Goal: Task Accomplishment & Management: Manage account settings

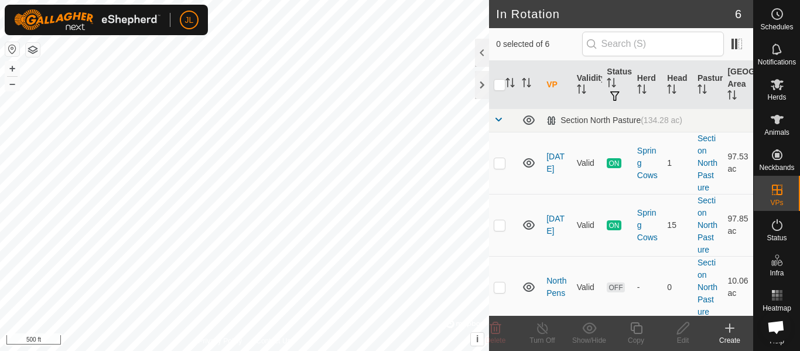
scroll to position [450, 0]
click at [553, 166] on link "[DATE]" at bounding box center [555, 163] width 18 height 22
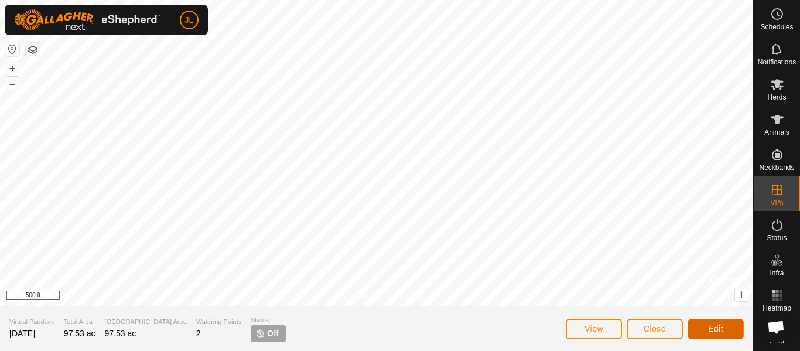
click at [709, 330] on span "Edit" at bounding box center [715, 328] width 15 height 9
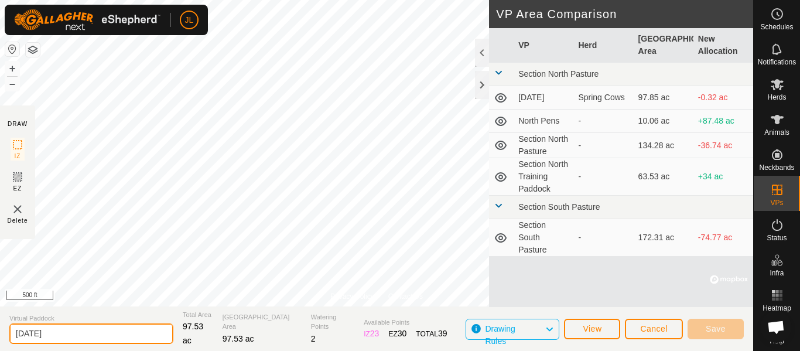
click at [68, 334] on input "[DATE]" at bounding box center [91, 333] width 164 height 20
type input "[DATE] b"
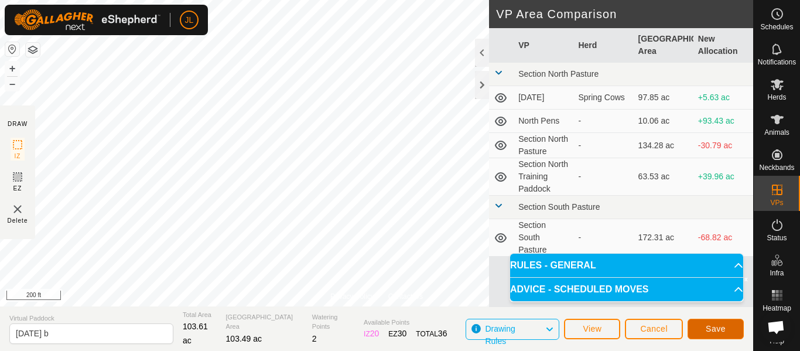
click at [710, 333] on button "Save" at bounding box center [715, 329] width 56 height 20
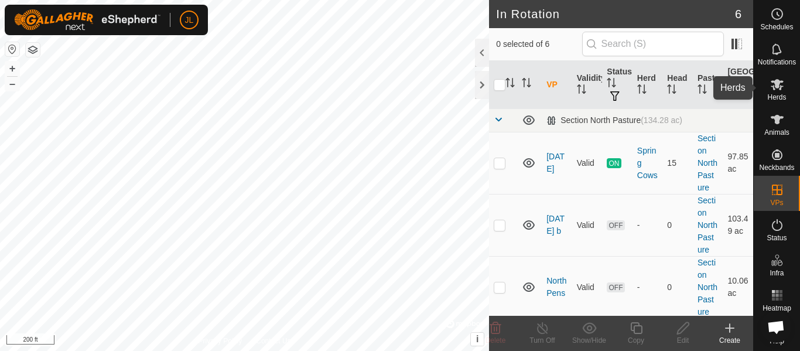
click at [777, 84] on icon at bounding box center [776, 84] width 13 height 11
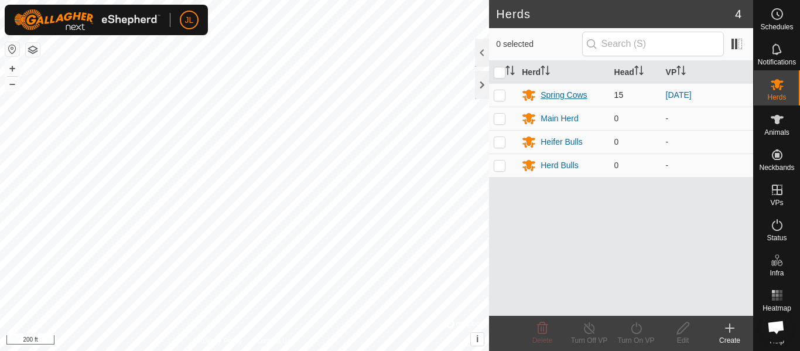
click at [565, 95] on div "Spring Cows" at bounding box center [563, 95] width 46 height 12
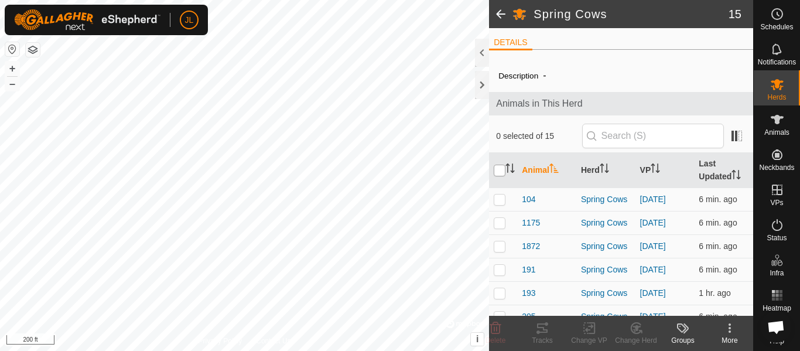
click at [501, 172] on input "checkbox" at bounding box center [500, 171] width 12 height 12
checkbox input "true"
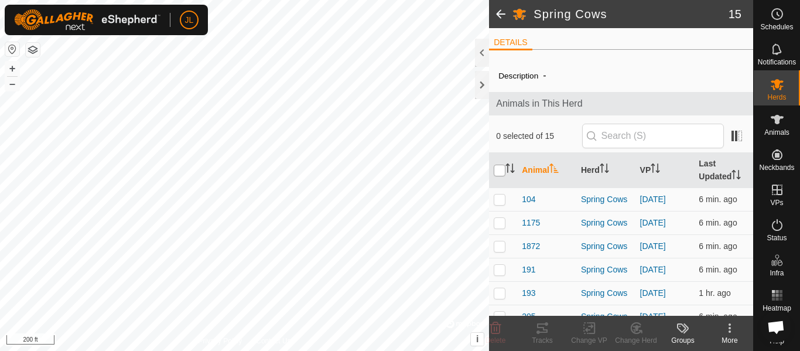
checkbox input "true"
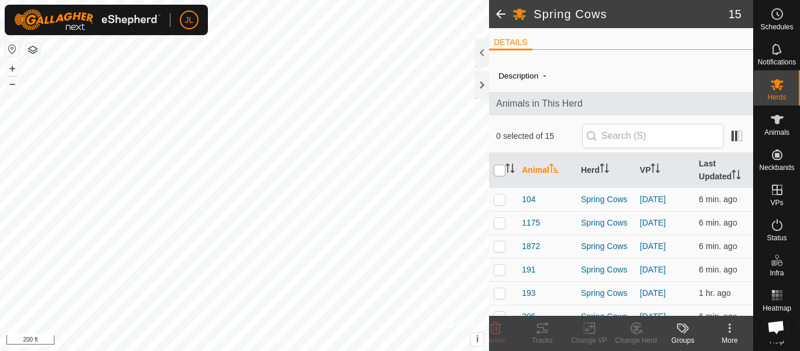
checkbox input "true"
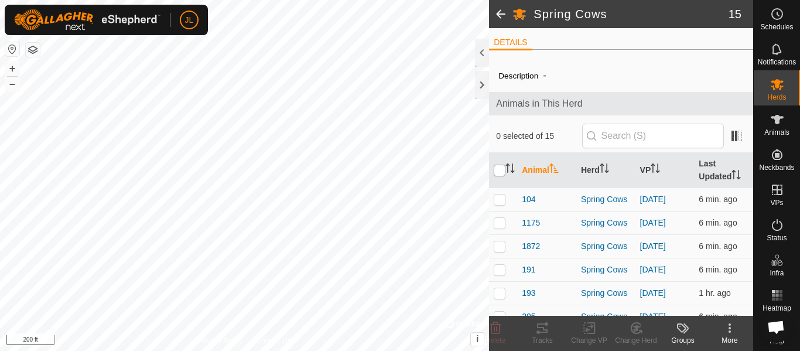
checkbox input "true"
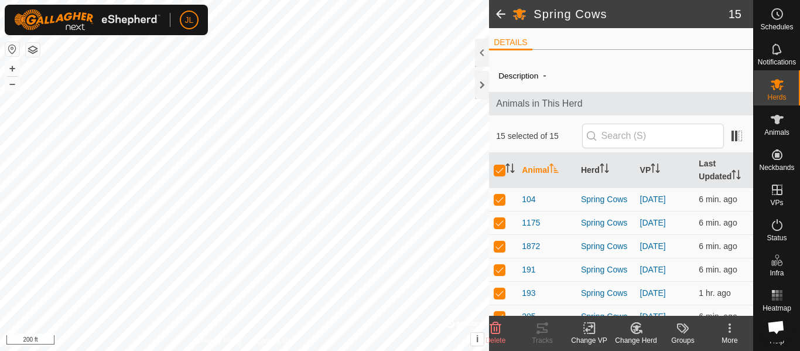
click at [589, 328] on icon at bounding box center [589, 328] width 15 height 14
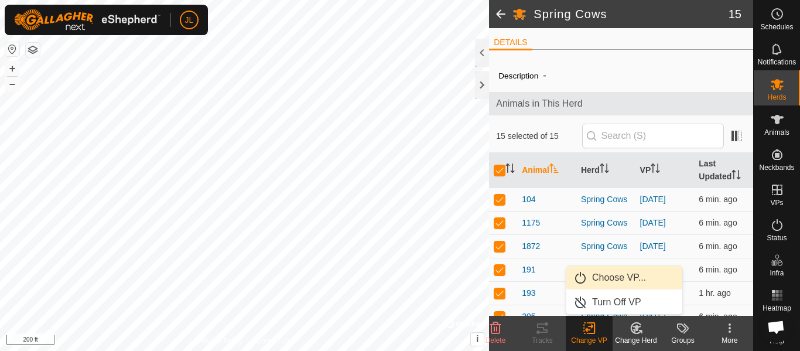
click at [609, 278] on link "Choose VP..." at bounding box center [624, 277] width 116 height 23
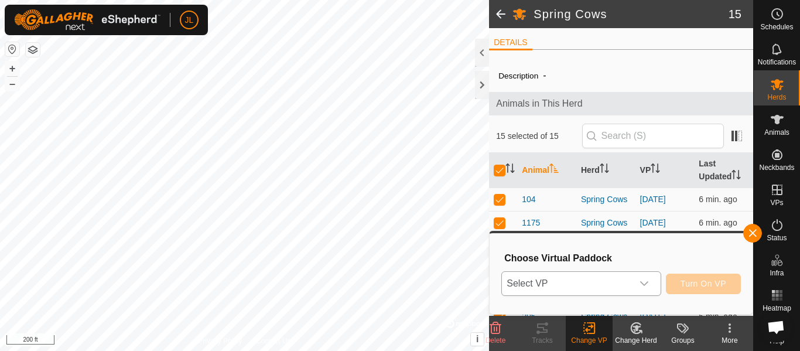
click at [645, 282] on icon "dropdown trigger" at bounding box center [643, 283] width 9 height 9
click at [751, 235] on button "button" at bounding box center [752, 233] width 19 height 19
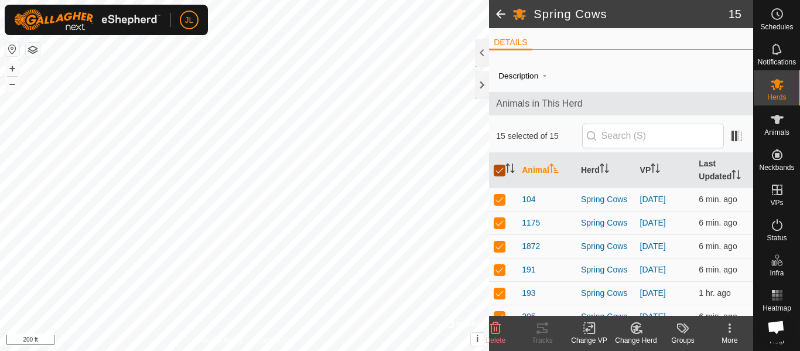
click at [499, 172] on input "checkbox" at bounding box center [500, 171] width 12 height 12
checkbox input "false"
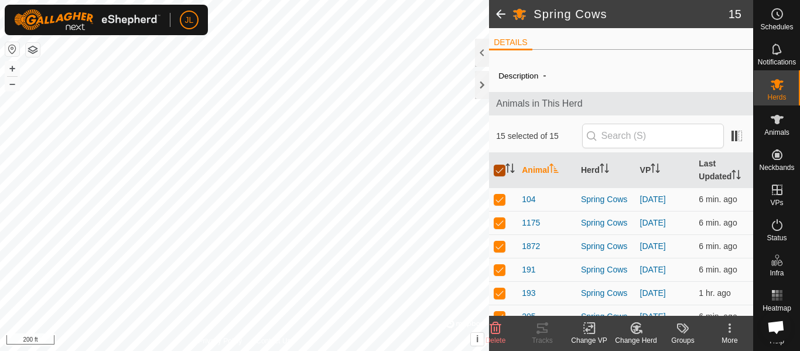
checkbox input "false"
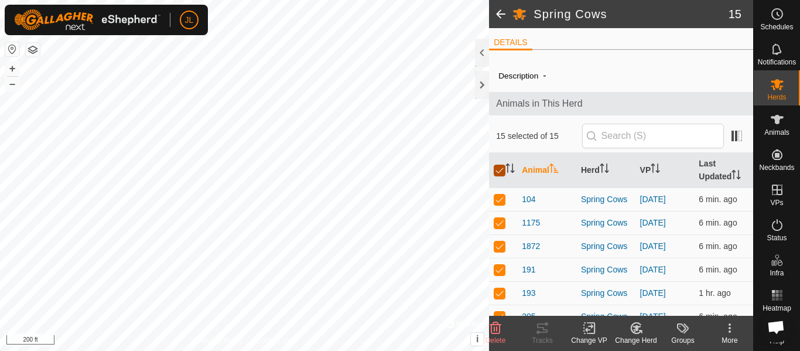
checkbox input "false"
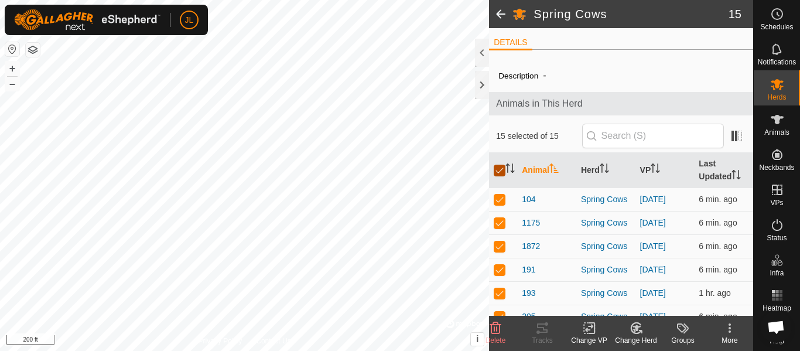
checkbox input "false"
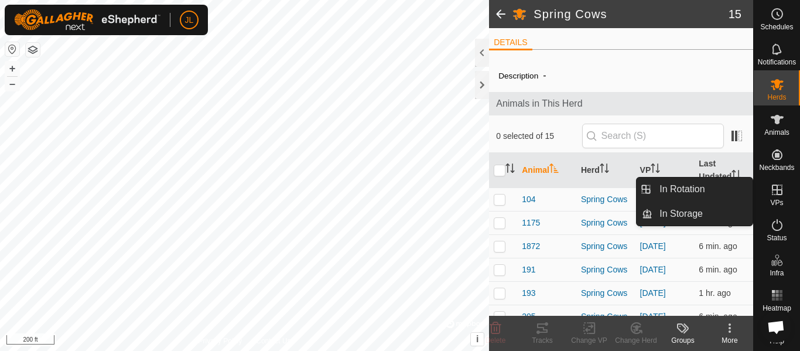
click at [779, 192] on icon at bounding box center [777, 190] width 14 height 14
click at [714, 186] on link "In Rotation" at bounding box center [702, 188] width 100 height 23
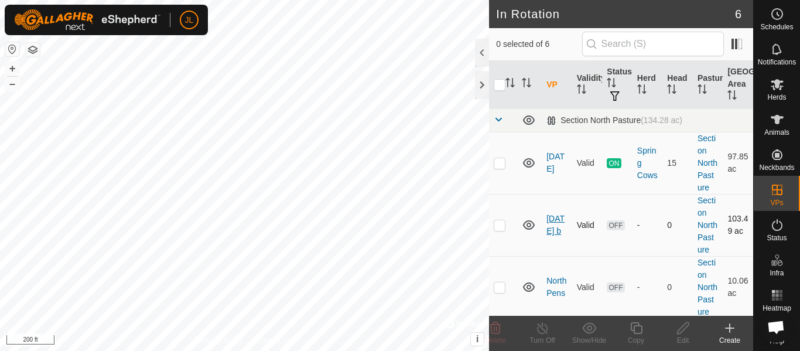
click at [549, 231] on link "[DATE] b" at bounding box center [555, 225] width 18 height 22
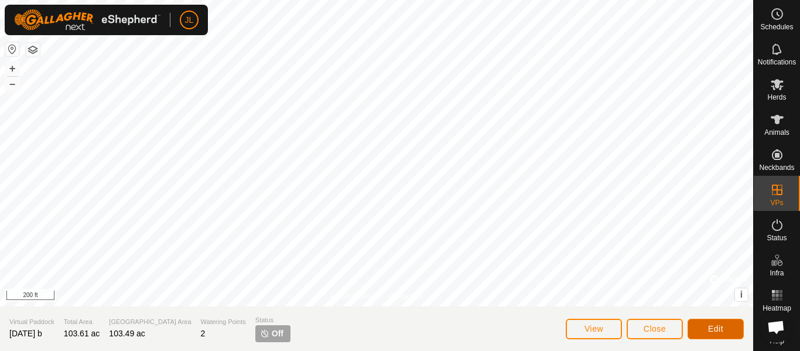
drag, startPoint x: 706, startPoint y: 328, endPoint x: 661, endPoint y: 310, distance: 48.8
click at [706, 328] on button "Edit" at bounding box center [715, 329] width 56 height 20
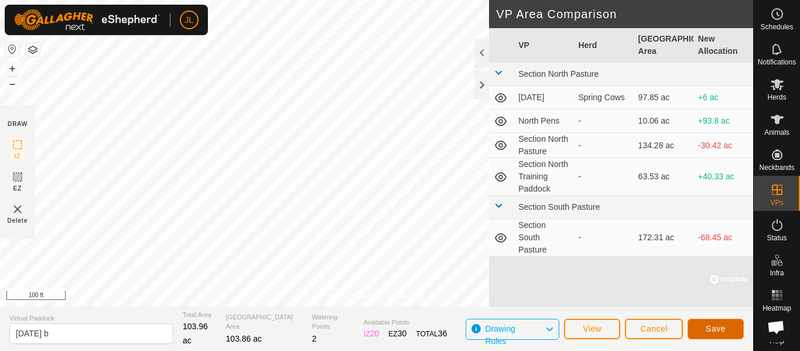
click at [722, 328] on span "Save" at bounding box center [716, 328] width 20 height 9
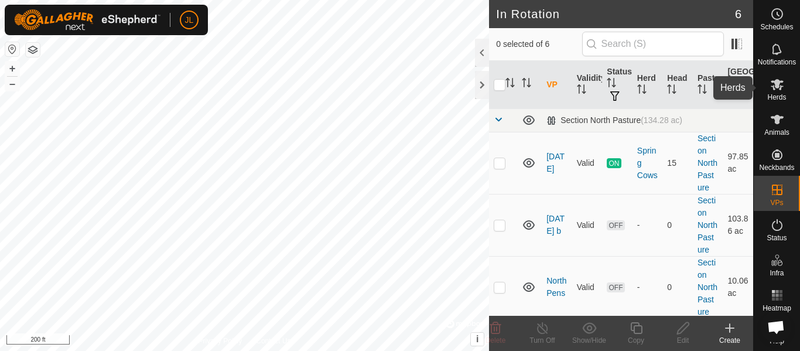
click at [775, 90] on icon at bounding box center [777, 84] width 14 height 14
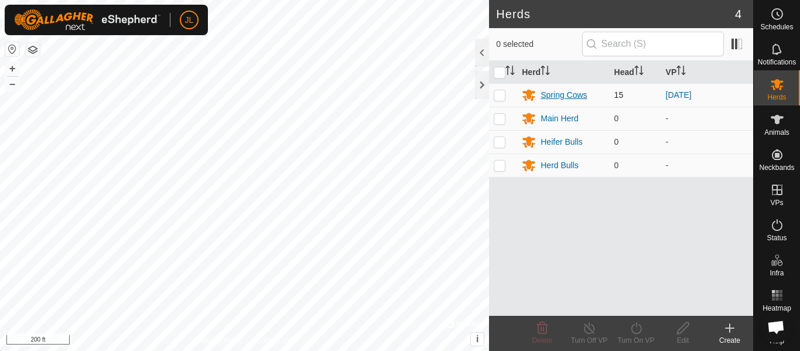
click at [563, 97] on div "Spring Cows" at bounding box center [563, 95] width 46 height 12
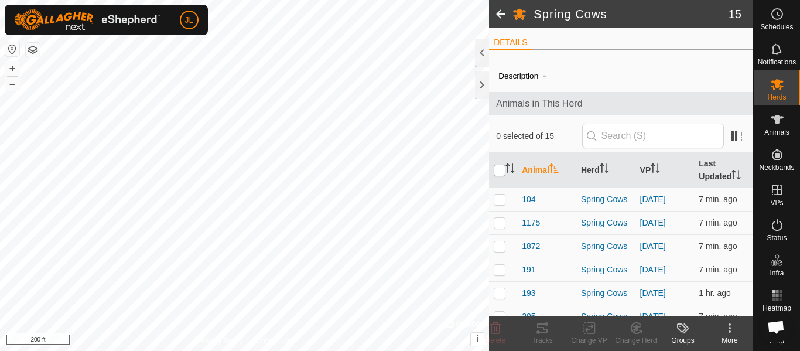
click at [497, 174] on input "checkbox" at bounding box center [500, 171] width 12 height 12
checkbox input "true"
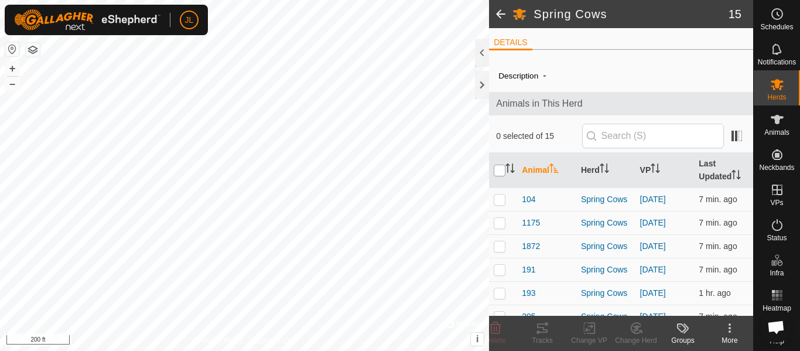
checkbox input "true"
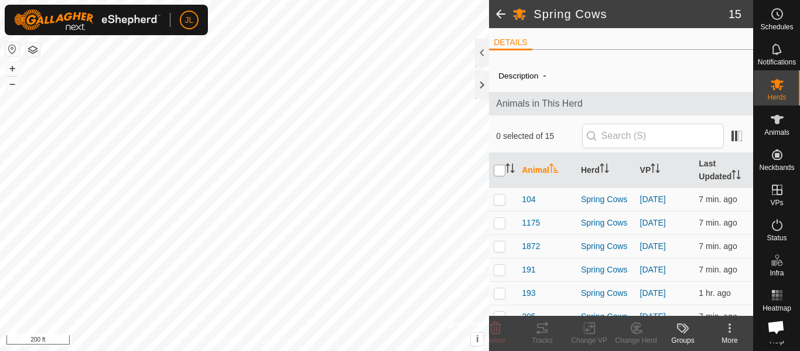
checkbox input "true"
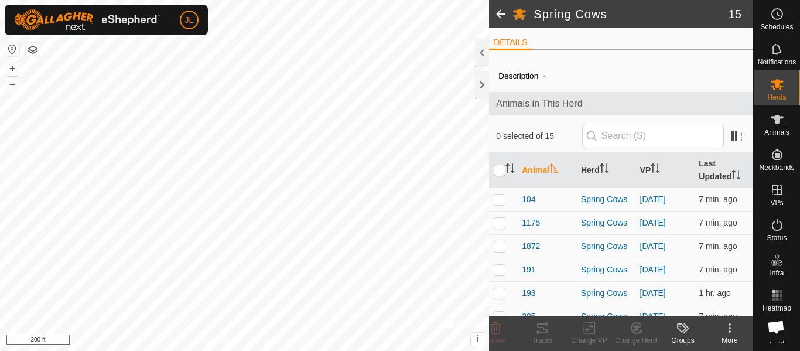
checkbox input "true"
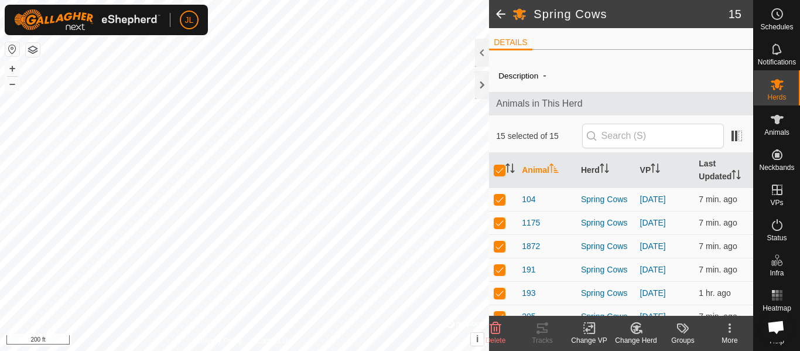
click at [585, 327] on icon at bounding box center [589, 328] width 15 height 14
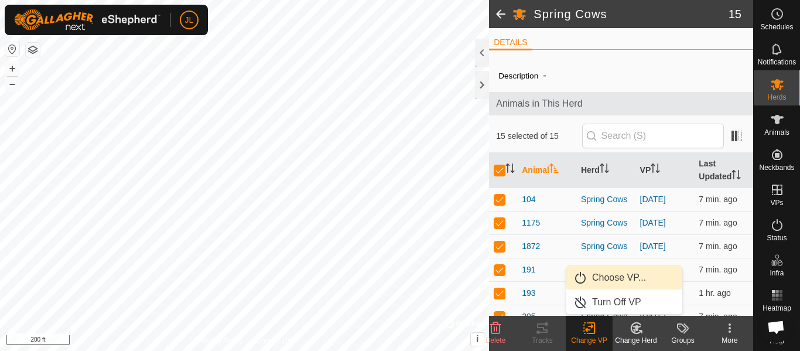
click at [615, 276] on link "Choose VP..." at bounding box center [624, 277] width 116 height 23
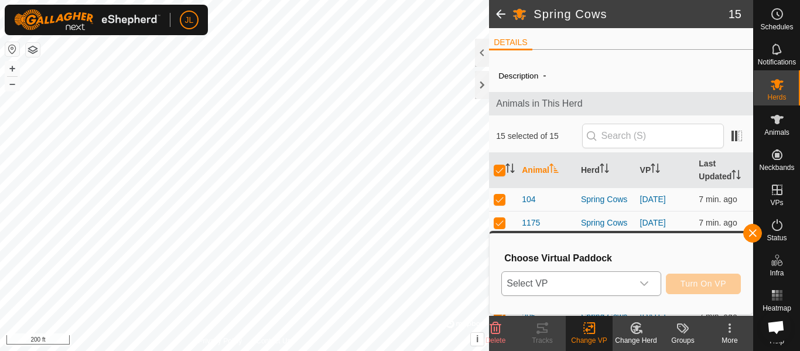
click at [648, 287] on icon "dropdown trigger" at bounding box center [643, 283] width 9 height 9
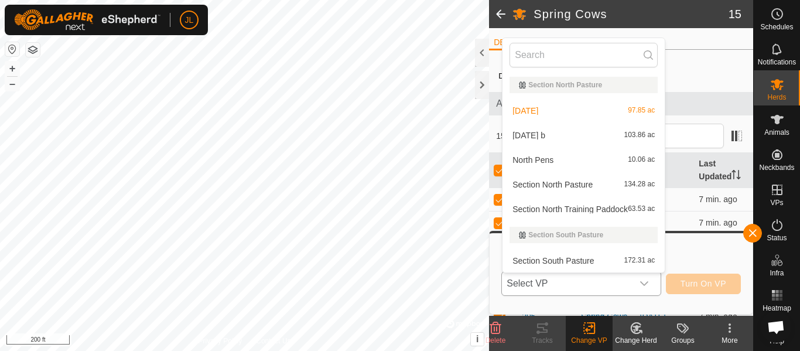
click at [568, 133] on li "[DATE] b 103.86 ac" at bounding box center [583, 135] width 162 height 23
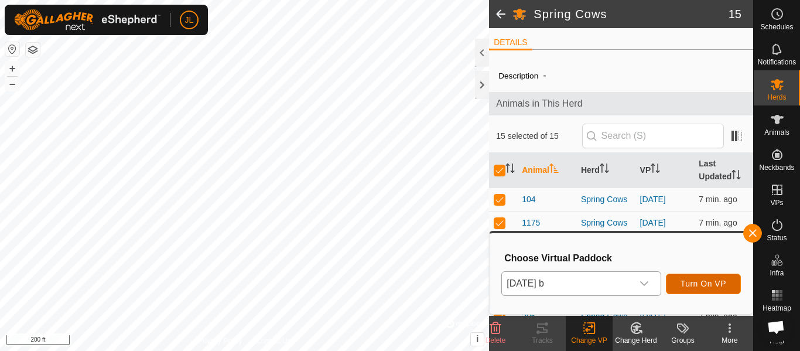
click at [705, 282] on span "Turn On VP" at bounding box center [703, 283] width 46 height 9
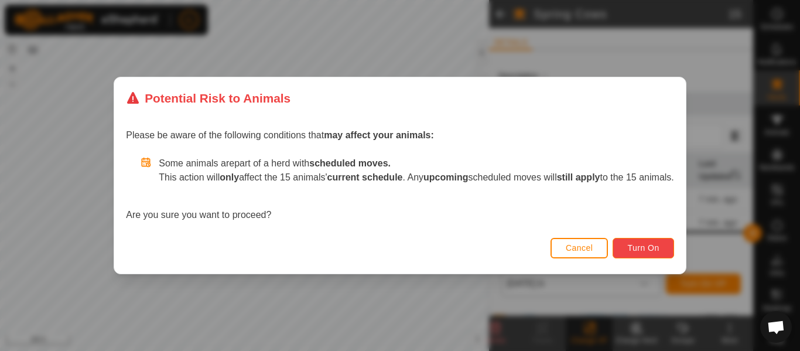
click at [654, 248] on span "Turn On" at bounding box center [643, 247] width 32 height 9
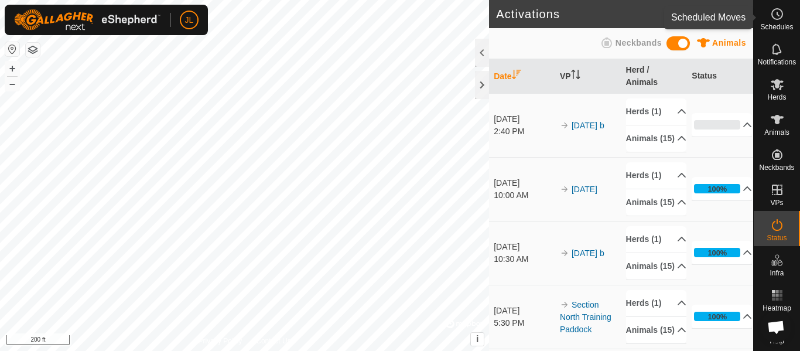
click at [781, 21] on es-schedule-vp-svg-icon at bounding box center [776, 14] width 21 height 19
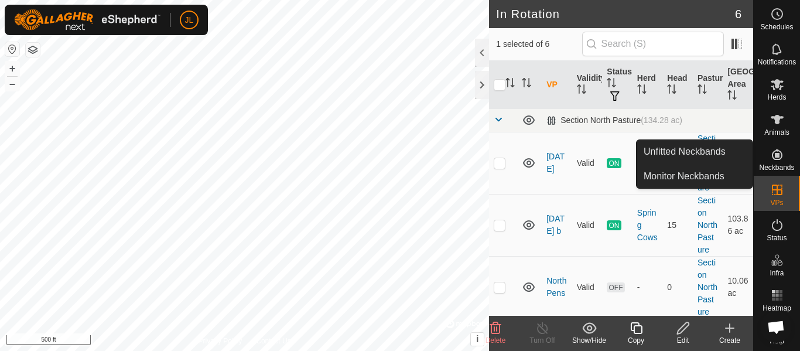
click at [777, 152] on icon at bounding box center [777, 155] width 14 height 14
click at [719, 150] on link "Unfitted Neckbands" at bounding box center [694, 151] width 116 height 23
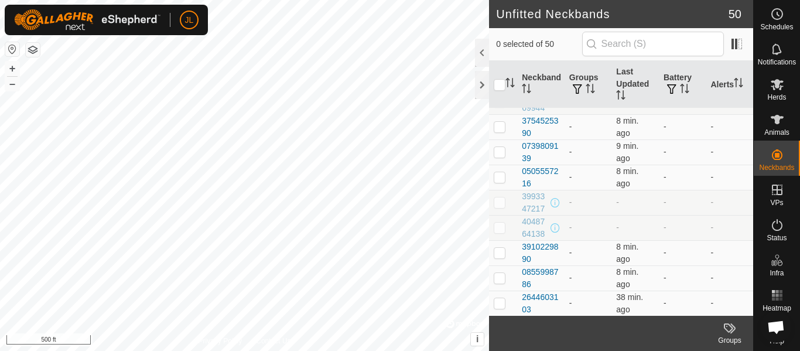
scroll to position [1052, 0]
click at [481, 52] on div at bounding box center [482, 53] width 14 height 28
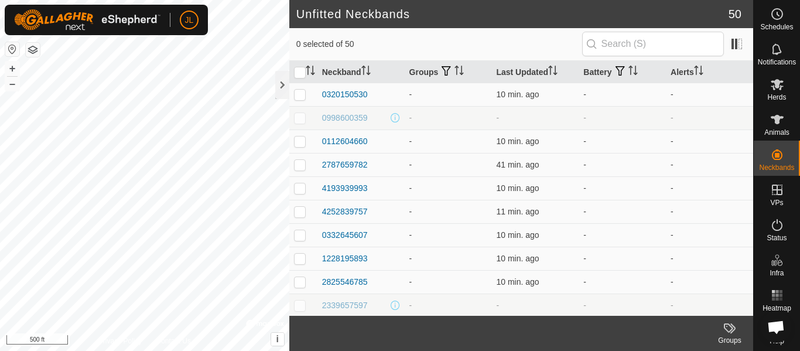
scroll to position [0, 0]
click at [350, 94] on div "0320150530" at bounding box center [345, 95] width 46 height 12
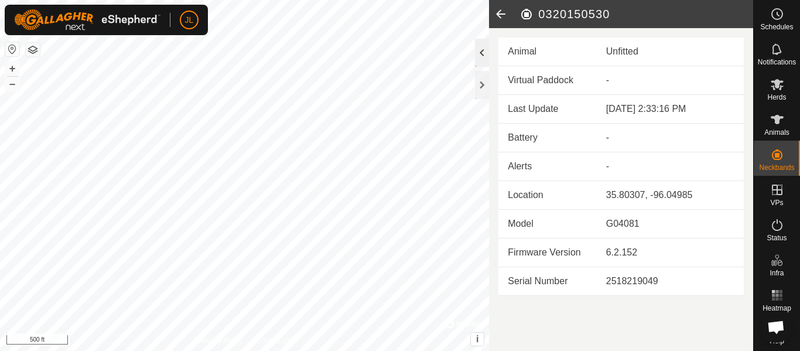
click at [485, 52] on div at bounding box center [482, 53] width 14 height 28
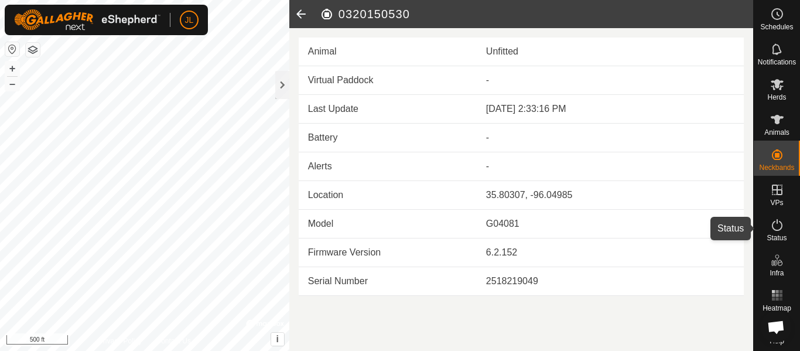
click at [776, 223] on icon at bounding box center [777, 225] width 11 height 12
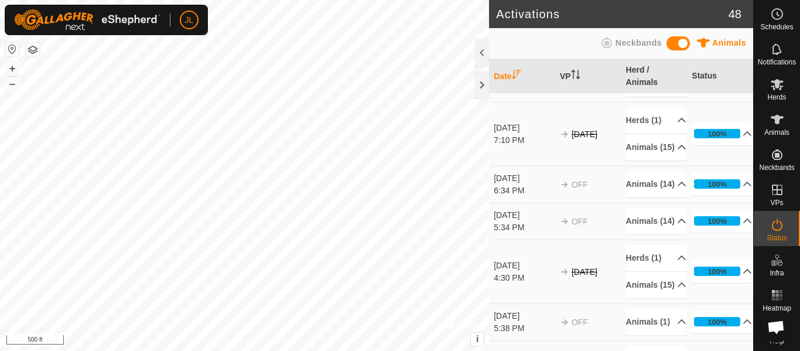
scroll to position [437, 0]
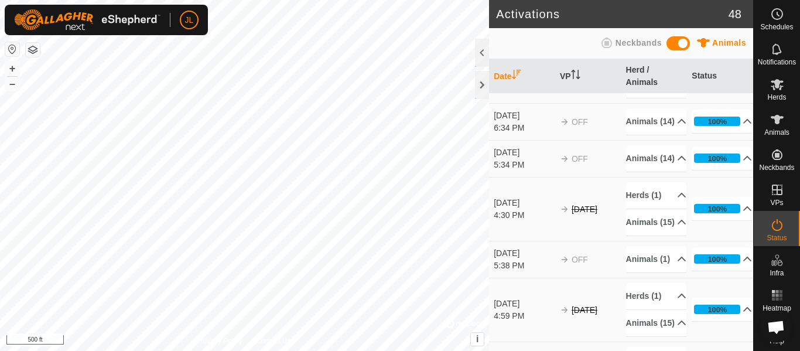
click at [638, 43] on span "Neckbands" at bounding box center [638, 42] width 46 height 9
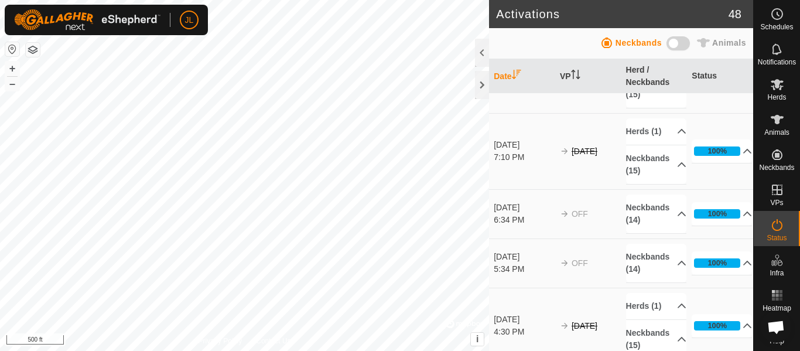
scroll to position [448, 0]
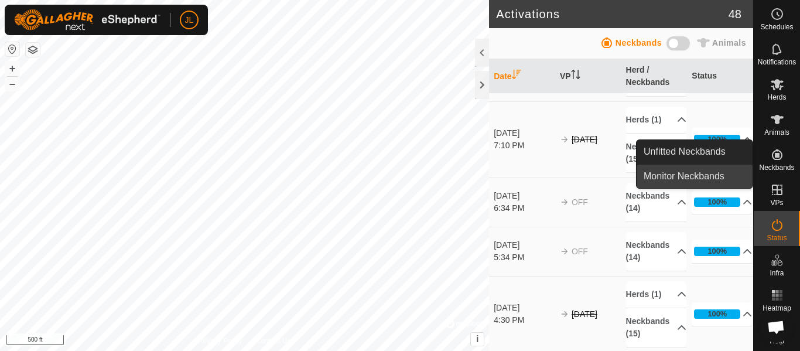
click at [698, 176] on link "Monitor Neckbands" at bounding box center [694, 176] width 116 height 23
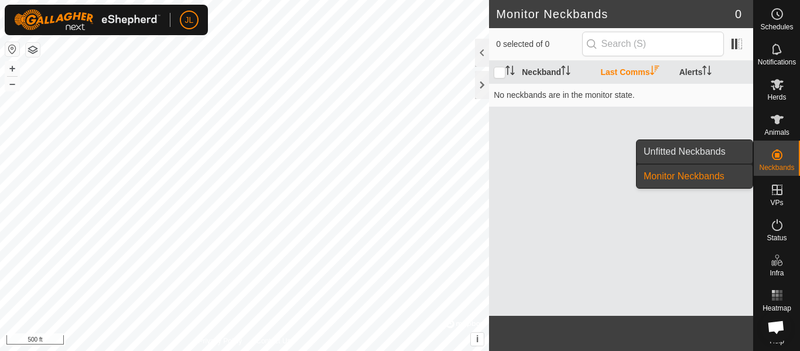
click at [690, 155] on link "Unfitted Neckbands" at bounding box center [694, 151] width 116 height 23
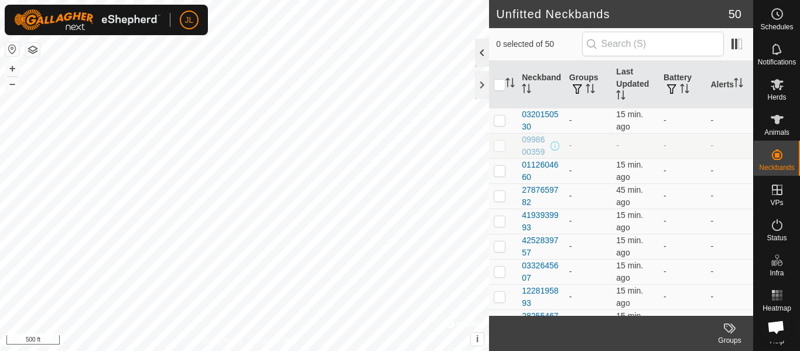
click at [483, 49] on div at bounding box center [482, 53] width 14 height 28
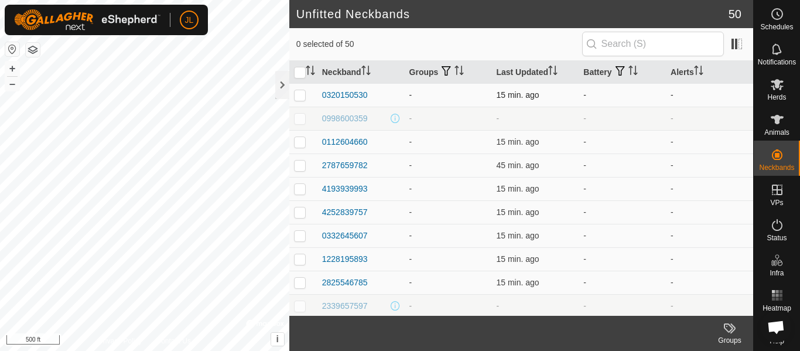
click at [300, 96] on p-checkbox at bounding box center [300, 94] width 12 height 9
checkbox input "true"
click at [776, 89] on icon at bounding box center [777, 84] width 14 height 14
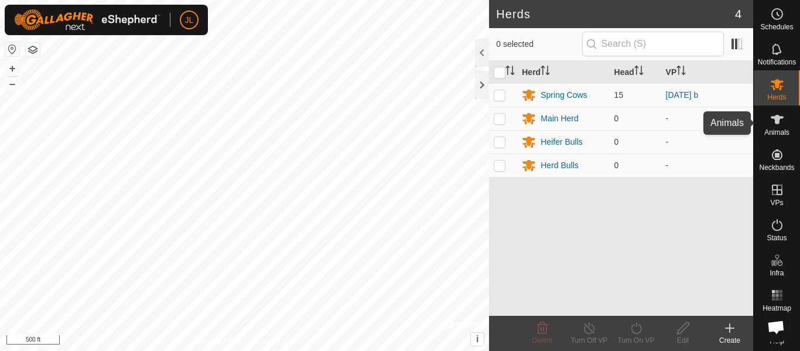
click at [775, 127] on es-animals-svg-icon at bounding box center [776, 119] width 21 height 19
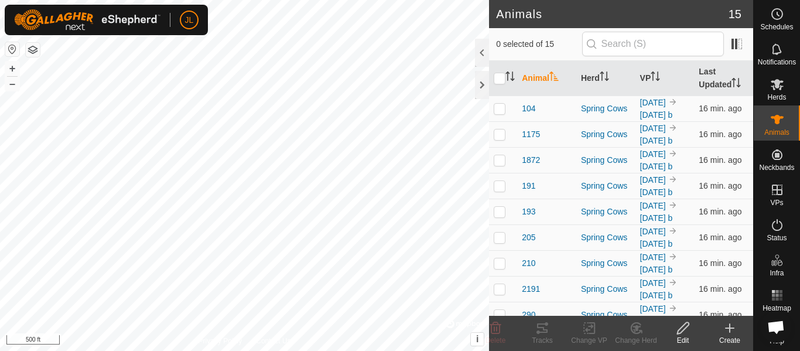
click at [730, 330] on icon at bounding box center [729, 328] width 14 height 14
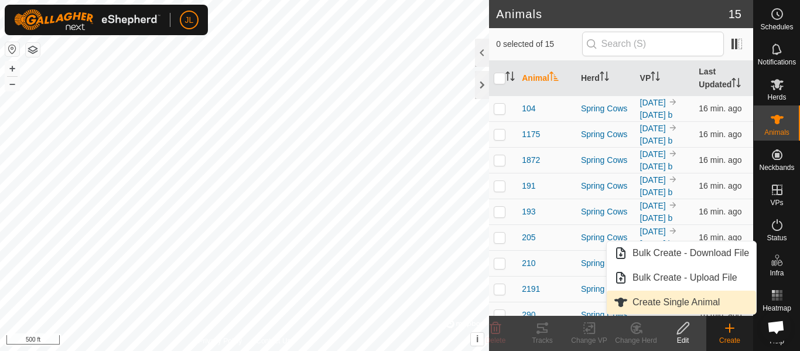
click at [691, 304] on link "Create Single Animal" at bounding box center [681, 301] width 149 height 23
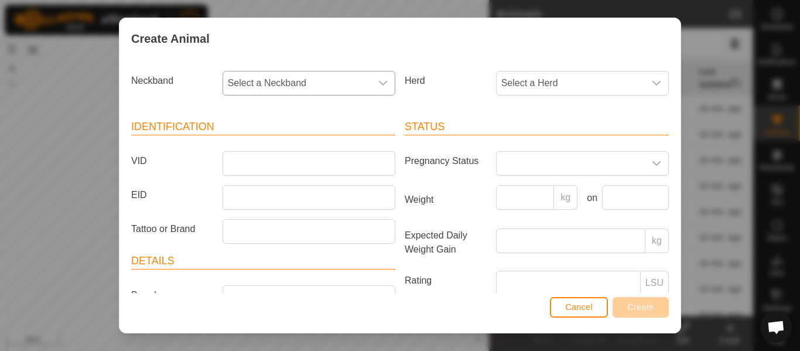
click at [386, 85] on icon "dropdown trigger" at bounding box center [382, 82] width 9 height 9
click at [566, 54] on div "Create Animal" at bounding box center [399, 38] width 561 height 41
click at [571, 302] on span "Cancel" at bounding box center [579, 306] width 28 height 9
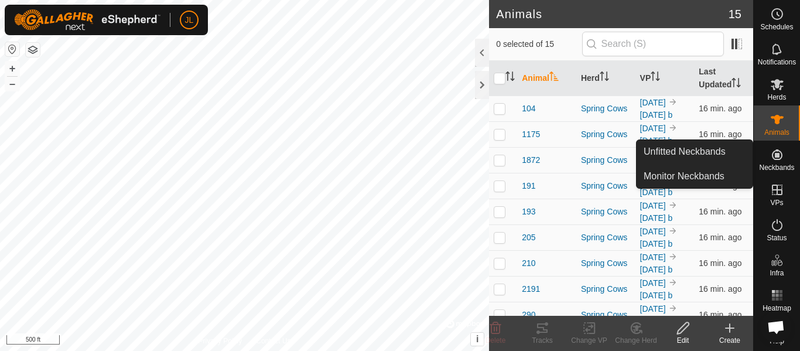
click at [780, 160] on icon at bounding box center [777, 155] width 14 height 14
click at [721, 153] on link "Unfitted Neckbands" at bounding box center [694, 151] width 116 height 23
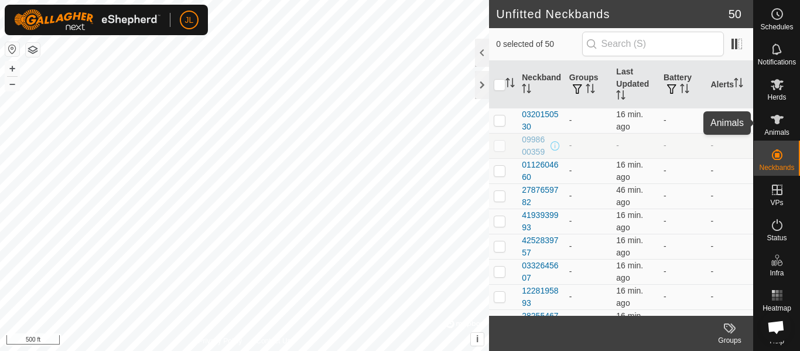
click at [779, 124] on icon at bounding box center [777, 119] width 14 height 14
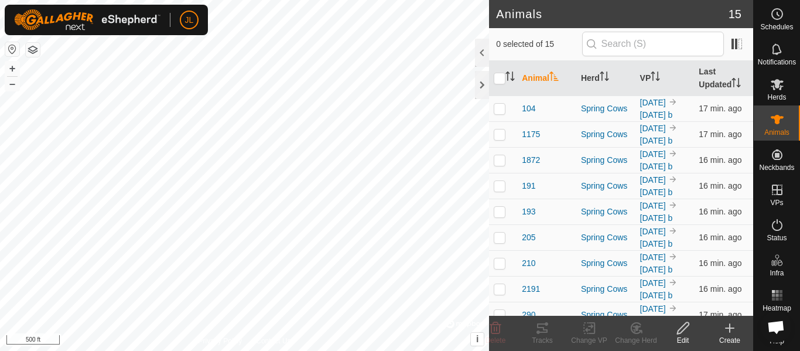
click at [732, 332] on icon at bounding box center [729, 328] width 14 height 14
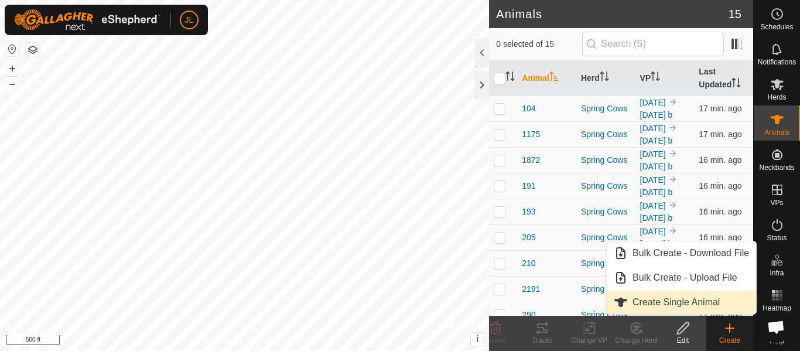
click at [689, 299] on link "Create Single Animal" at bounding box center [681, 301] width 149 height 23
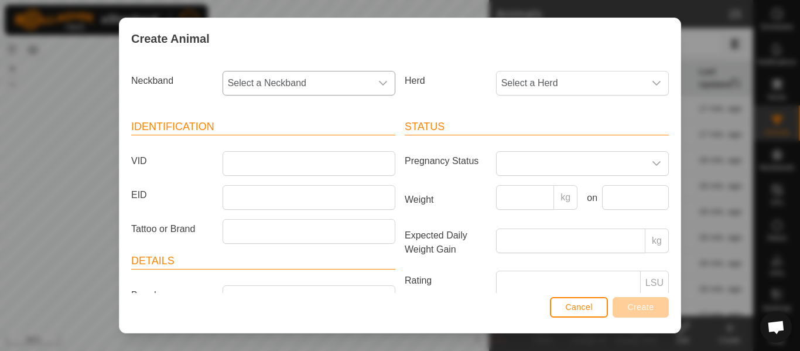
click at [386, 81] on icon "dropdown trigger" at bounding box center [382, 82] width 9 height 9
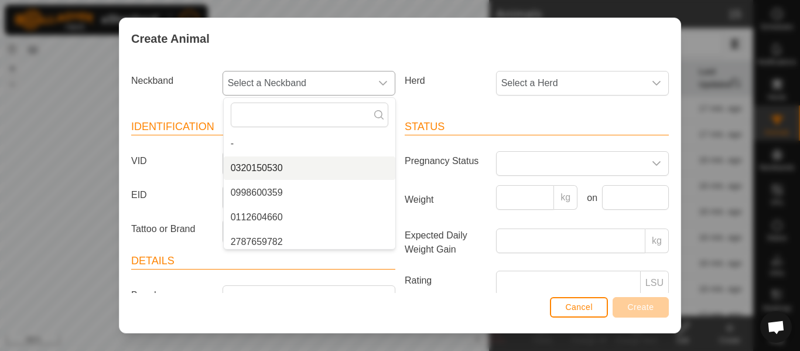
click at [271, 167] on li "0320150530" at bounding box center [310, 167] width 172 height 23
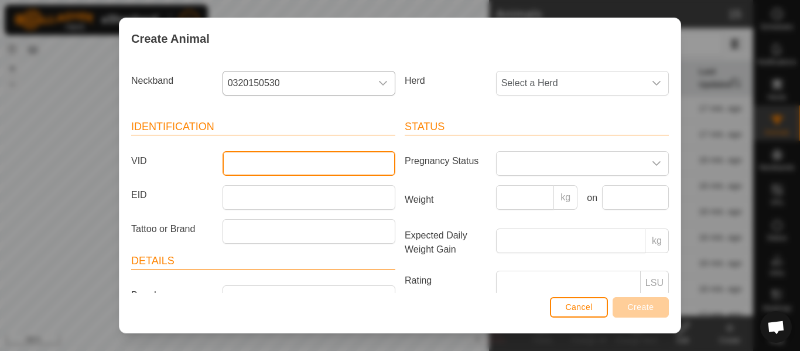
click at [294, 162] on input "VID" at bounding box center [308, 163] width 173 height 25
type input "26K"
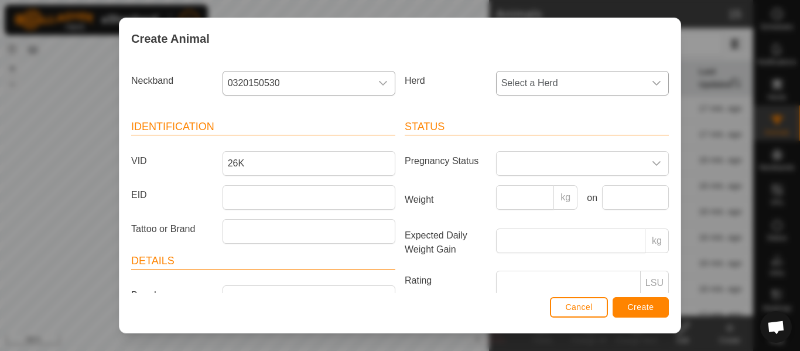
click at [653, 83] on icon "dropdown trigger" at bounding box center [656, 82] width 9 height 9
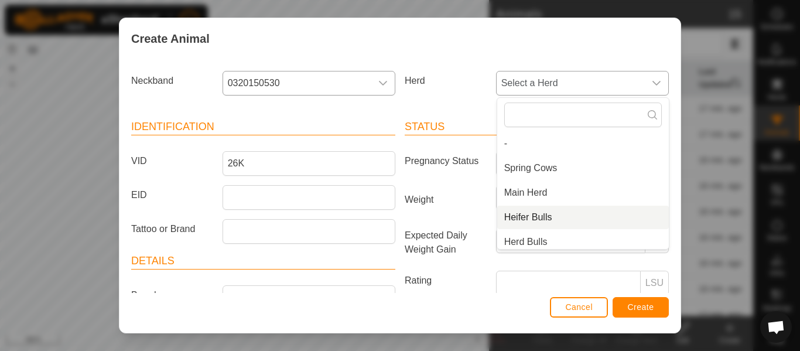
scroll to position [5, 0]
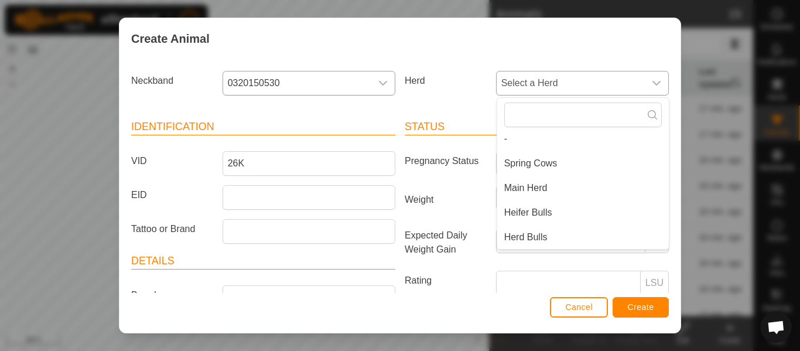
click at [532, 237] on li "Herd Bulls" at bounding box center [583, 236] width 172 height 23
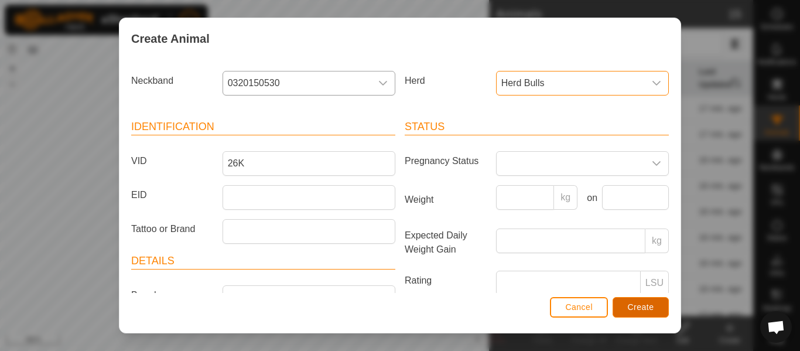
click at [629, 307] on span "Create" at bounding box center [641, 306] width 26 height 9
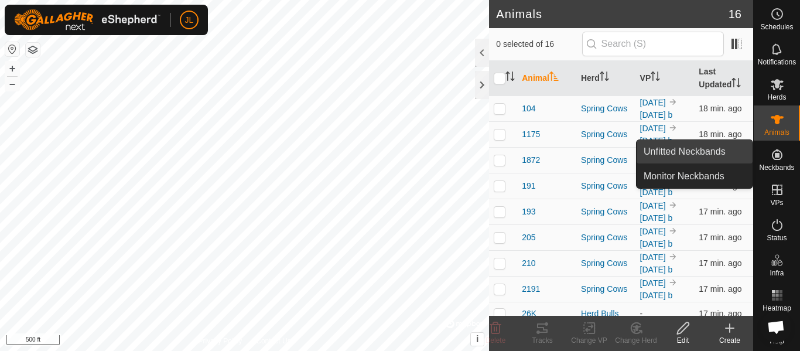
click at [717, 154] on link "Unfitted Neckbands" at bounding box center [694, 151] width 116 height 23
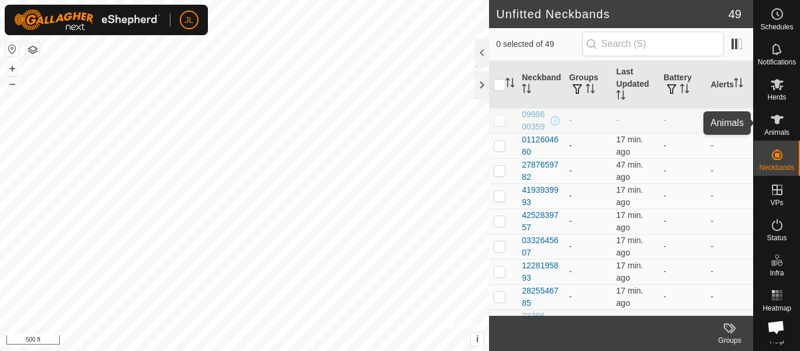
click at [772, 122] on icon at bounding box center [777, 119] width 14 height 14
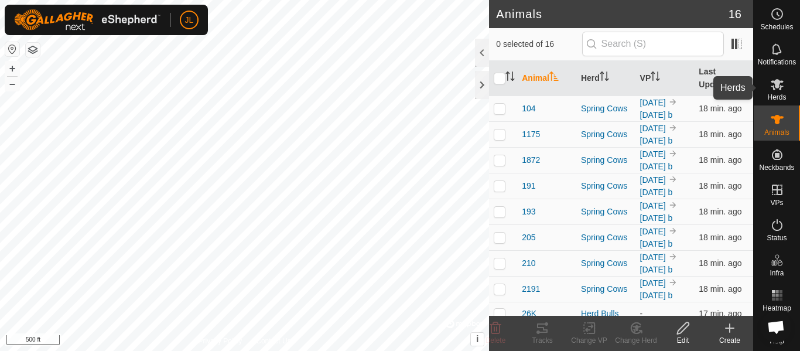
click at [766, 89] on es-mob-svg-icon at bounding box center [776, 84] width 21 height 19
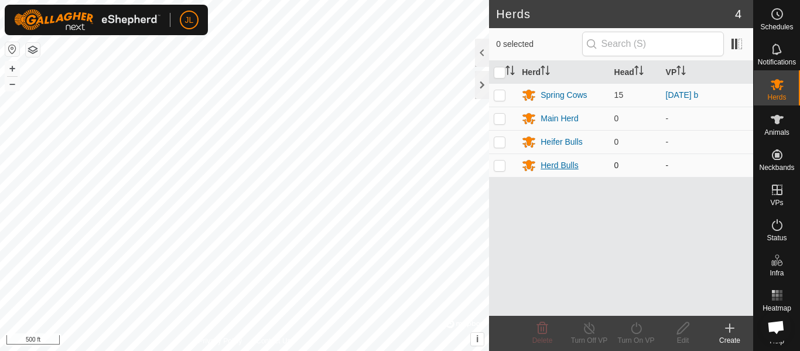
click at [560, 164] on div "Herd Bulls" at bounding box center [559, 165] width 38 height 12
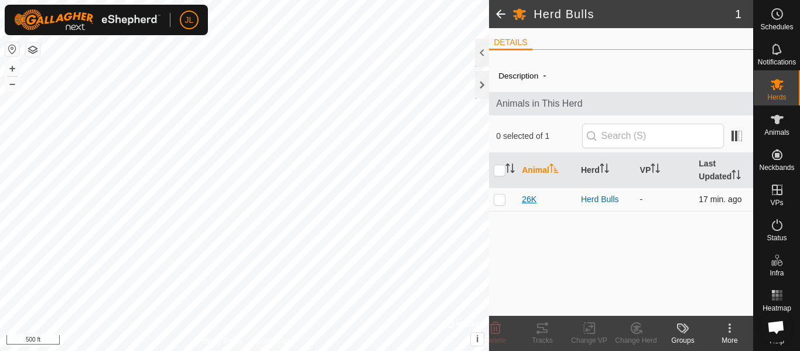
click at [532, 200] on span "26K" at bounding box center [529, 199] width 15 height 12
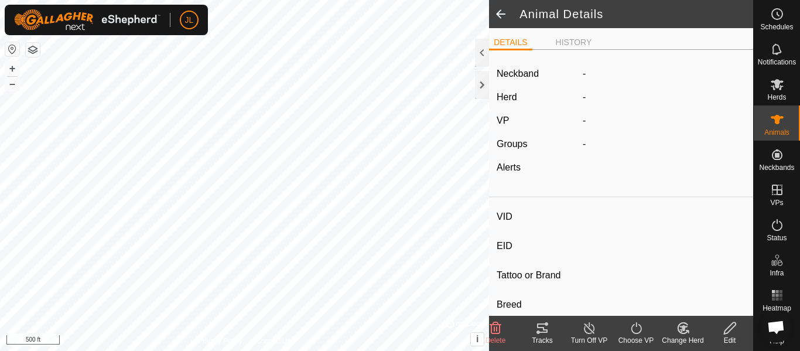
type input "26K"
type input "-"
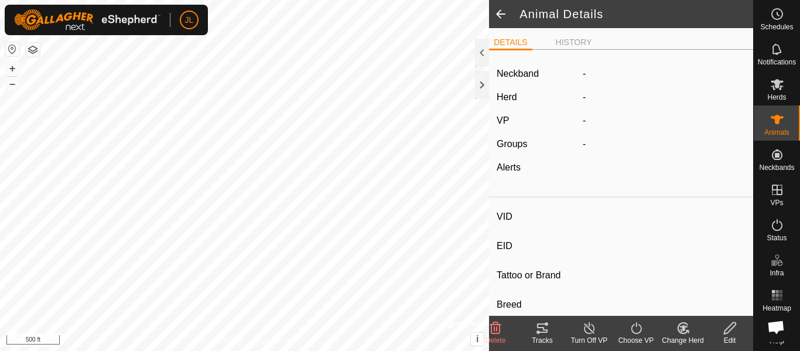
type input "0 kg"
type input "-"
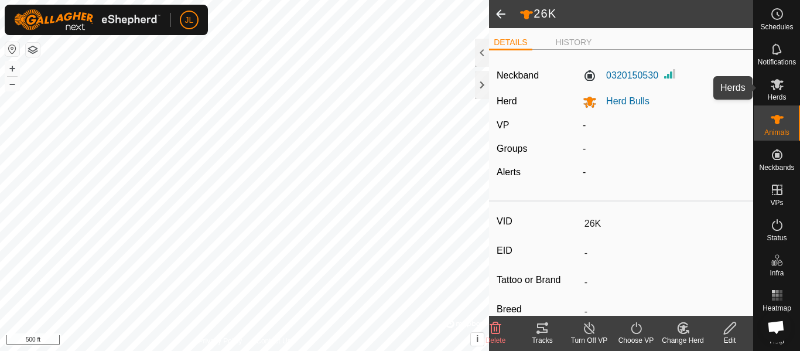
click at [780, 84] on icon at bounding box center [777, 84] width 14 height 14
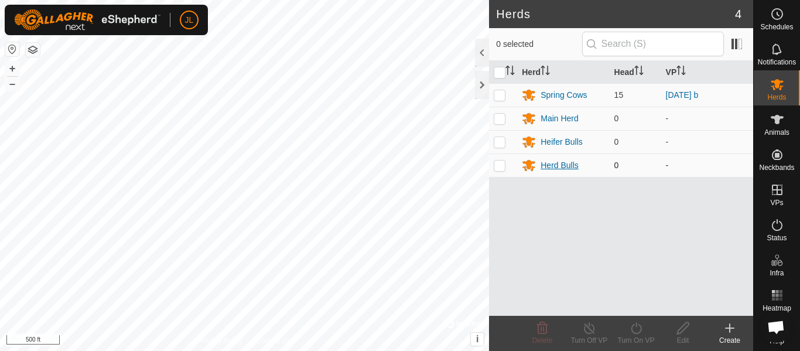
click at [564, 160] on div "Herd Bulls" at bounding box center [559, 165] width 38 height 12
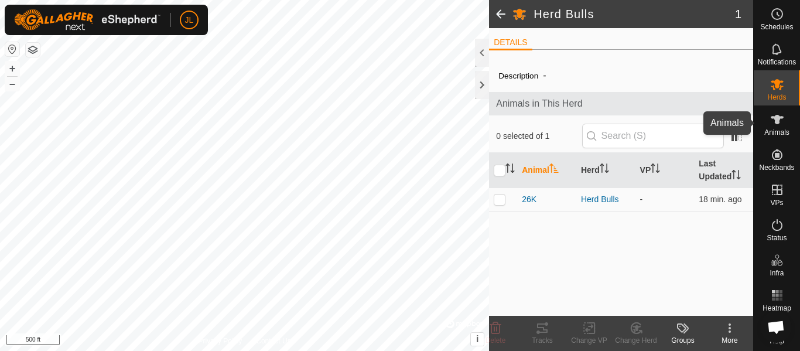
click at [782, 126] on es-animals-svg-icon at bounding box center [776, 119] width 21 height 19
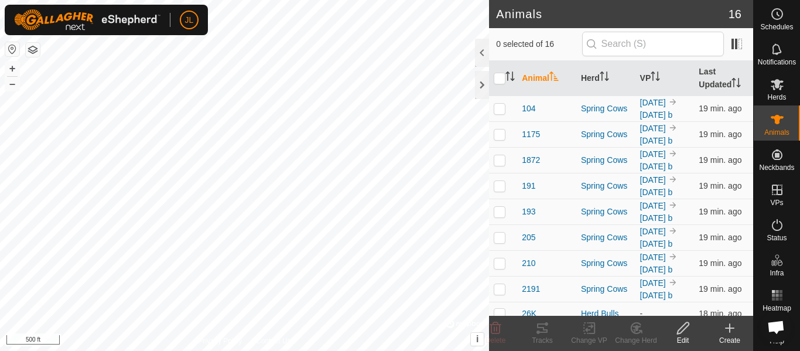
click at [727, 327] on icon at bounding box center [729, 328] width 14 height 14
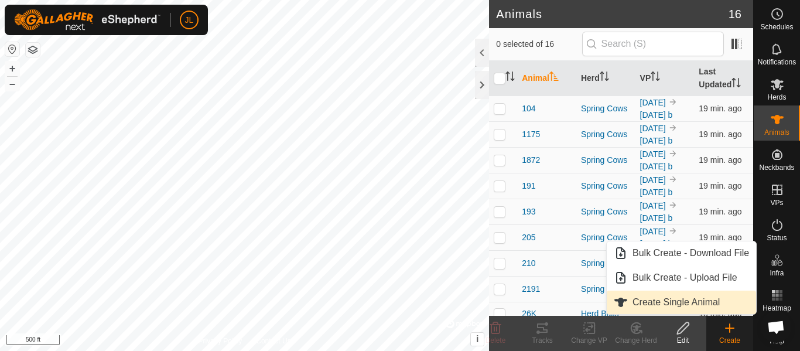
click at [685, 300] on link "Create Single Animal" at bounding box center [681, 301] width 149 height 23
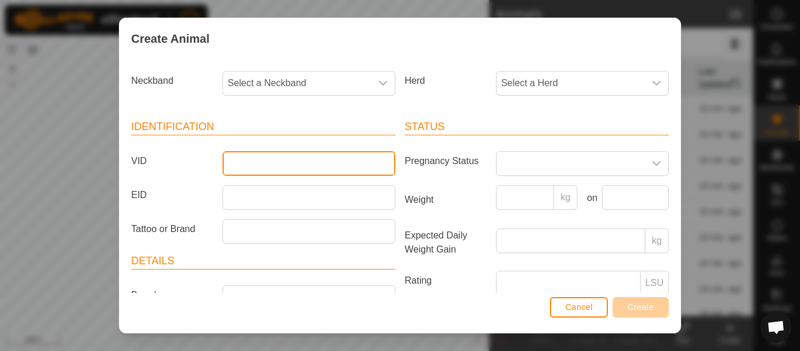
click at [242, 163] on input "VID" at bounding box center [308, 163] width 173 height 25
type input "3123"
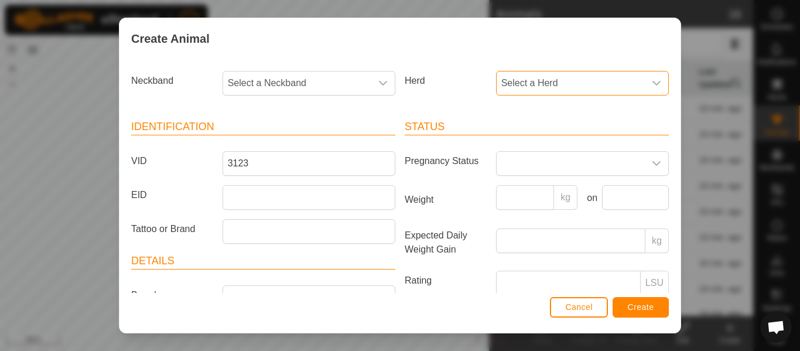
click at [587, 87] on span "Select a Herd" at bounding box center [570, 82] width 148 height 23
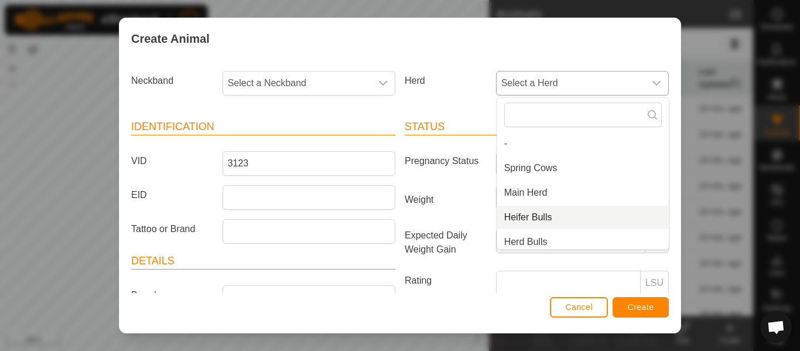
scroll to position [5, 0]
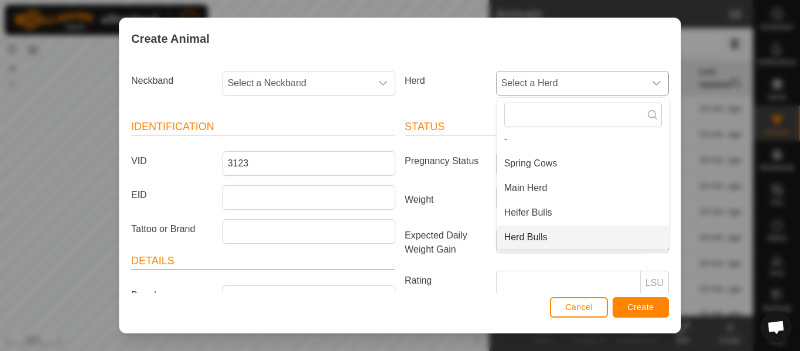
click at [535, 237] on li "Herd Bulls" at bounding box center [583, 236] width 172 height 23
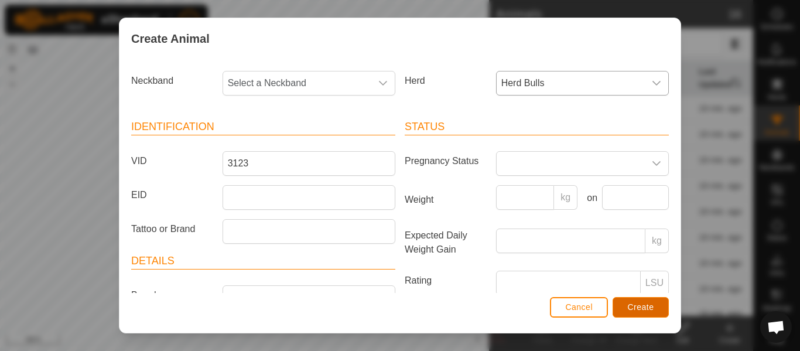
click at [641, 310] on span "Create" at bounding box center [641, 306] width 26 height 9
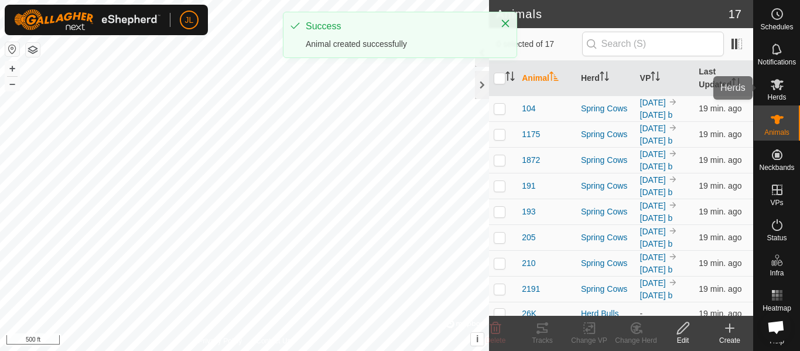
click at [776, 95] on span "Herds" at bounding box center [776, 97] width 19 height 7
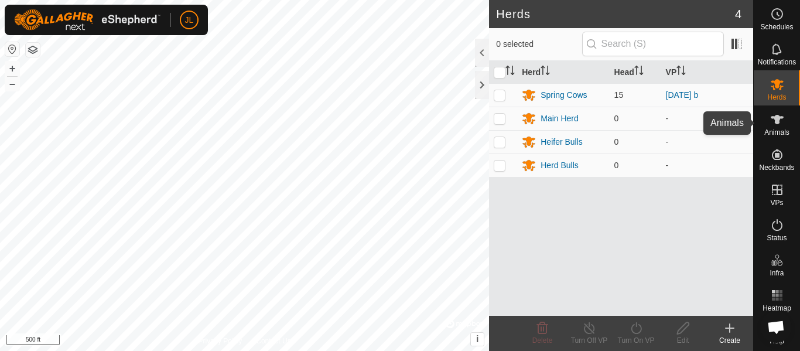
click at [778, 124] on icon at bounding box center [776, 119] width 13 height 9
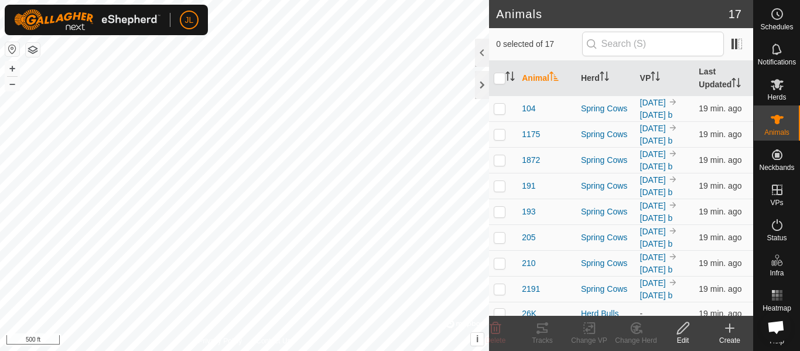
click at [728, 333] on icon at bounding box center [729, 328] width 14 height 14
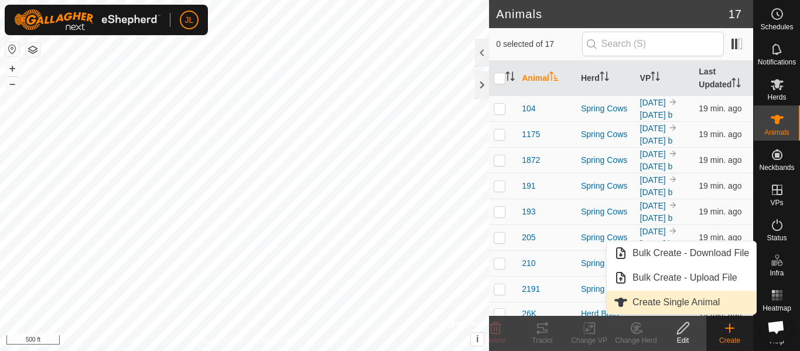
click at [695, 304] on link "Create Single Animal" at bounding box center [681, 301] width 149 height 23
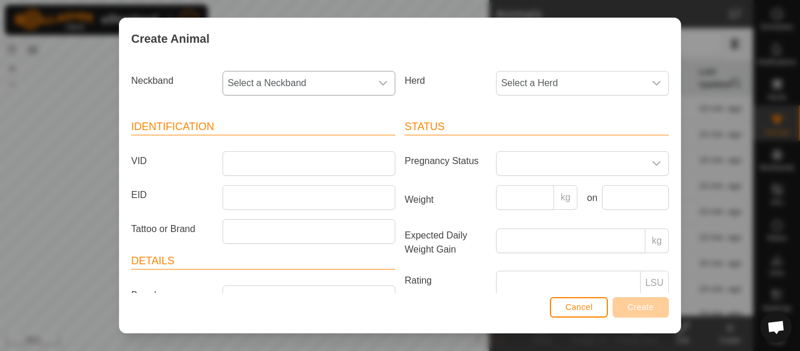
click at [384, 85] on icon "dropdown trigger" at bounding box center [382, 82] width 9 height 9
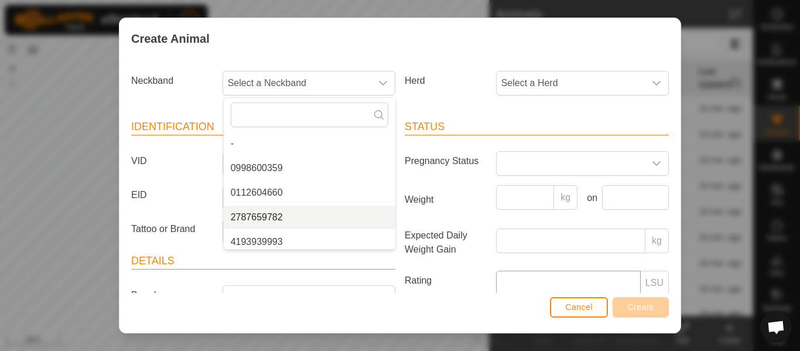
scroll to position [5, 0]
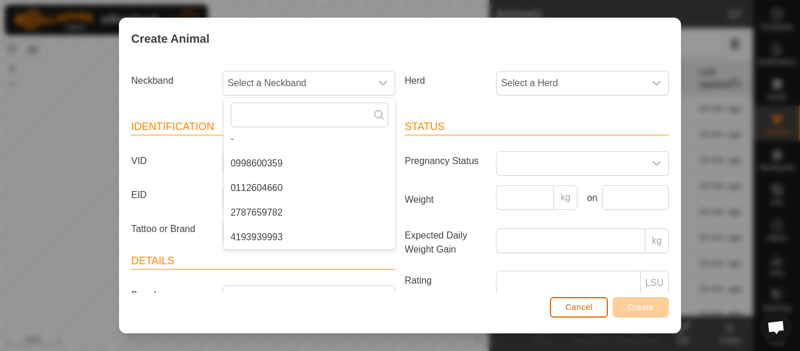
click at [573, 308] on span "Cancel" at bounding box center [579, 306] width 28 height 9
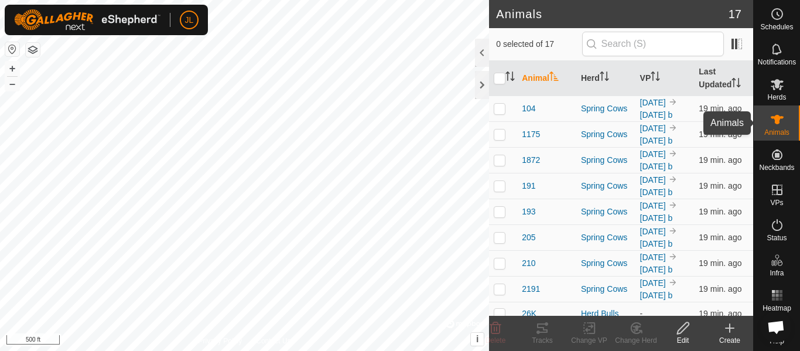
click at [778, 126] on es-animals-svg-icon at bounding box center [776, 119] width 21 height 19
click at [783, 94] on span "Herds" at bounding box center [776, 97] width 19 height 7
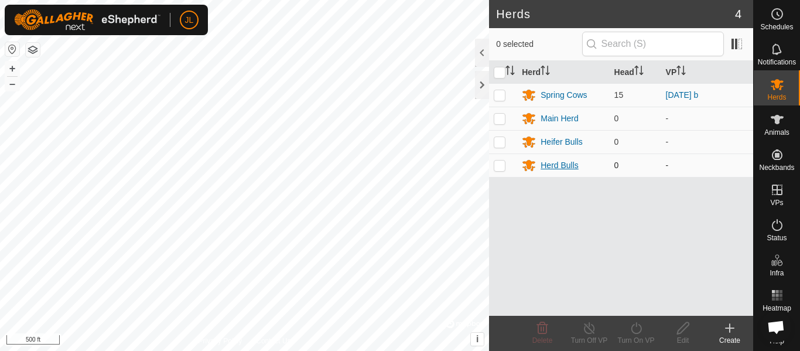
click at [569, 165] on div "Herd Bulls" at bounding box center [559, 165] width 38 height 12
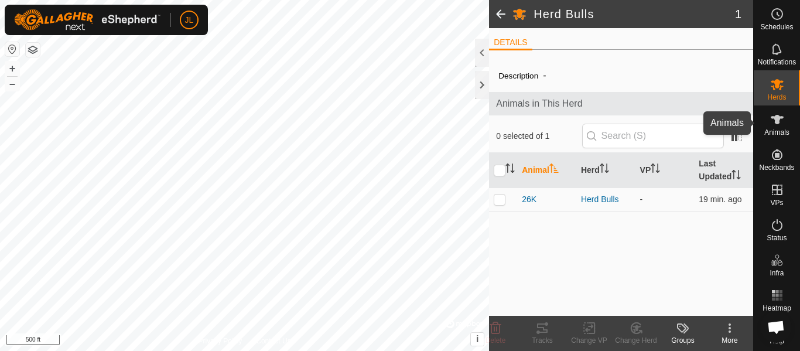
click at [774, 118] on icon at bounding box center [776, 119] width 13 height 9
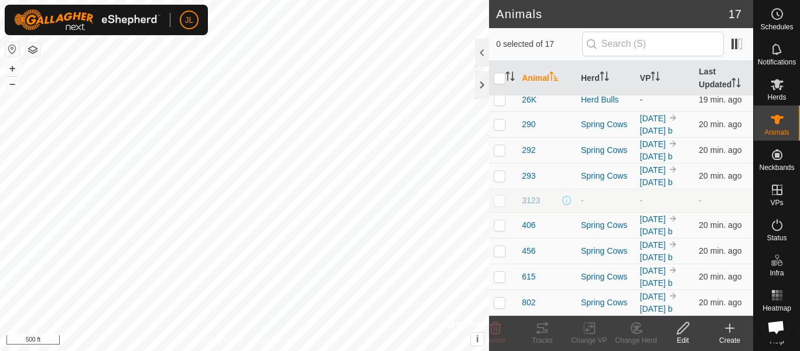
scroll to position [334, 0]
click at [533, 207] on span "3123" at bounding box center [531, 200] width 18 height 12
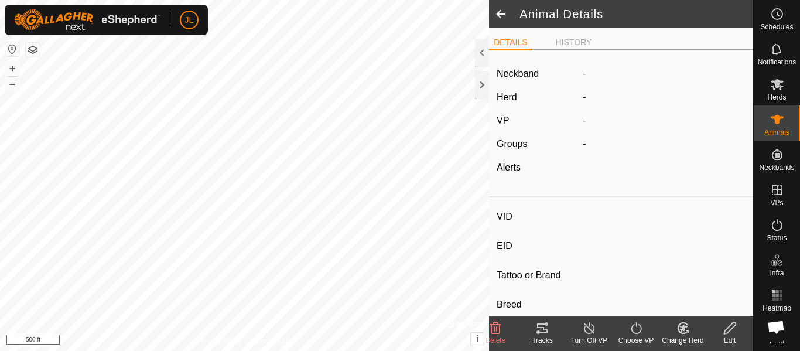
type input "3123"
type input "-"
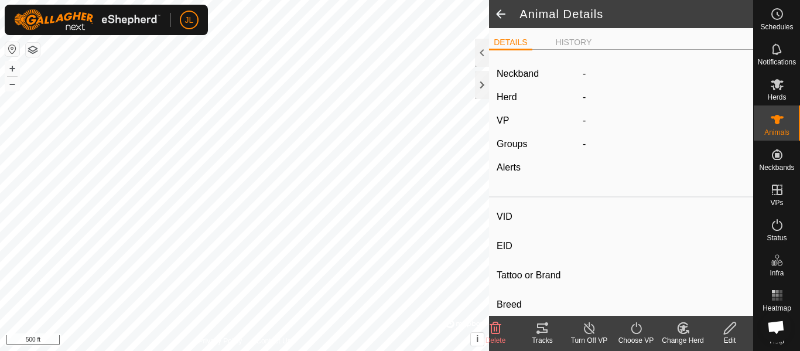
type input "0 kg"
type input "-"
click at [727, 330] on icon at bounding box center [729, 328] width 15 height 14
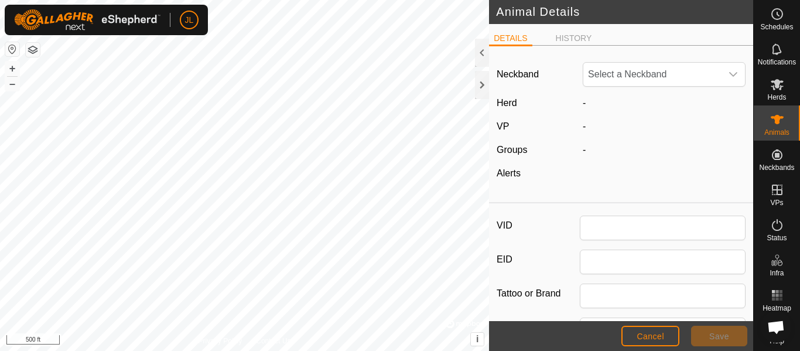
type input "3123"
type input "0"
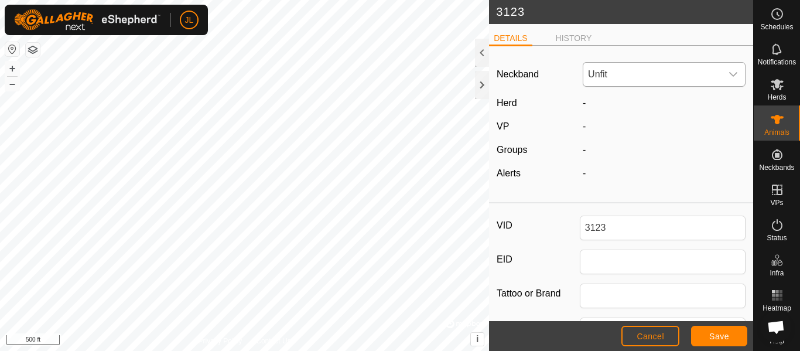
click at [730, 76] on icon "dropdown trigger" at bounding box center [732, 74] width 9 height 9
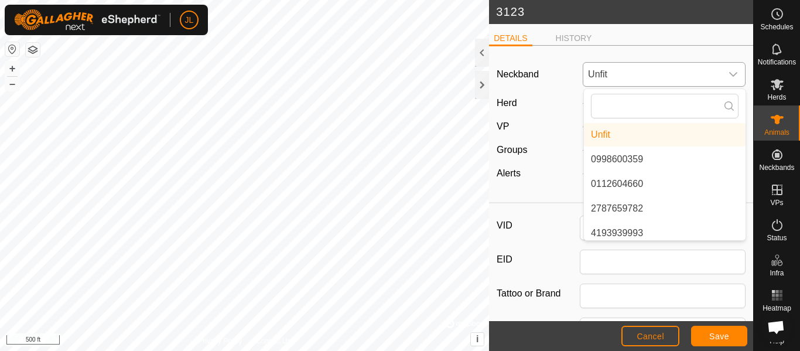
click at [648, 157] on li "0998600359" at bounding box center [665, 159] width 162 height 23
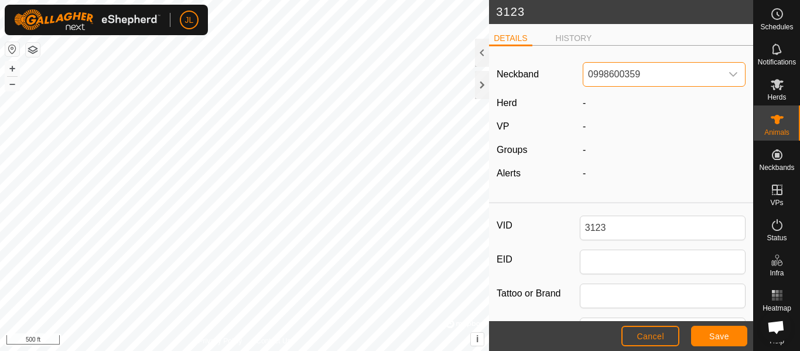
click at [591, 102] on div "-" at bounding box center [664, 103] width 172 height 14
click at [720, 337] on span "Save" at bounding box center [719, 335] width 20 height 9
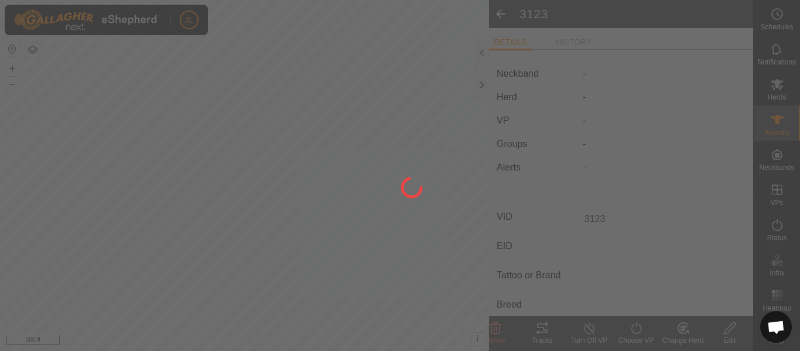
type input "-"
type input "0 kg"
type input "-"
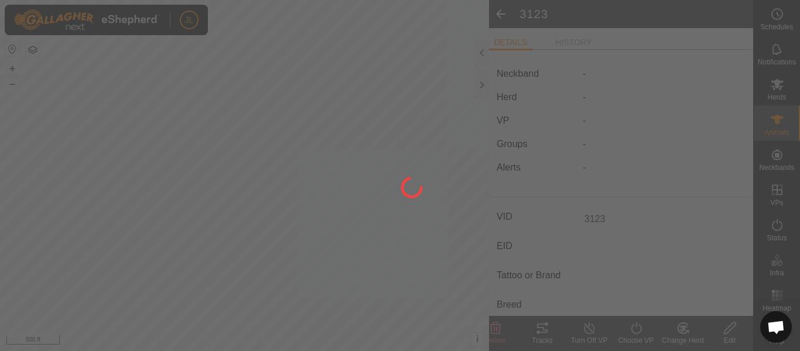
type input "-"
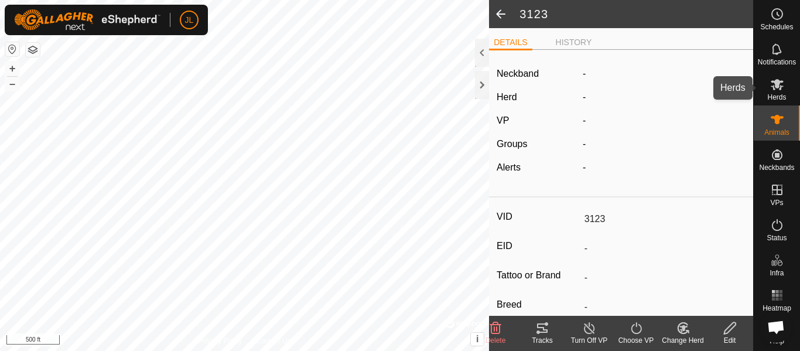
click at [779, 87] on icon at bounding box center [777, 84] width 14 height 14
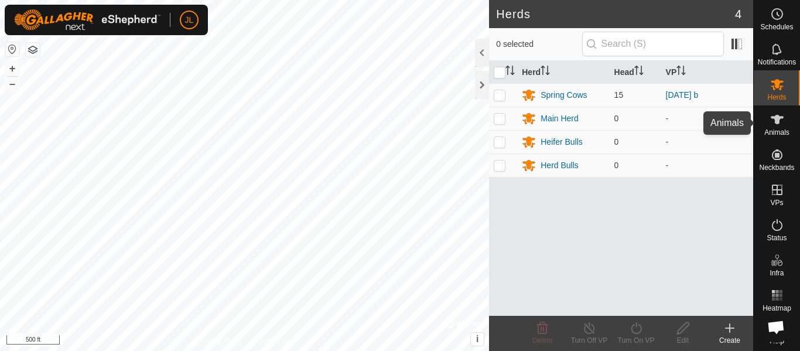
click at [780, 119] on icon at bounding box center [777, 119] width 14 height 14
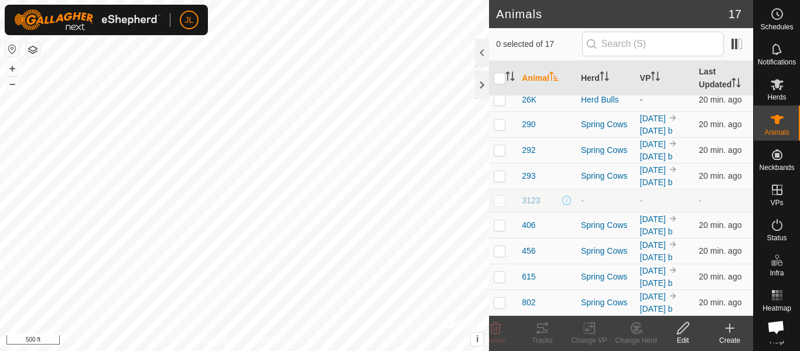
scroll to position [339, 0]
click at [524, 207] on span "3123" at bounding box center [531, 200] width 18 height 12
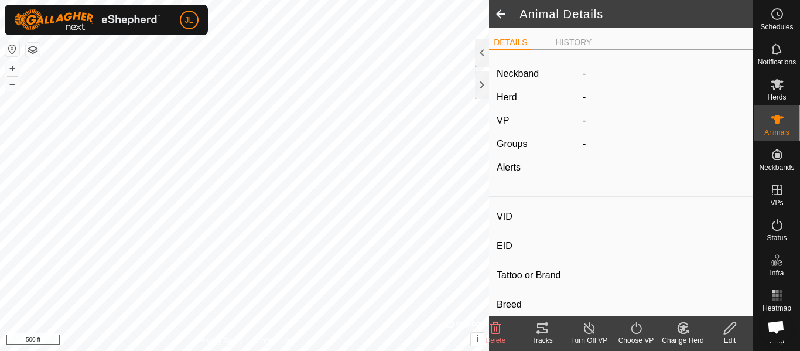
type input "3123"
type input "-"
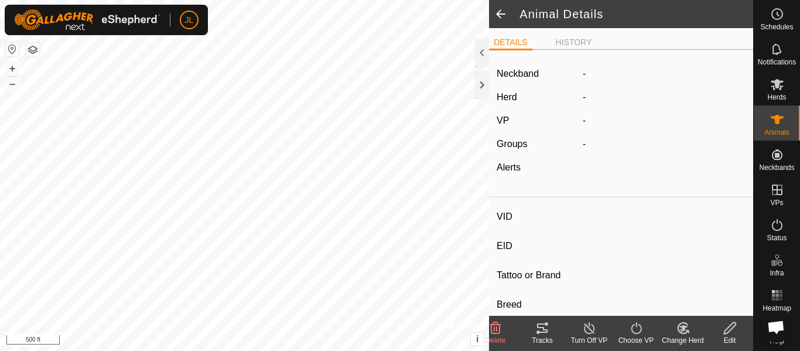
type input "0 kg"
type input "-"
click at [629, 74] on label "0998600359" at bounding box center [621, 74] width 76 height 14
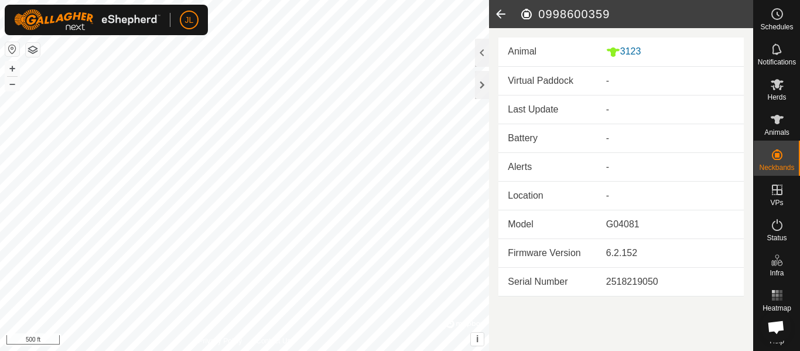
click at [499, 12] on icon at bounding box center [500, 14] width 23 height 28
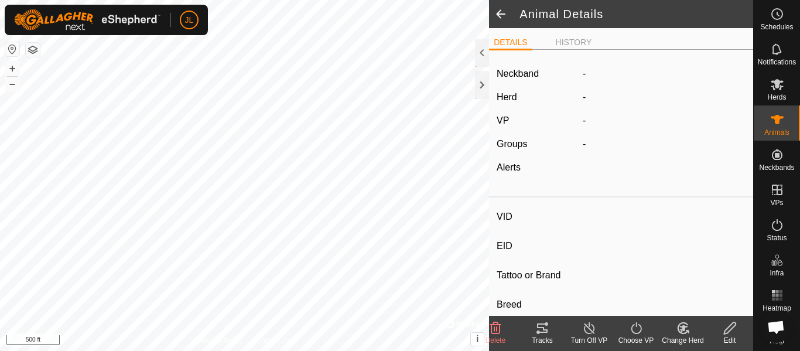
type input "3123"
type input "-"
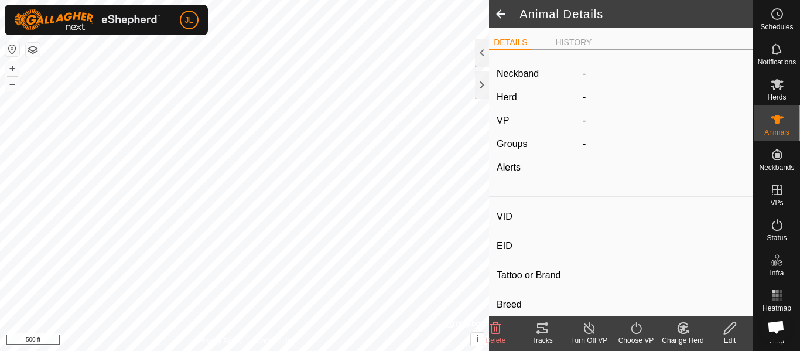
type input "0 kg"
type input "-"
click at [681, 334] on icon at bounding box center [683, 328] width 15 height 14
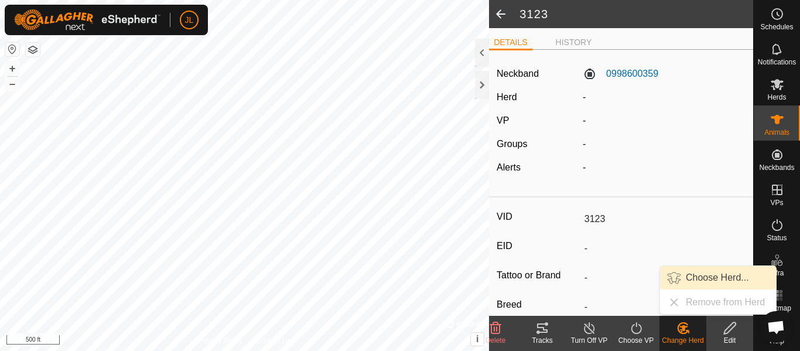
click at [707, 275] on link "Choose Herd..." at bounding box center [718, 277] width 116 height 23
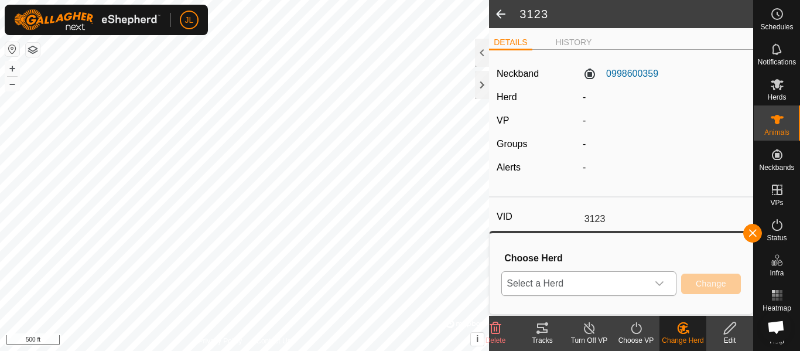
click at [660, 285] on icon "dropdown trigger" at bounding box center [659, 283] width 8 height 5
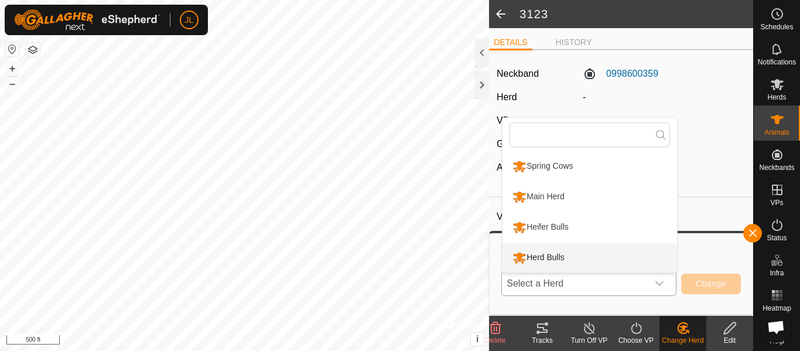
click at [558, 254] on li "Herd Bulls" at bounding box center [589, 257] width 174 height 29
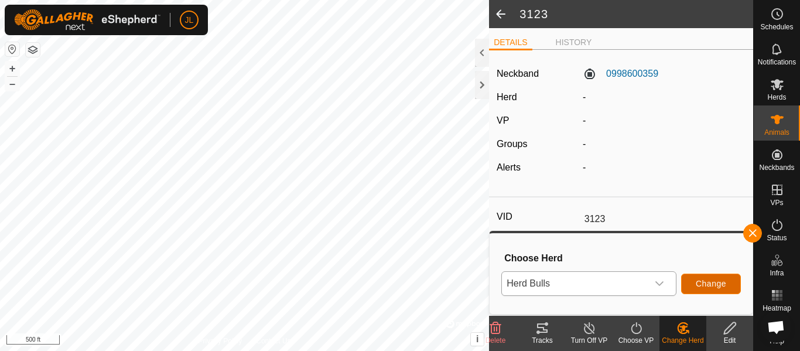
click at [713, 283] on span "Change" at bounding box center [711, 283] width 30 height 9
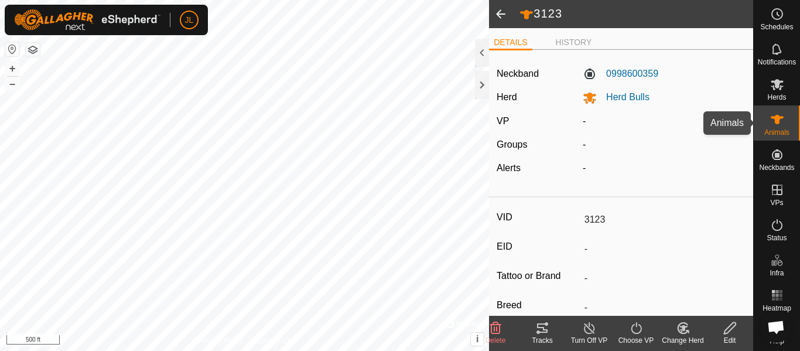
click at [776, 123] on icon at bounding box center [776, 119] width 13 height 9
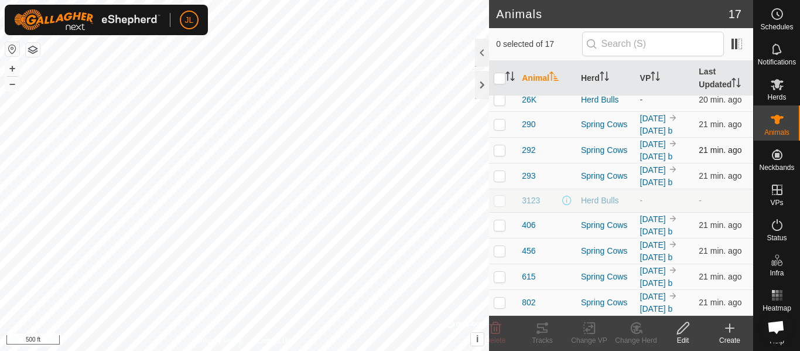
scroll to position [330, 0]
click at [535, 207] on span "3123" at bounding box center [531, 200] width 18 height 12
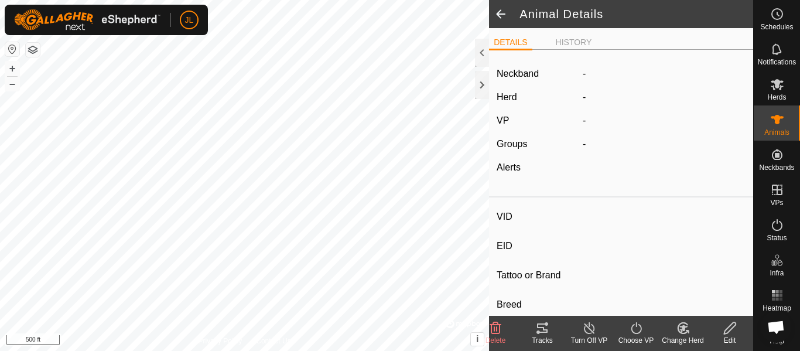
type input "3123"
type input "-"
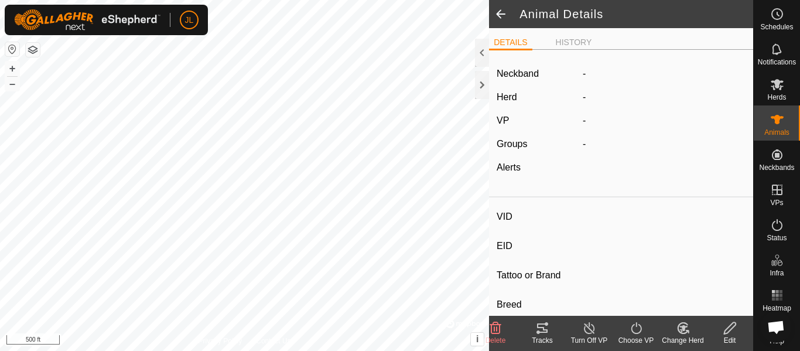
type input "0 kg"
type input "-"
click at [499, 333] on icon at bounding box center [495, 328] width 11 height 12
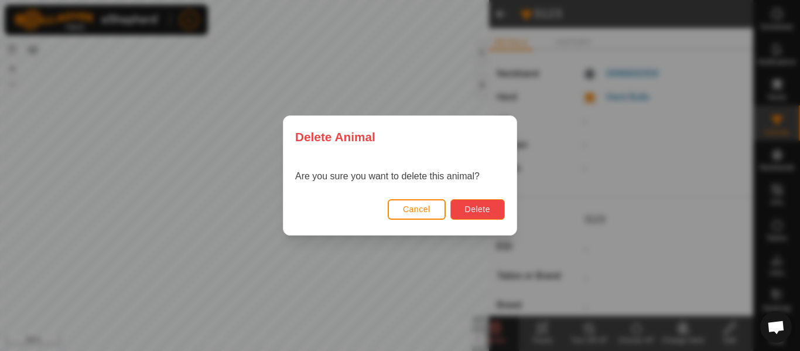
click at [468, 210] on span "Delete" at bounding box center [477, 208] width 25 height 9
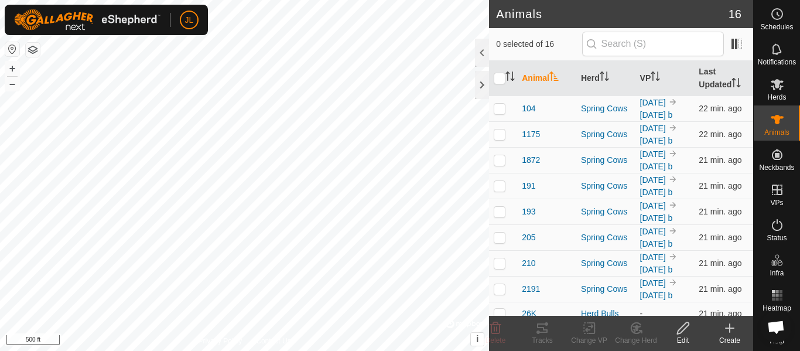
click at [732, 328] on icon at bounding box center [729, 328] width 8 height 0
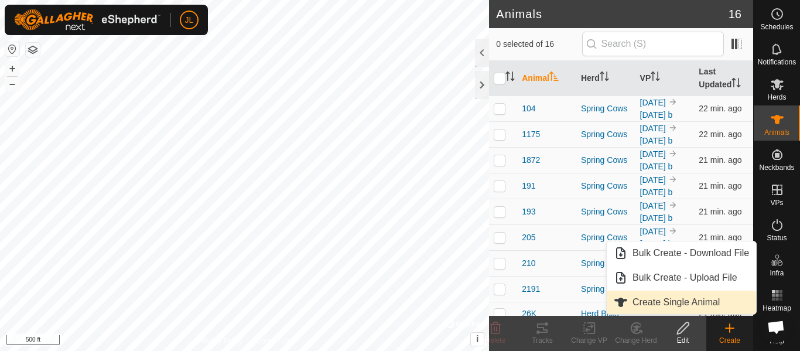
click at [684, 298] on link "Create Single Animal" at bounding box center [681, 301] width 149 height 23
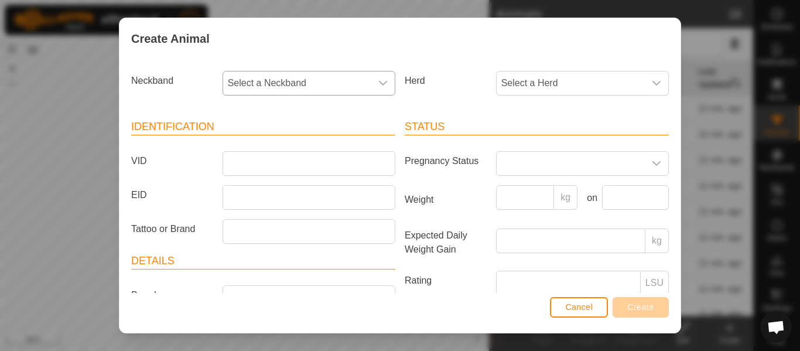
click at [382, 87] on icon "dropdown trigger" at bounding box center [382, 82] width 9 height 9
click at [309, 166] on li "0998600359" at bounding box center [310, 167] width 172 height 23
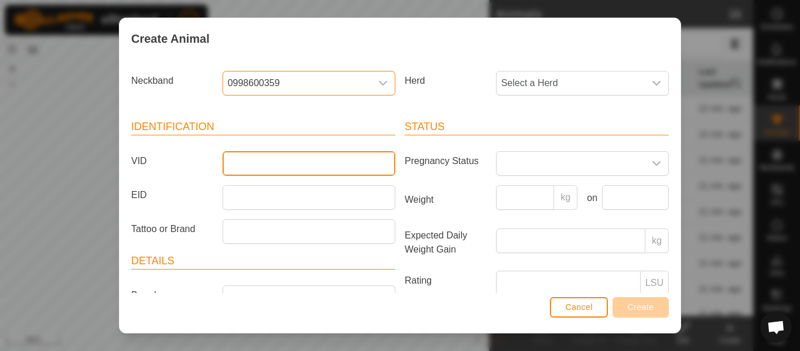
click at [286, 171] on input "VID" at bounding box center [308, 163] width 173 height 25
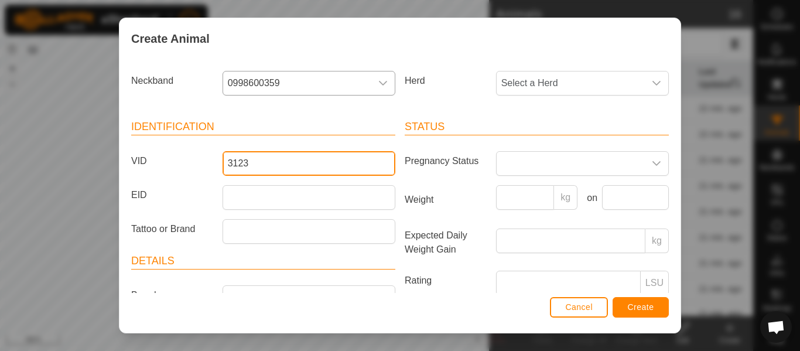
type input "3123"
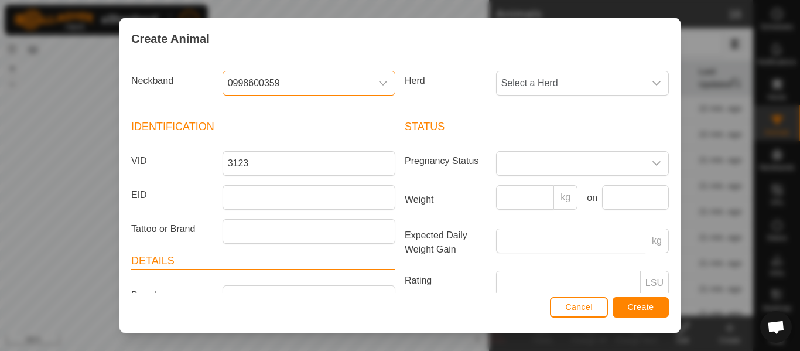
click at [363, 81] on span "0998600359" at bounding box center [297, 82] width 148 height 23
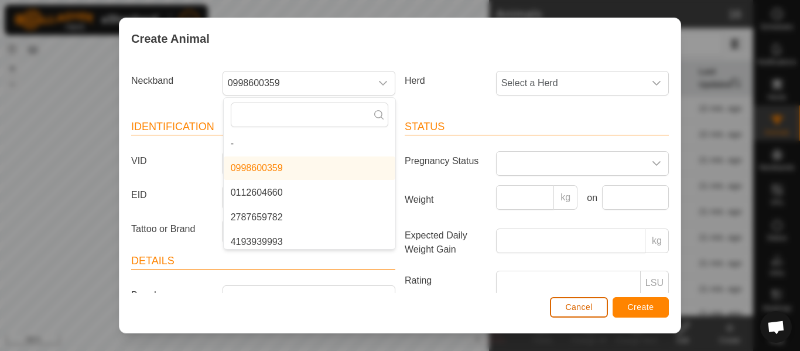
click at [572, 314] on button "Cancel" at bounding box center [579, 307] width 58 height 20
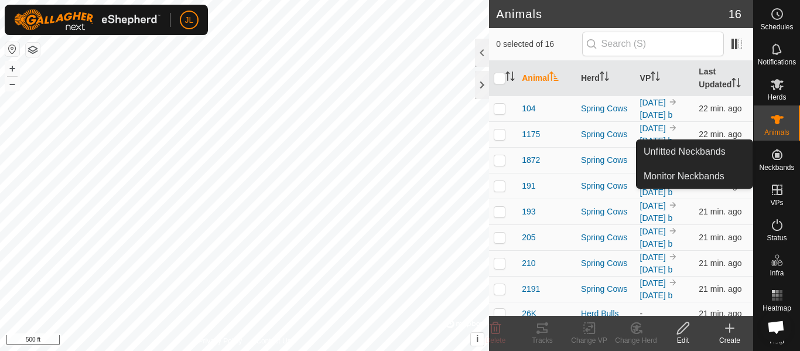
click at [769, 161] on es-neckbands-svg-icon at bounding box center [776, 154] width 21 height 19
click at [715, 156] on link "Unfitted Neckbands" at bounding box center [694, 151] width 116 height 23
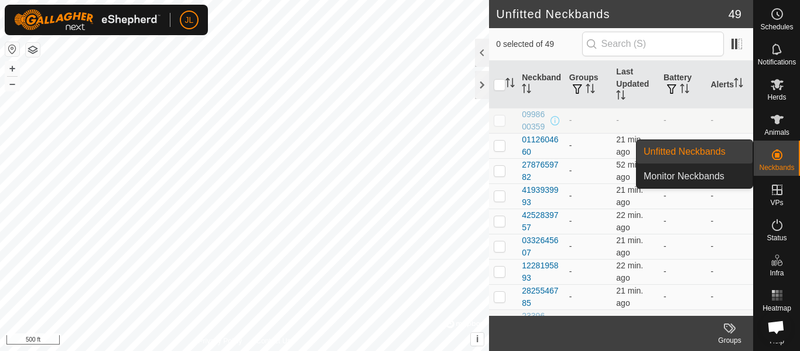
click at [688, 151] on link "Unfitted Neckbands" at bounding box center [694, 151] width 116 height 23
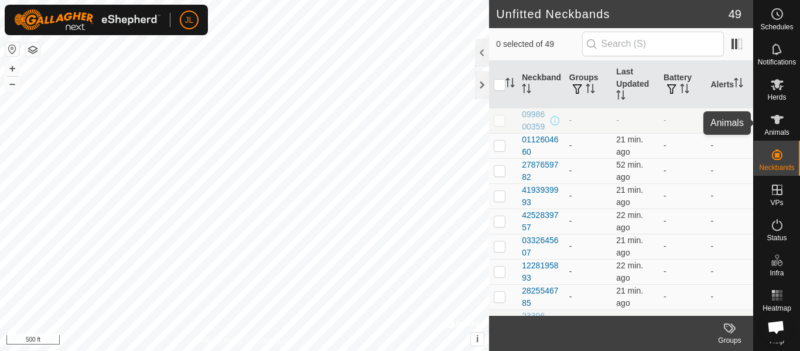
click at [778, 129] on span "Animals" at bounding box center [776, 132] width 25 height 7
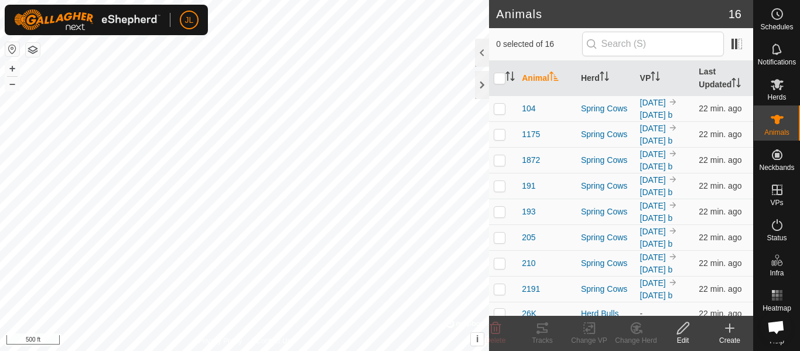
click at [731, 328] on icon at bounding box center [729, 328] width 8 height 0
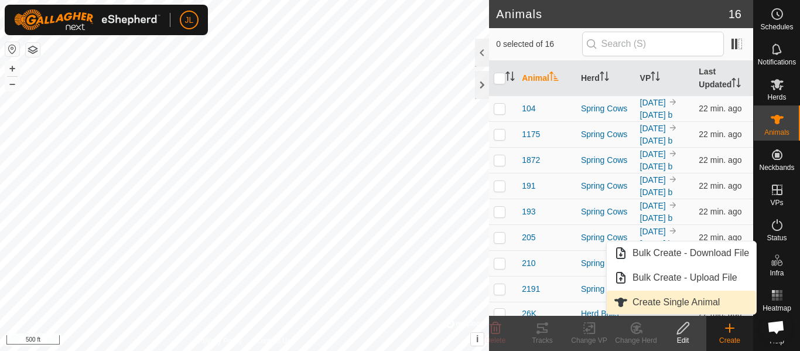
click at [683, 300] on link "Create Single Animal" at bounding box center [681, 301] width 149 height 23
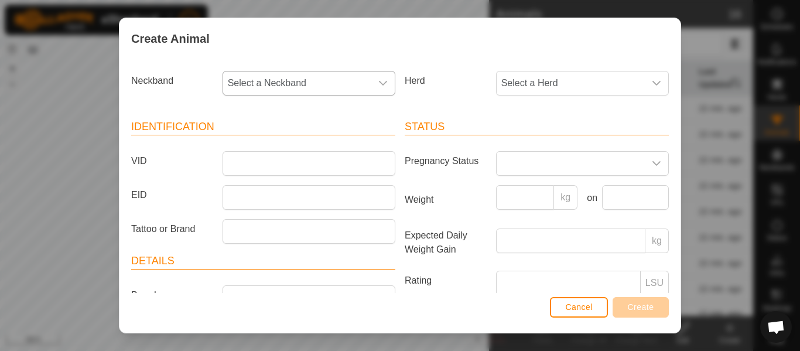
click at [384, 84] on icon "dropdown trigger" at bounding box center [382, 82] width 9 height 9
click at [283, 190] on li "0112604660" at bounding box center [310, 192] width 172 height 23
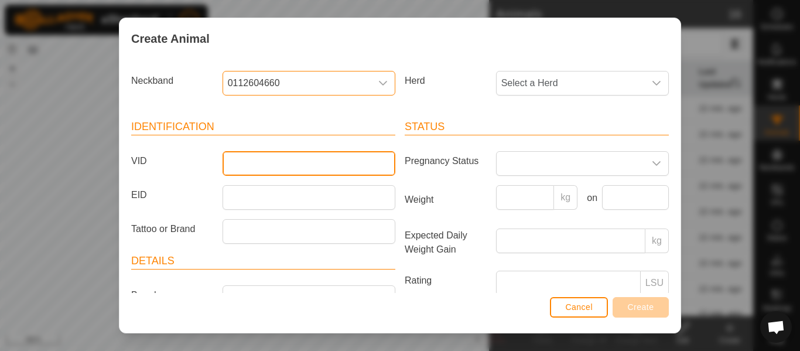
click at [296, 165] on input "VID" at bounding box center [308, 163] width 173 height 25
type input "3123"
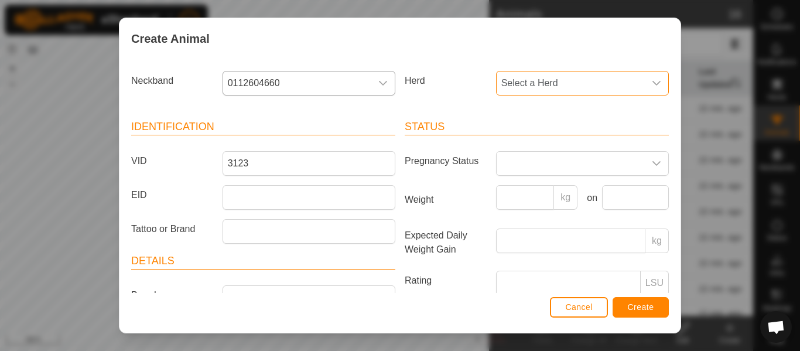
click at [588, 87] on span "Select a Herd" at bounding box center [570, 82] width 148 height 23
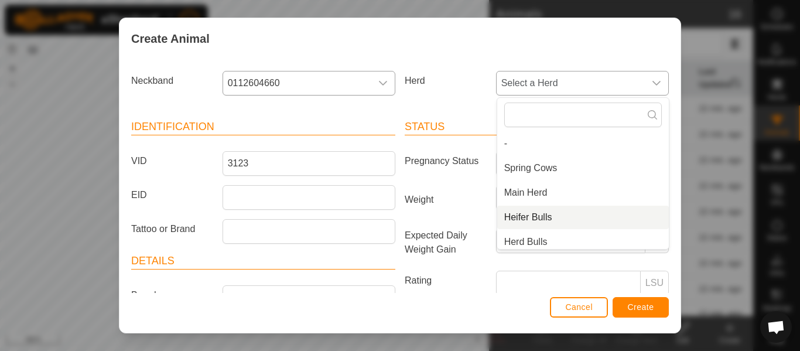
scroll to position [5, 0]
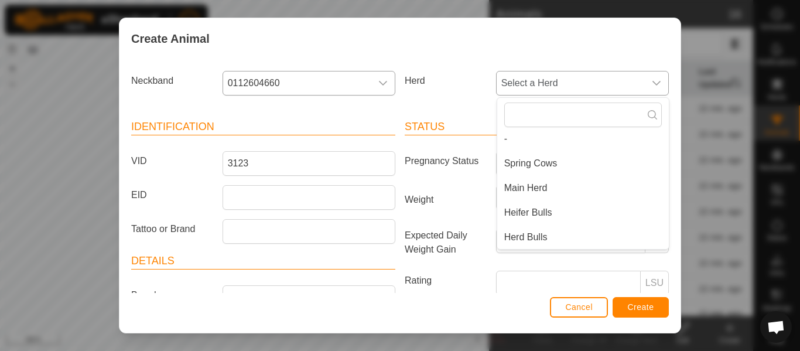
click at [543, 239] on li "Herd Bulls" at bounding box center [583, 236] width 172 height 23
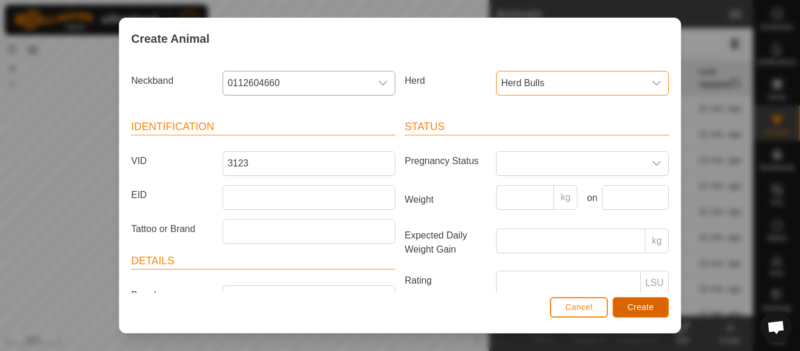
click at [646, 310] on span "Create" at bounding box center [641, 306] width 26 height 9
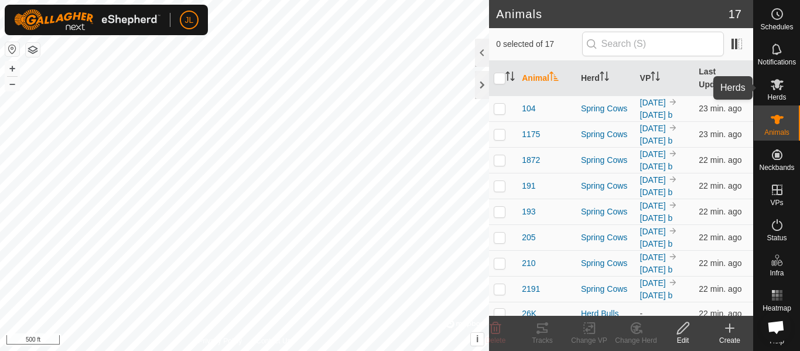
click at [778, 88] on icon at bounding box center [777, 84] width 14 height 14
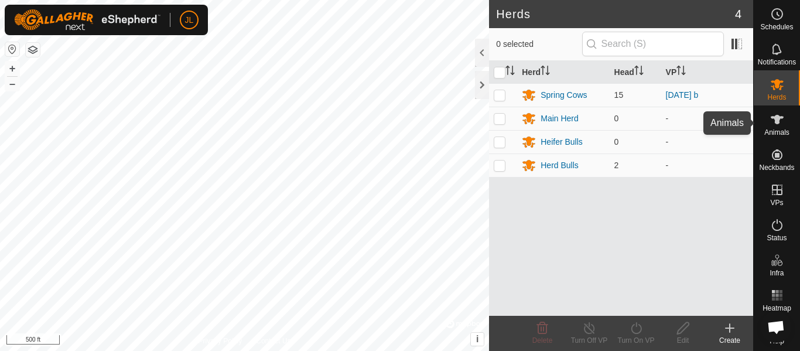
click at [770, 126] on icon at bounding box center [777, 119] width 14 height 14
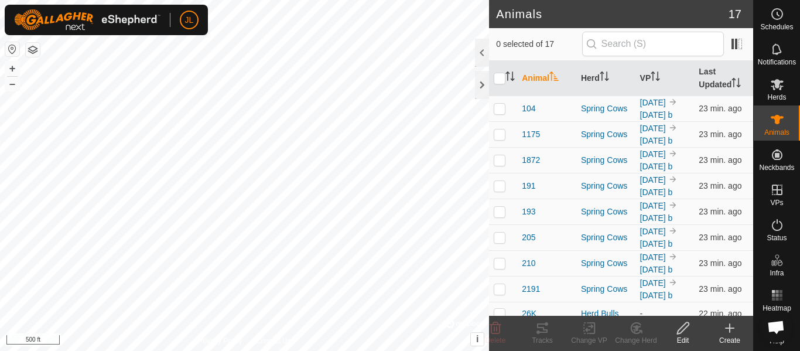
click at [725, 333] on icon at bounding box center [729, 328] width 14 height 14
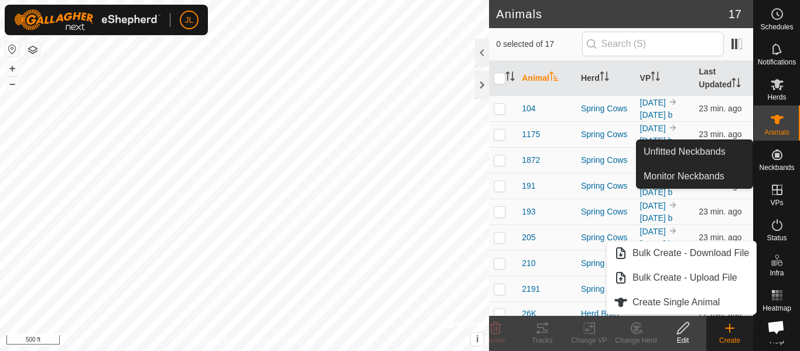
drag, startPoint x: 772, startPoint y: 170, endPoint x: 771, endPoint y: 156, distance: 13.5
click at [771, 156] on icon at bounding box center [777, 155] width 14 height 14
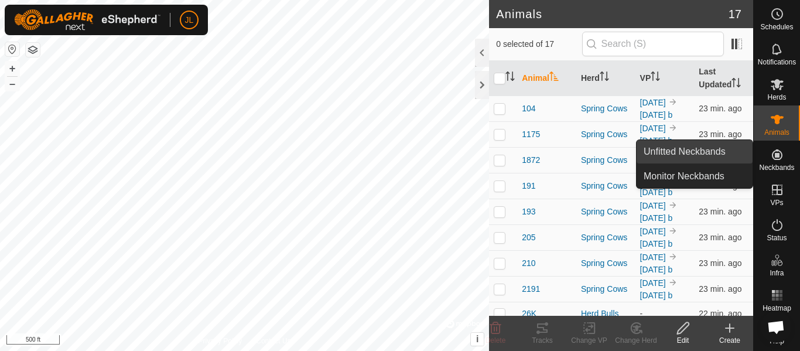
click at [719, 149] on link "Unfitted Neckbands" at bounding box center [694, 151] width 116 height 23
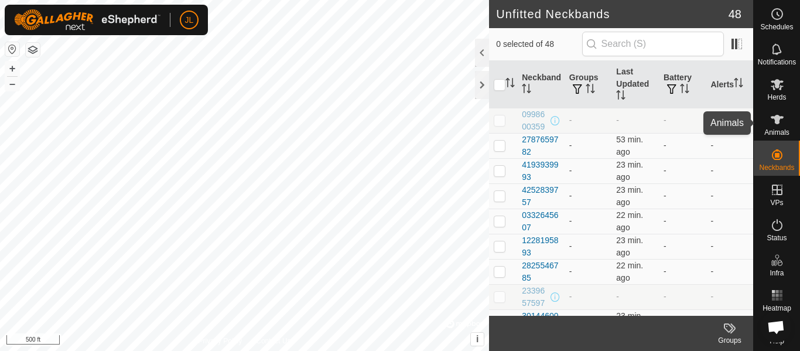
click at [779, 115] on icon at bounding box center [777, 119] width 14 height 14
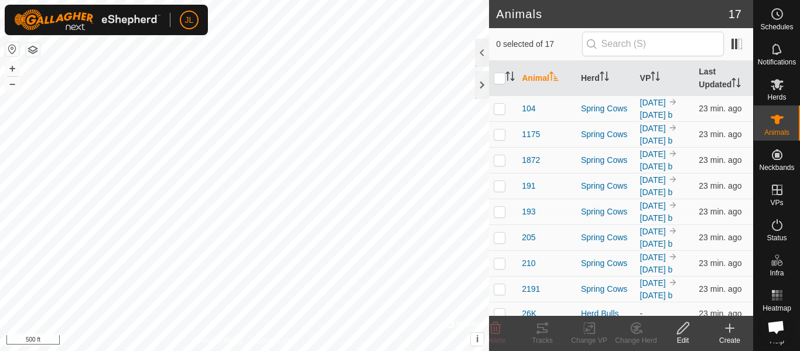
click at [727, 331] on icon at bounding box center [729, 328] width 14 height 14
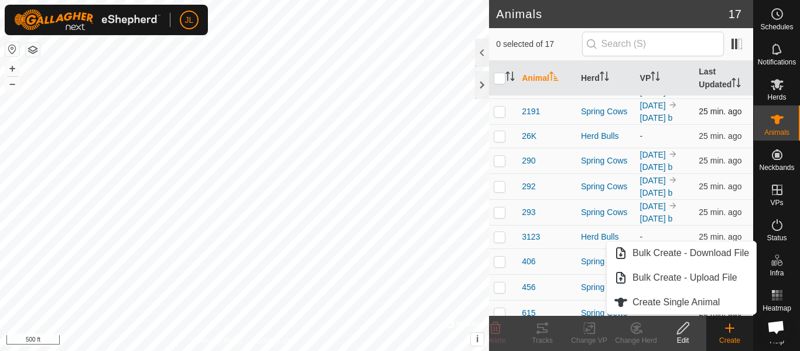
scroll to position [189, 0]
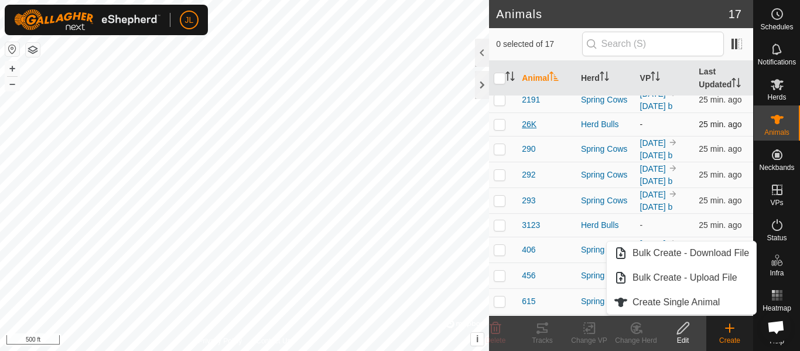
click at [525, 131] on span "26K" at bounding box center [529, 124] width 15 height 12
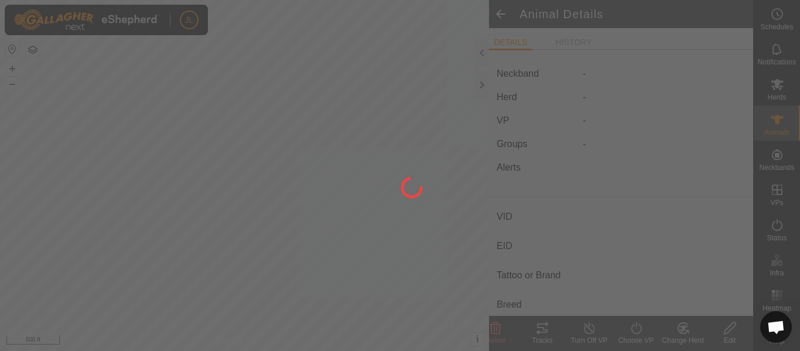
type input "26K"
type input "-"
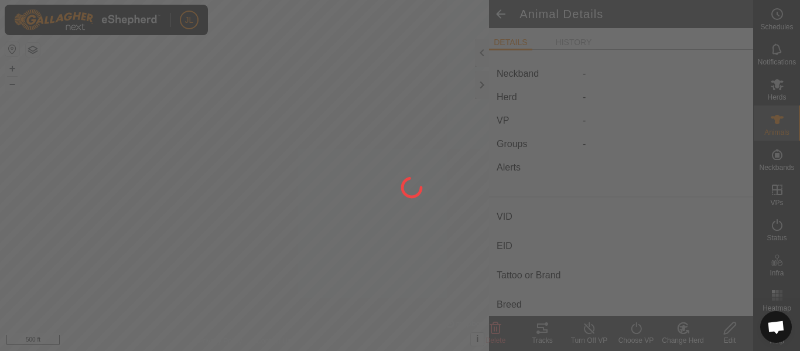
type input "0 kg"
type input "-"
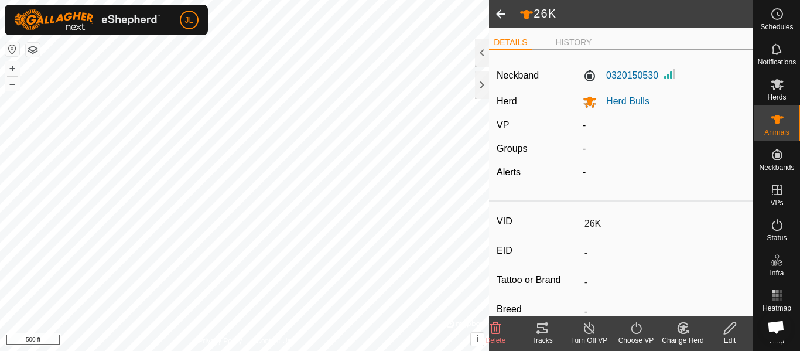
drag, startPoint x: 501, startPoint y: 15, endPoint x: 496, endPoint y: 24, distance: 9.7
click at [499, 17] on span at bounding box center [500, 14] width 23 height 28
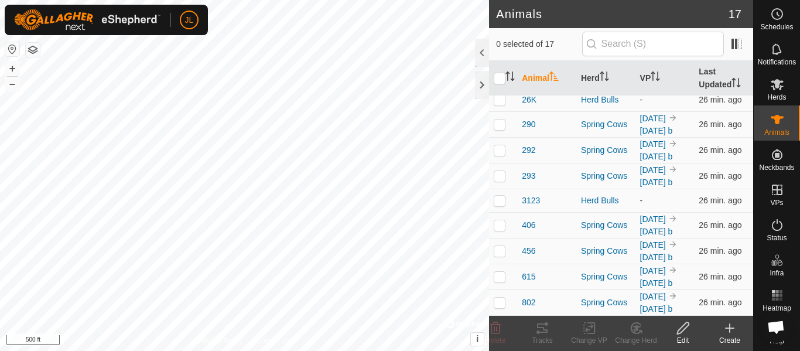
scroll to position [324, 0]
click at [530, 207] on span "3123" at bounding box center [531, 200] width 18 height 12
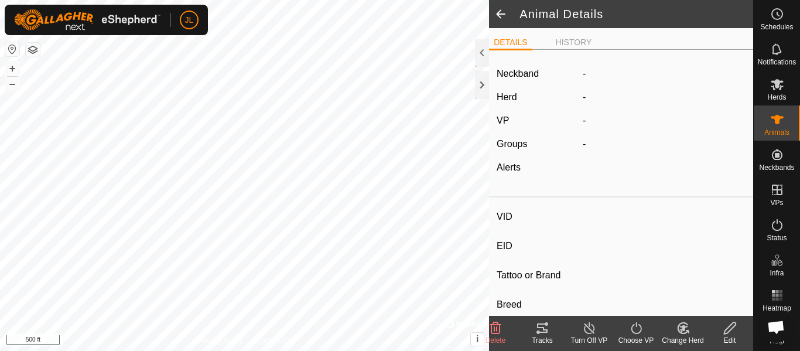
type input "3123"
type input "-"
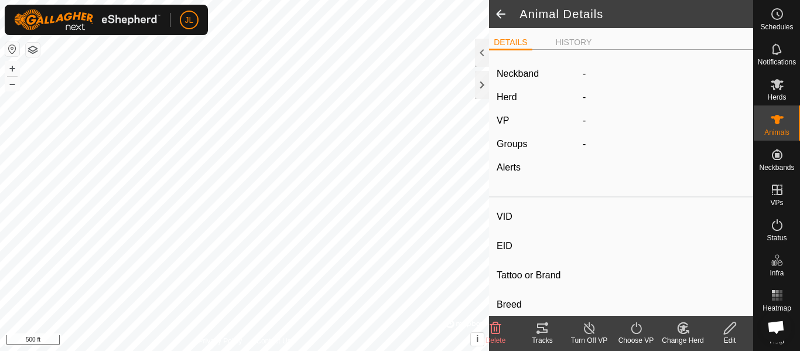
type input "0 kg"
type input "-"
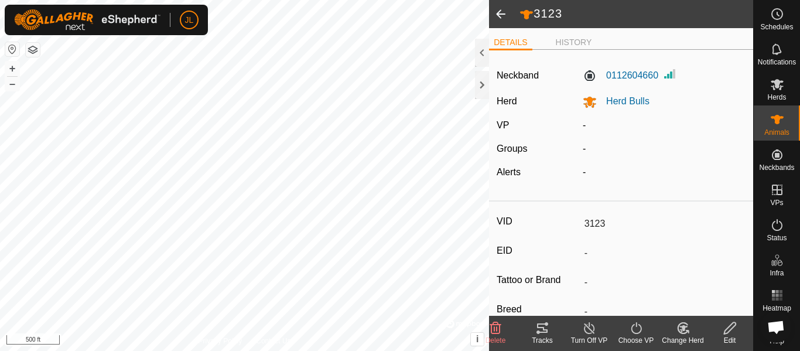
click at [499, 10] on span at bounding box center [500, 14] width 23 height 28
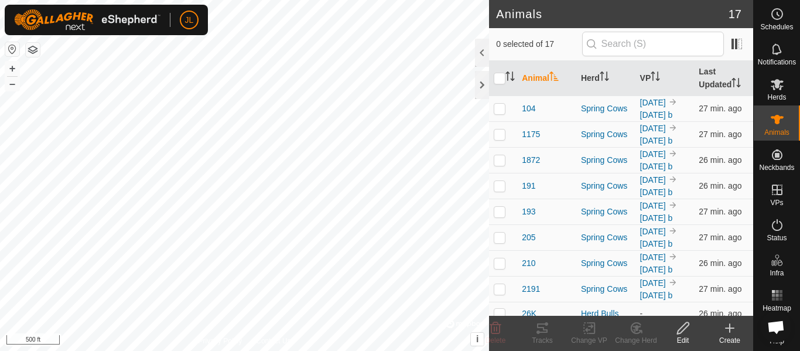
click at [732, 331] on icon at bounding box center [729, 328] width 14 height 14
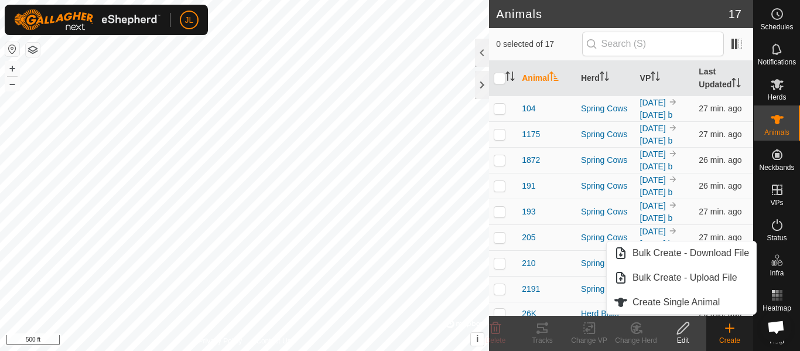
click at [724, 335] on div "Create" at bounding box center [729, 340] width 47 height 11
click at [730, 330] on icon at bounding box center [730, 328] width 0 height 8
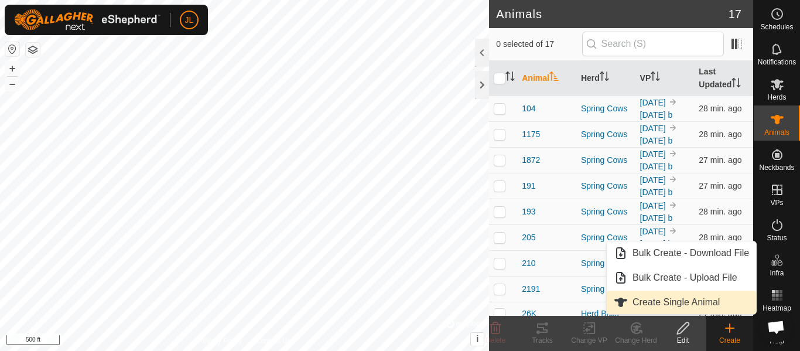
click at [702, 301] on link "Create Single Animal" at bounding box center [681, 301] width 149 height 23
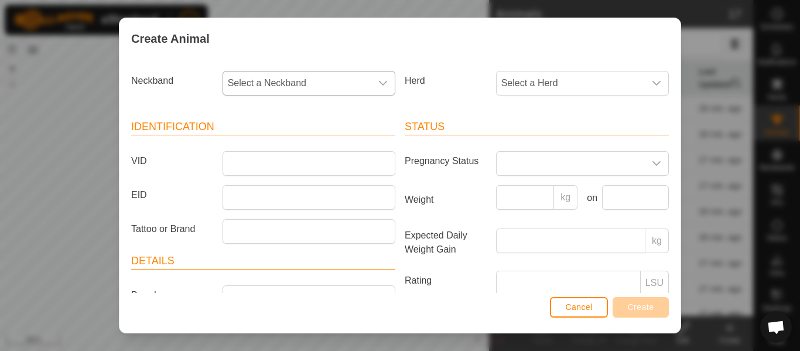
click at [381, 85] on icon "dropdown trigger" at bounding box center [382, 82] width 9 height 9
click at [279, 190] on li "2787659782" at bounding box center [310, 192] width 172 height 23
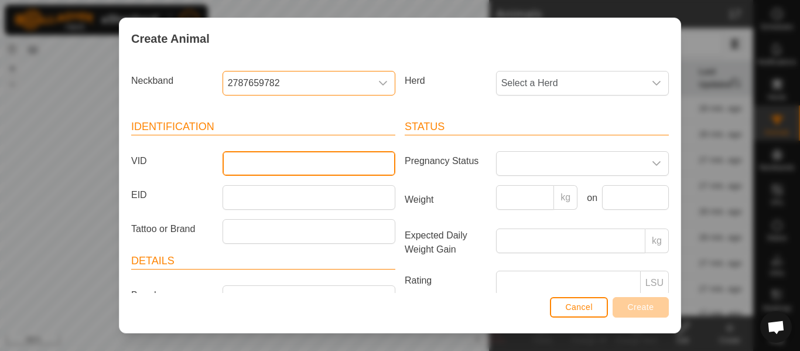
click at [287, 158] on input "VID" at bounding box center [308, 163] width 173 height 25
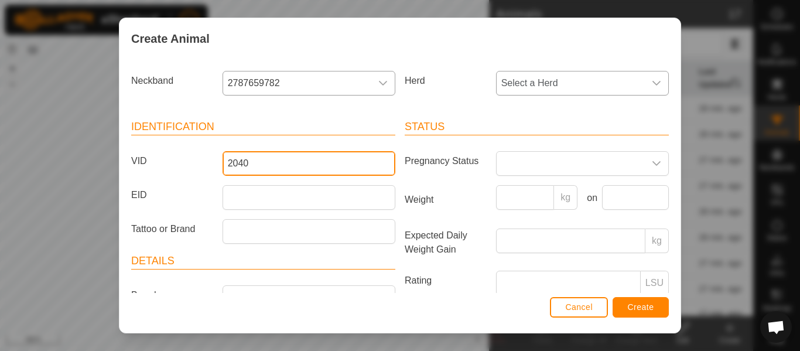
type input "2040"
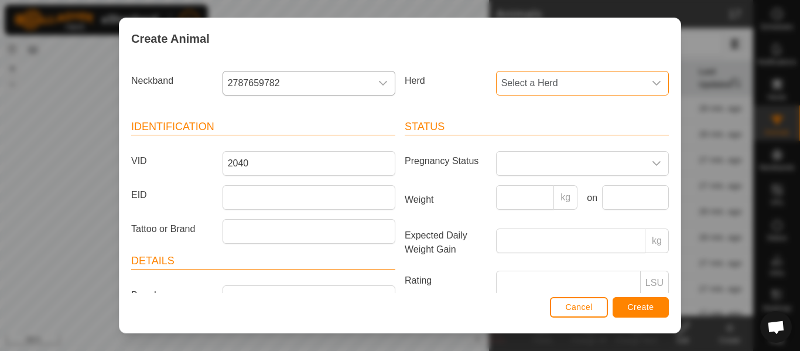
click at [576, 85] on span "Select a Herd" at bounding box center [570, 82] width 148 height 23
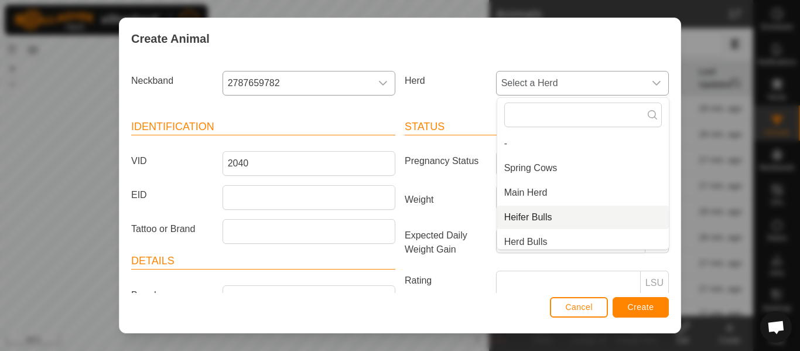
click at [545, 216] on li "Heifer Bulls" at bounding box center [583, 217] width 172 height 23
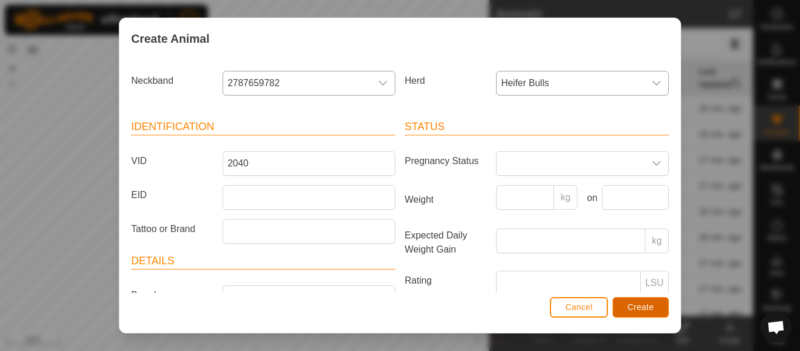
click at [631, 307] on span "Create" at bounding box center [641, 306] width 26 height 9
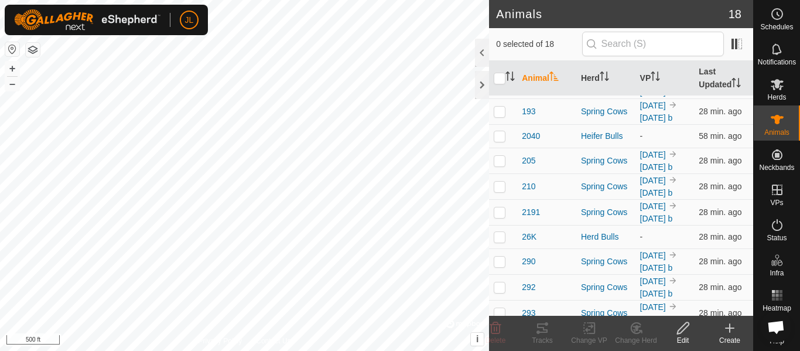
scroll to position [102, 0]
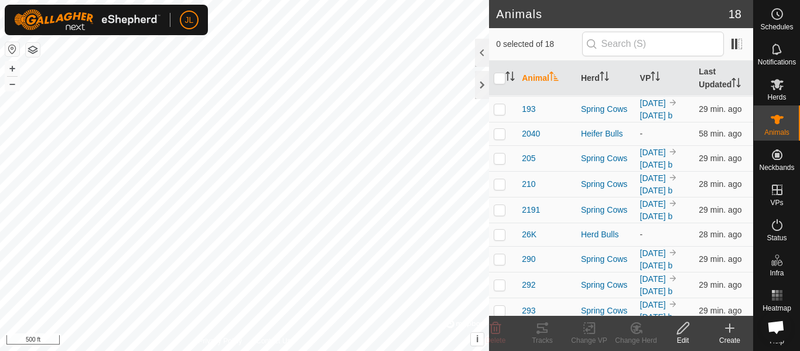
click at [732, 332] on icon at bounding box center [729, 328] width 14 height 14
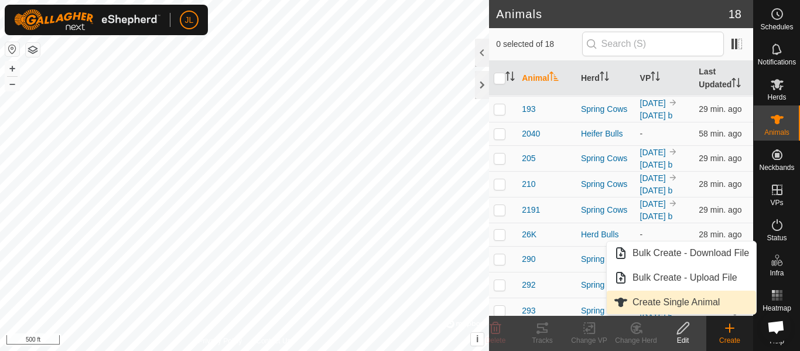
click at [693, 302] on link "Create Single Animal" at bounding box center [681, 301] width 149 height 23
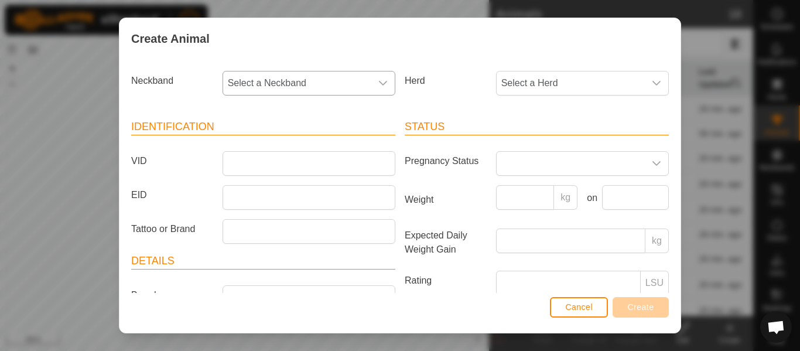
click at [374, 83] on div "dropdown trigger" at bounding box center [382, 82] width 23 height 23
click at [282, 195] on li "4193939993" at bounding box center [310, 192] width 172 height 23
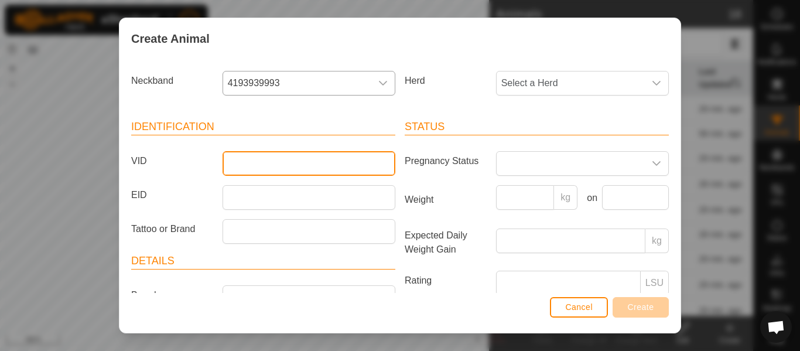
click at [280, 159] on input "VID" at bounding box center [308, 163] width 173 height 25
type input "057"
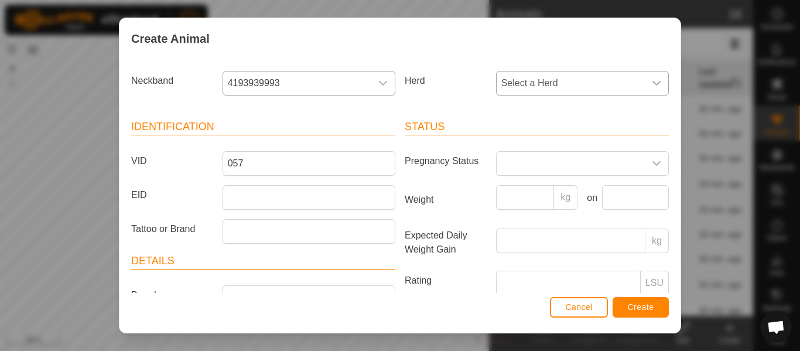
click at [588, 85] on span "Select a Herd" at bounding box center [570, 82] width 148 height 23
click at [535, 193] on li "Main Herd" at bounding box center [583, 192] width 172 height 23
click at [634, 309] on span "Create" at bounding box center [641, 306] width 26 height 9
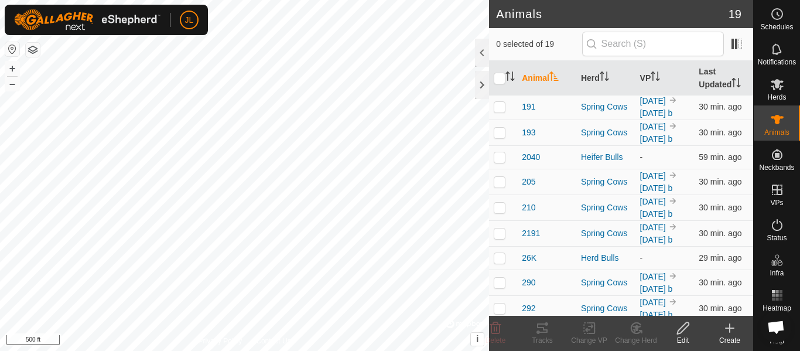
click at [728, 336] on div "Create" at bounding box center [729, 340] width 47 height 11
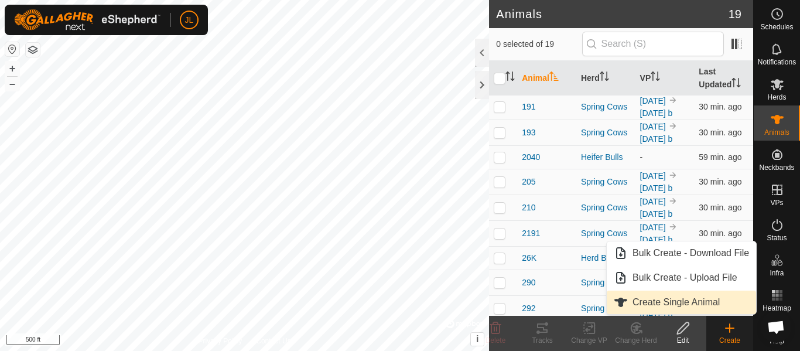
click at [687, 302] on link "Create Single Animal" at bounding box center [681, 301] width 149 height 23
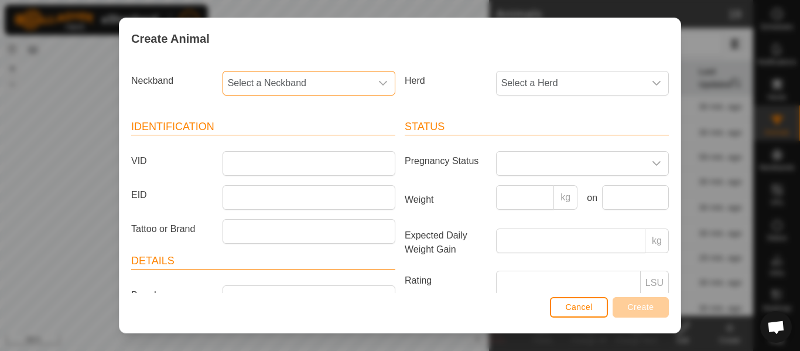
click at [307, 87] on span "Select a Neckband" at bounding box center [297, 82] width 148 height 23
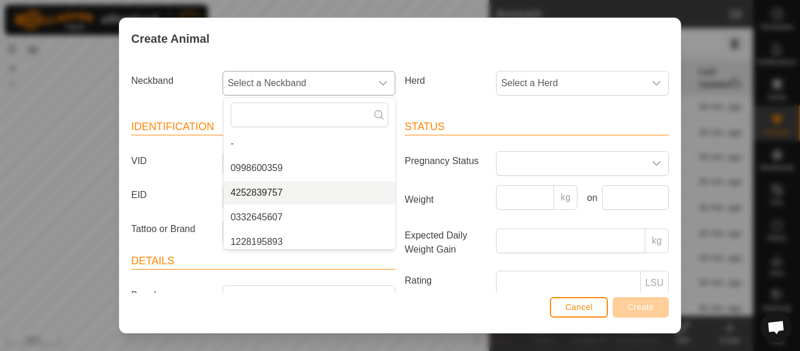
click at [282, 191] on li "4252839757" at bounding box center [310, 192] width 172 height 23
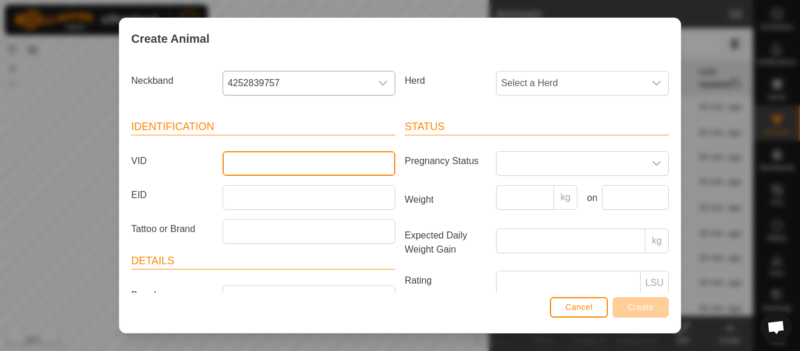
click at [280, 165] on input "VID" at bounding box center [308, 163] width 173 height 25
type input "101"
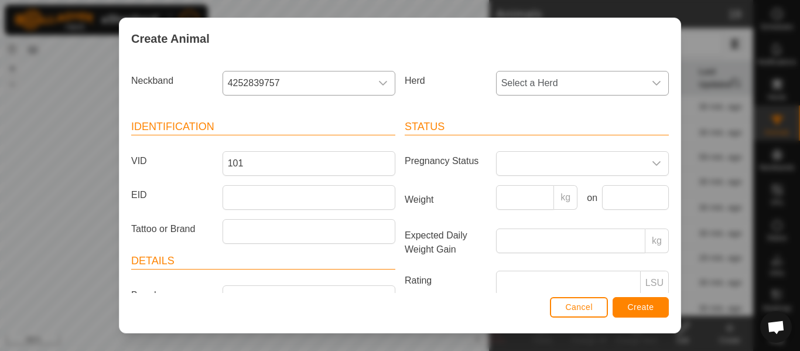
click at [555, 85] on span "Select a Herd" at bounding box center [570, 82] width 148 height 23
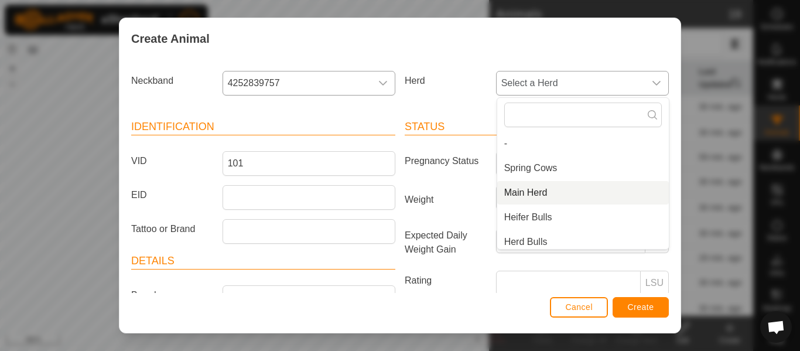
click at [539, 192] on li "Main Herd" at bounding box center [583, 192] width 172 height 23
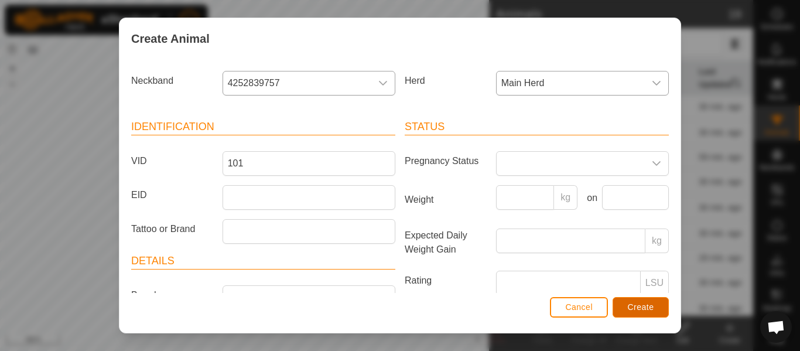
click at [639, 307] on span "Create" at bounding box center [641, 306] width 26 height 9
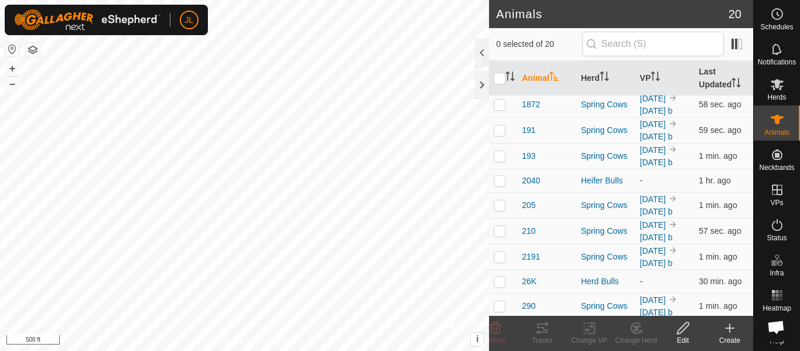
click at [731, 331] on icon at bounding box center [729, 328] width 14 height 14
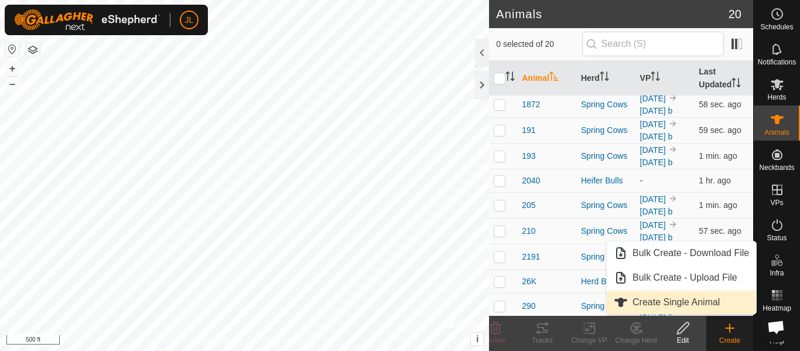
click at [669, 300] on link "Create Single Animal" at bounding box center [681, 301] width 149 height 23
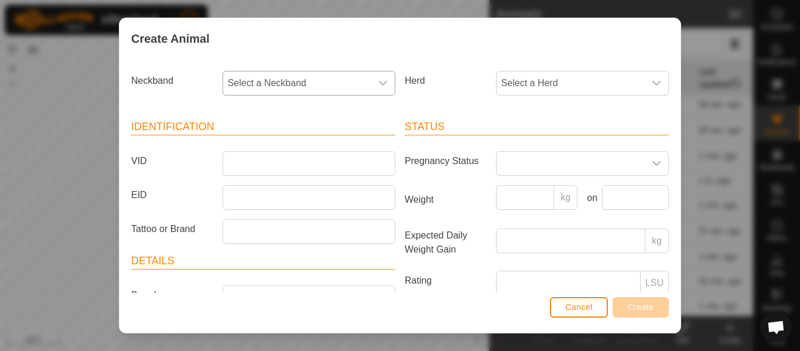
click at [376, 83] on div "dropdown trigger" at bounding box center [382, 82] width 23 height 23
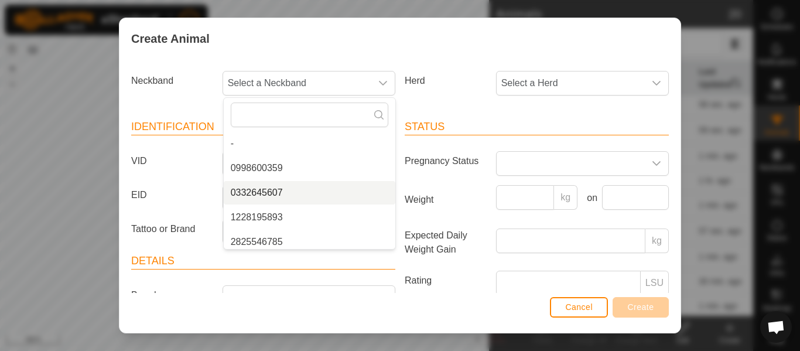
click at [193, 181] on article "Identification VID EID Tattoo or Brand" at bounding box center [263, 181] width 264 height 125
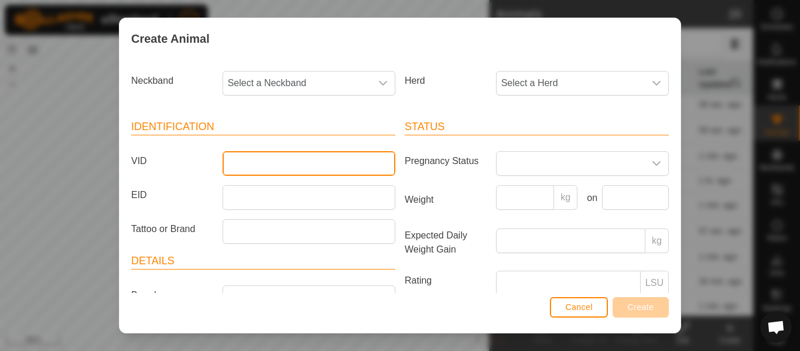
click at [237, 165] on input "VID" at bounding box center [308, 163] width 173 height 25
type input "105"
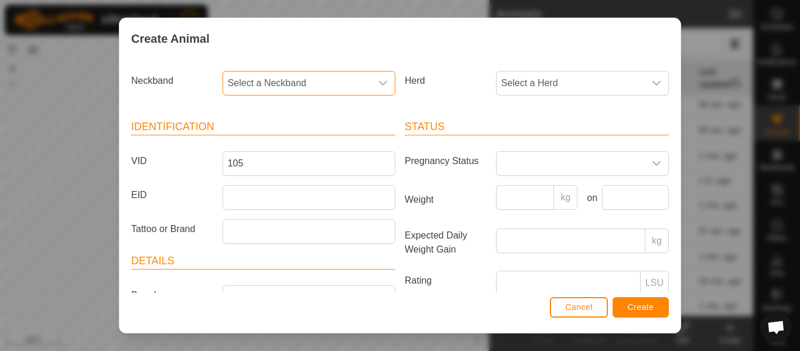
click at [340, 85] on span "Select a Neckband" at bounding box center [297, 82] width 148 height 23
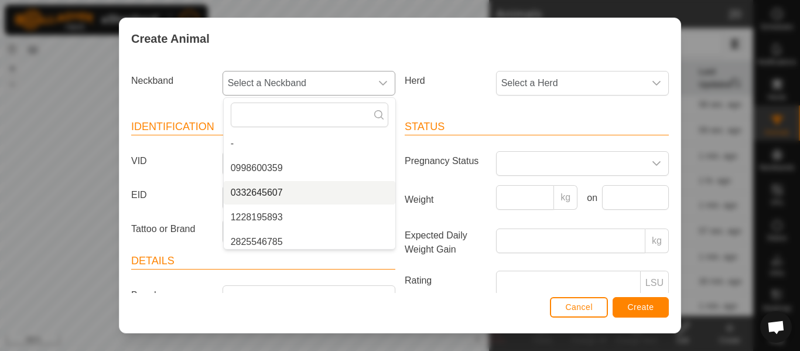
click at [282, 192] on li "0332645607" at bounding box center [310, 192] width 172 height 23
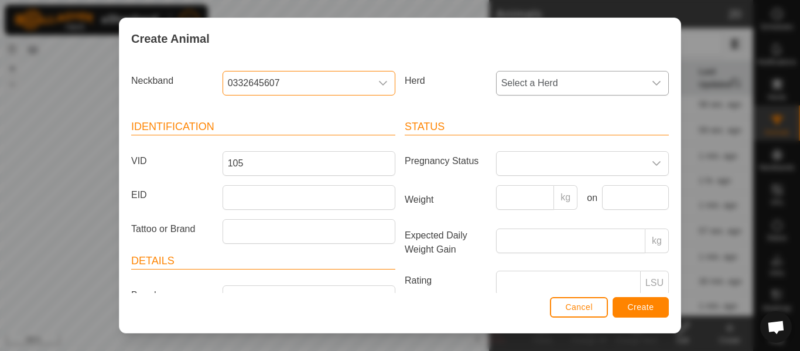
click at [558, 85] on span "Select a Herd" at bounding box center [570, 82] width 148 height 23
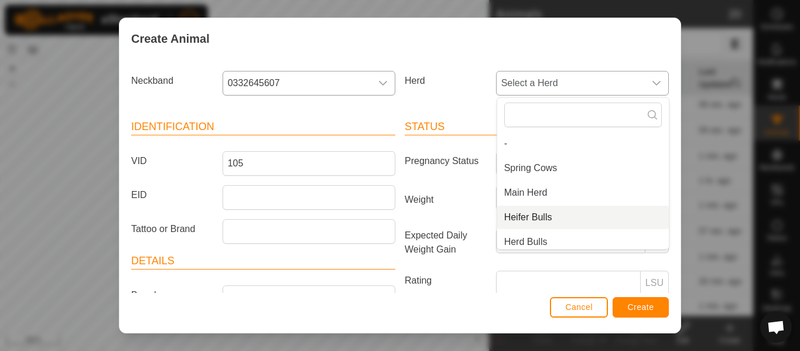
scroll to position [5, 0]
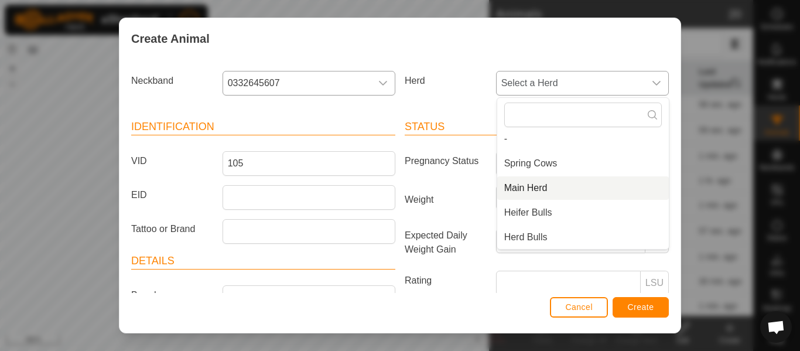
click at [536, 186] on li "Main Herd" at bounding box center [583, 187] width 172 height 23
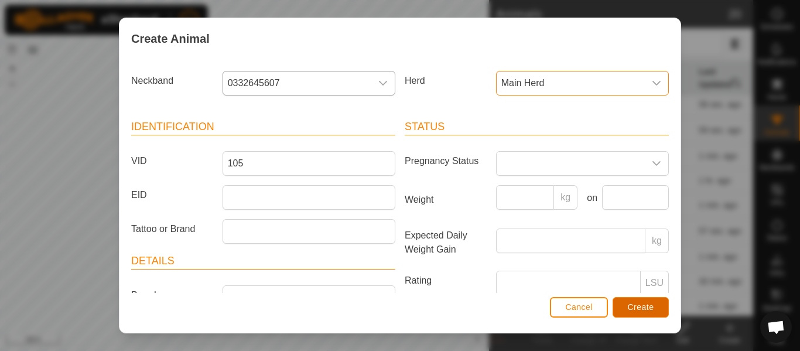
click at [645, 308] on span "Create" at bounding box center [641, 306] width 26 height 9
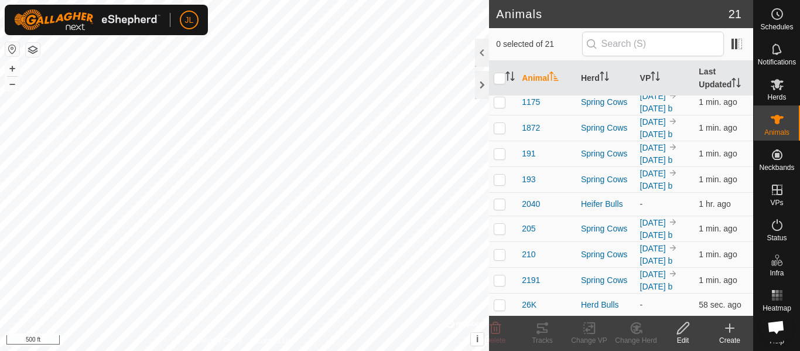
click at [732, 329] on icon at bounding box center [729, 328] width 14 height 14
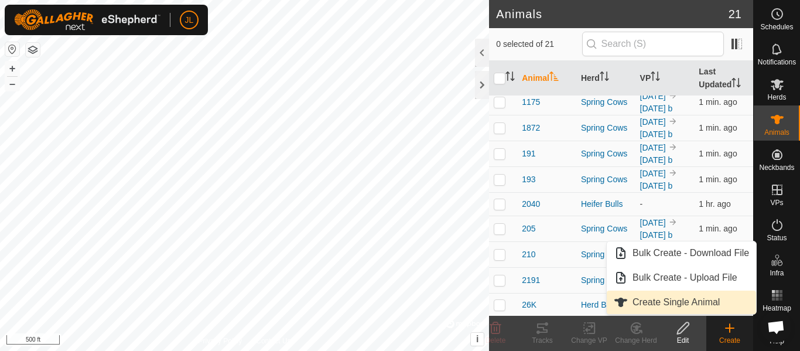
click at [665, 300] on link "Create Single Animal" at bounding box center [681, 301] width 149 height 23
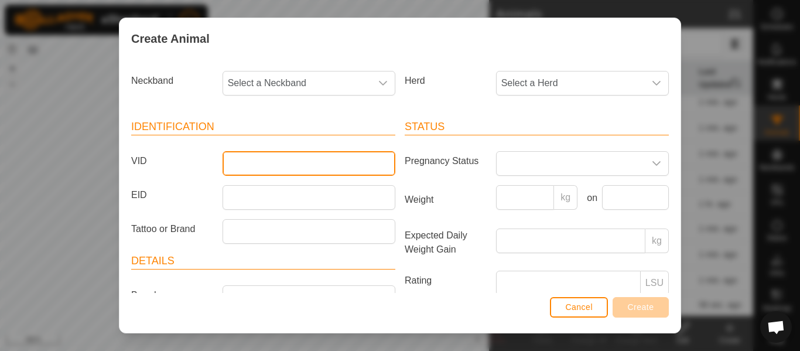
click at [290, 165] on input "VID" at bounding box center [308, 163] width 173 height 25
type input "226"
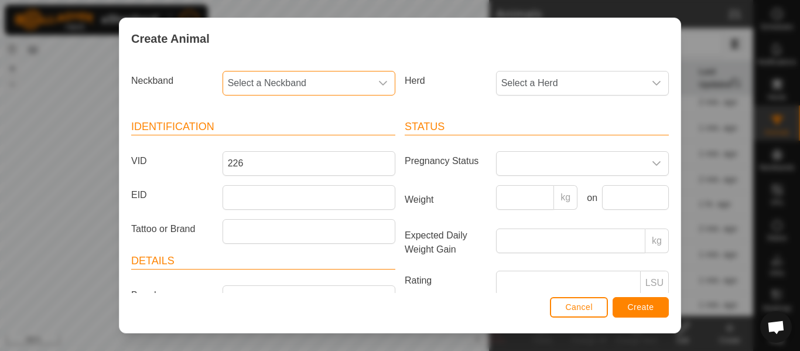
click at [331, 86] on span "Select a Neckband" at bounding box center [297, 82] width 148 height 23
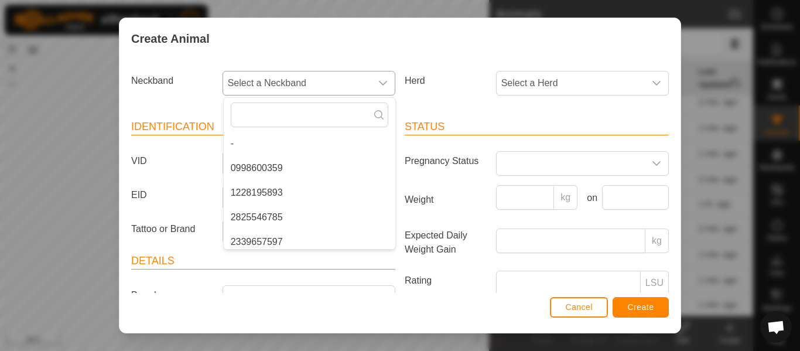
click at [286, 191] on li "1228195893" at bounding box center [310, 192] width 172 height 23
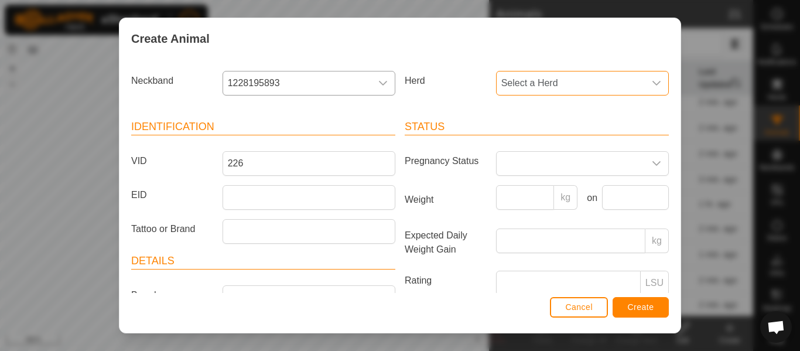
click at [547, 87] on span "Select a Herd" at bounding box center [570, 82] width 148 height 23
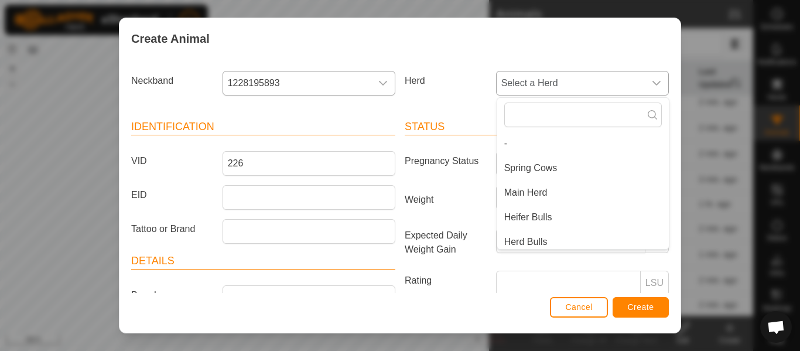
click at [538, 189] on li "Main Herd" at bounding box center [583, 192] width 172 height 23
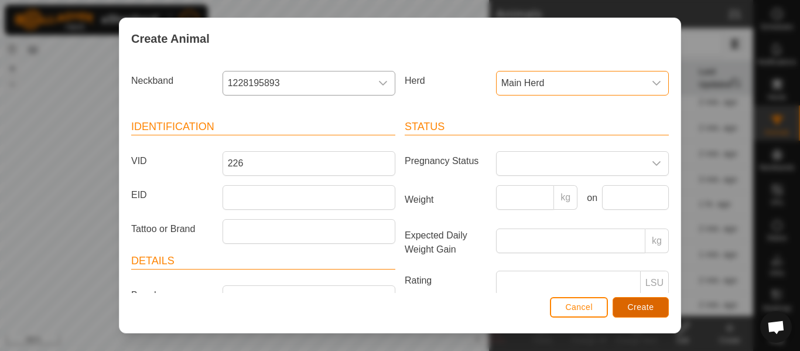
click at [654, 307] on button "Create" at bounding box center [640, 307] width 56 height 20
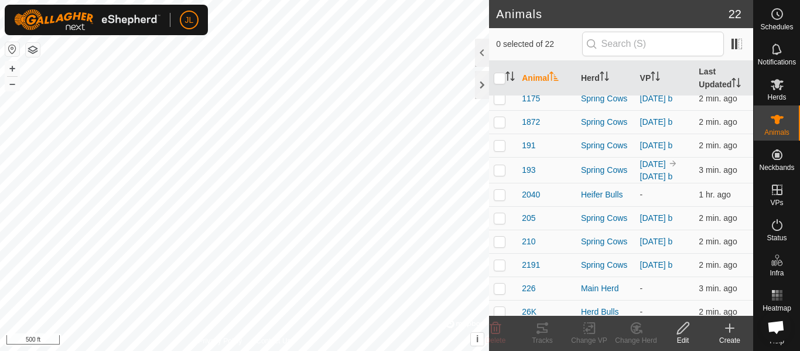
click at [736, 333] on icon at bounding box center [729, 328] width 14 height 14
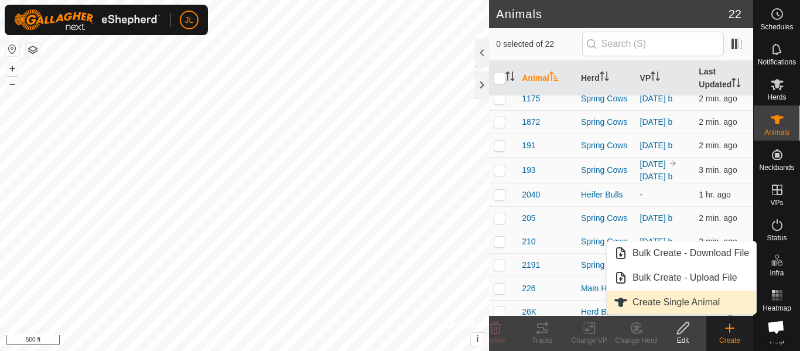
click at [686, 302] on link "Create Single Animal" at bounding box center [681, 301] width 149 height 23
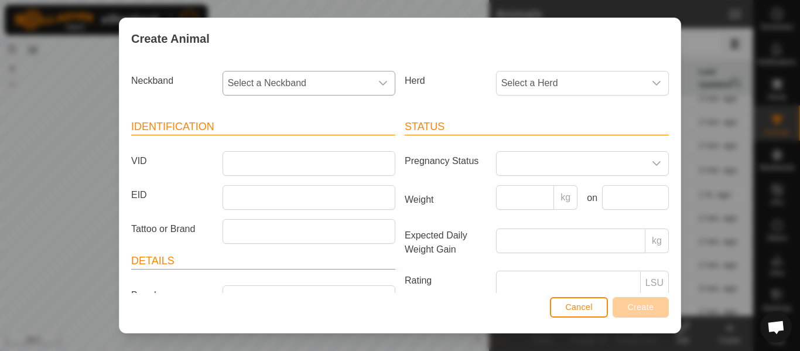
click at [314, 81] on span "Select a Neckband" at bounding box center [297, 82] width 148 height 23
click at [277, 193] on li "2825546785" at bounding box center [310, 192] width 172 height 23
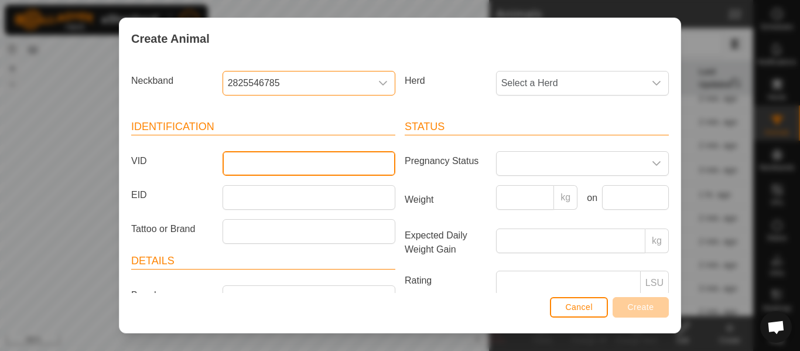
click at [286, 159] on input "VID" at bounding box center [308, 163] width 173 height 25
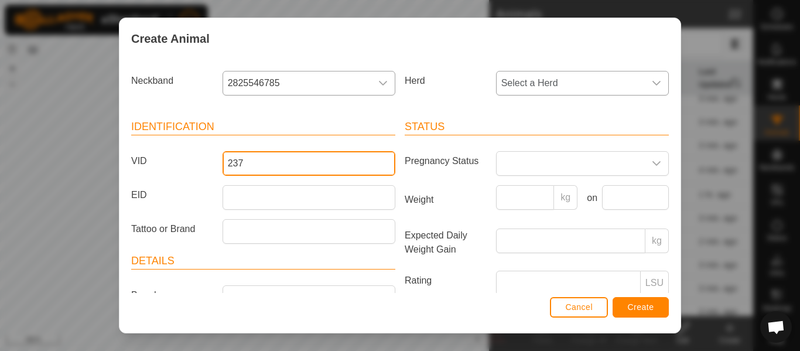
type input "237"
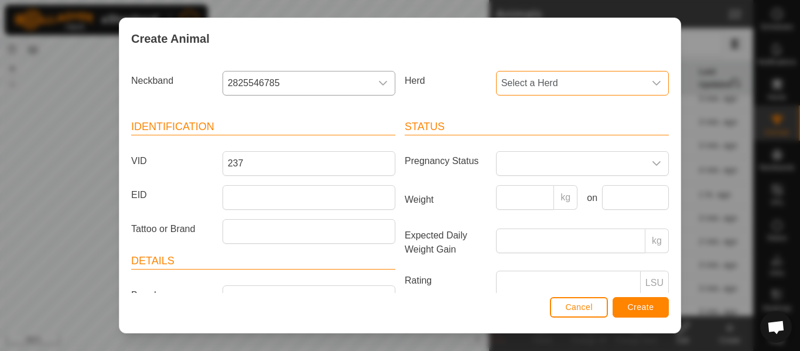
click at [543, 86] on span "Select a Herd" at bounding box center [570, 82] width 148 height 23
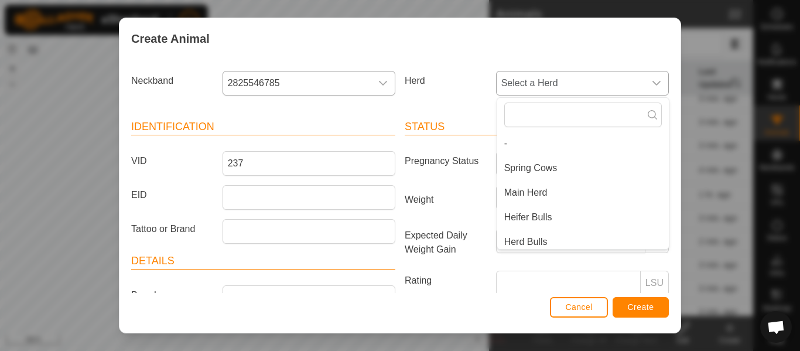
click at [545, 191] on li "Main Herd" at bounding box center [583, 192] width 172 height 23
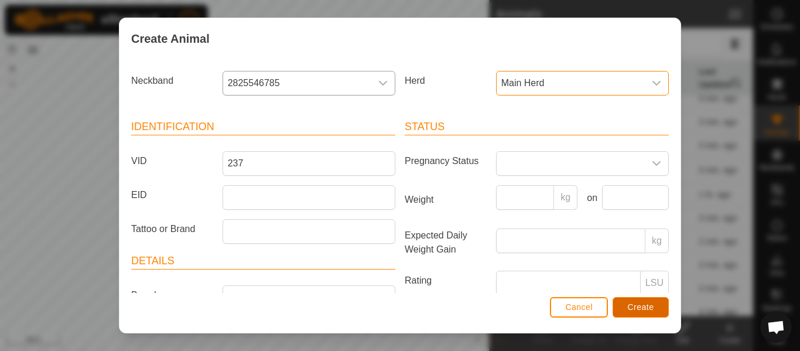
click at [635, 309] on span "Create" at bounding box center [641, 306] width 26 height 9
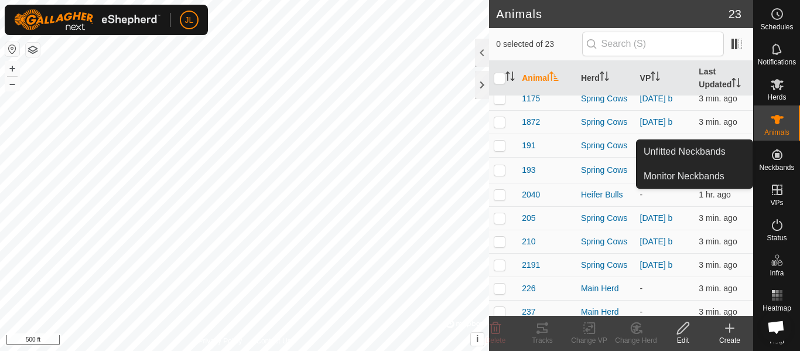
click at [771, 156] on icon at bounding box center [777, 155] width 14 height 14
click at [725, 146] on link "Unfitted Neckbands" at bounding box center [694, 151] width 116 height 23
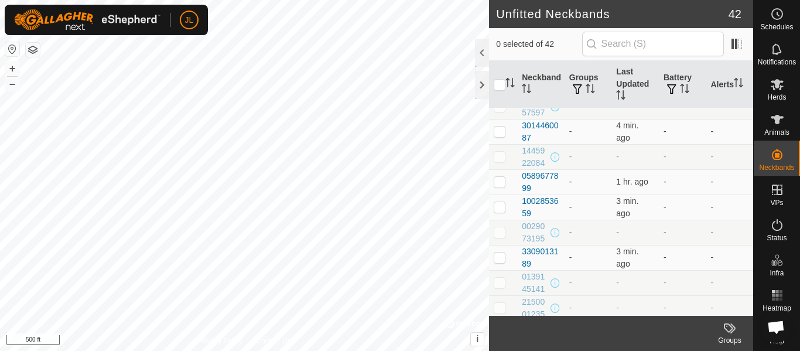
scroll to position [46, 0]
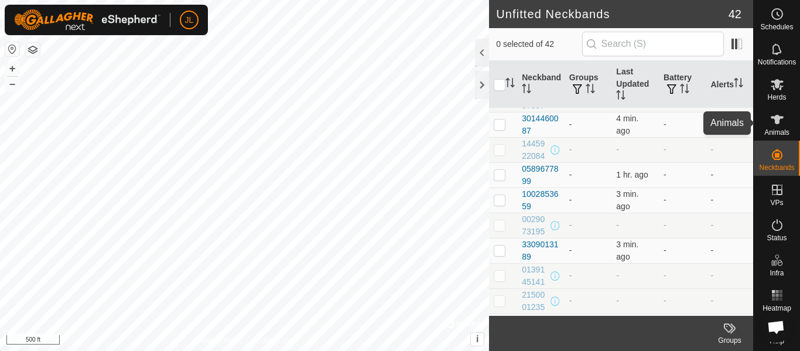
click at [773, 124] on icon at bounding box center [777, 119] width 14 height 14
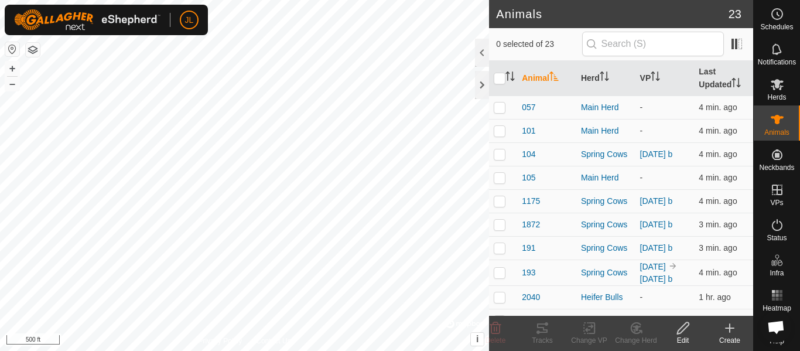
click at [736, 326] on icon at bounding box center [729, 328] width 14 height 14
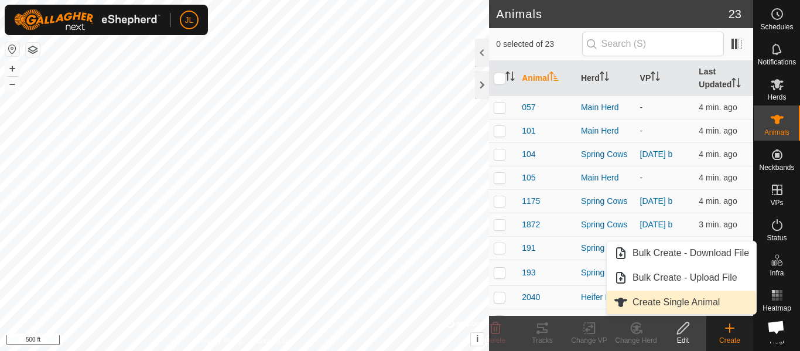
click at [681, 297] on link "Create Single Animal" at bounding box center [681, 301] width 149 height 23
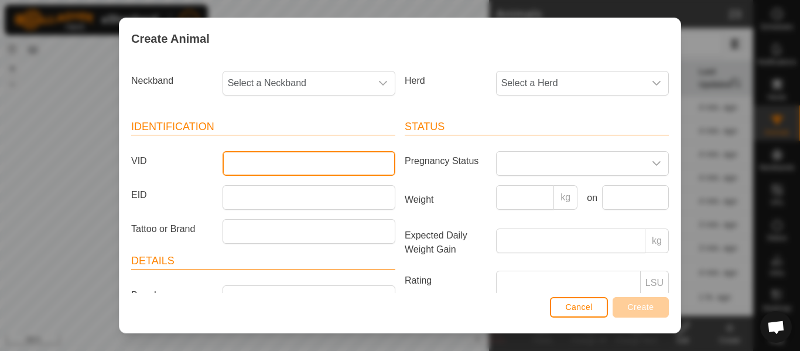
drag, startPoint x: 244, startPoint y: 162, endPoint x: 238, endPoint y: 161, distance: 6.0
click at [240, 162] on input "VID" at bounding box center [308, 163] width 173 height 25
type input "245"
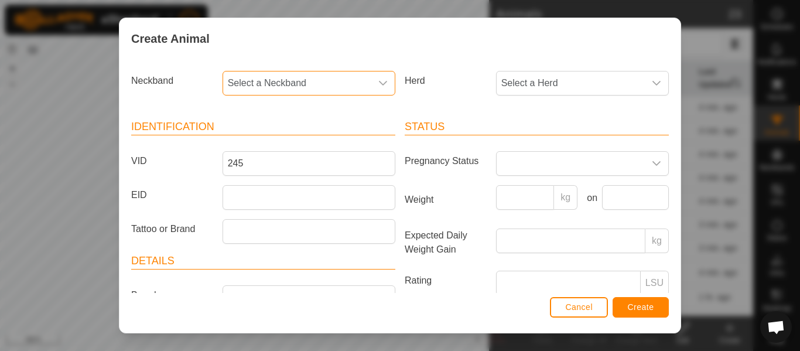
click at [348, 85] on span "Select a Neckband" at bounding box center [297, 82] width 148 height 23
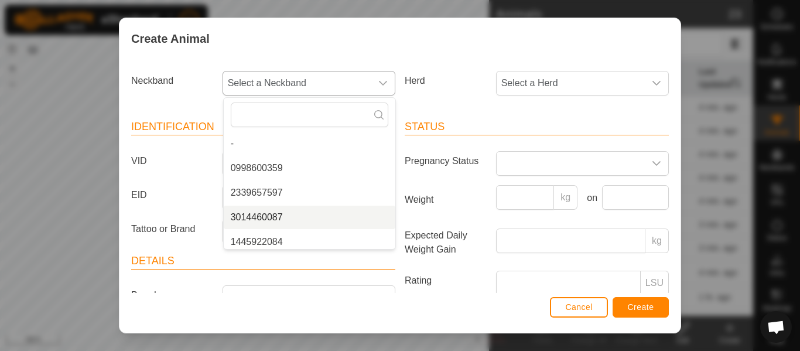
click at [273, 213] on li "3014460087" at bounding box center [310, 217] width 172 height 23
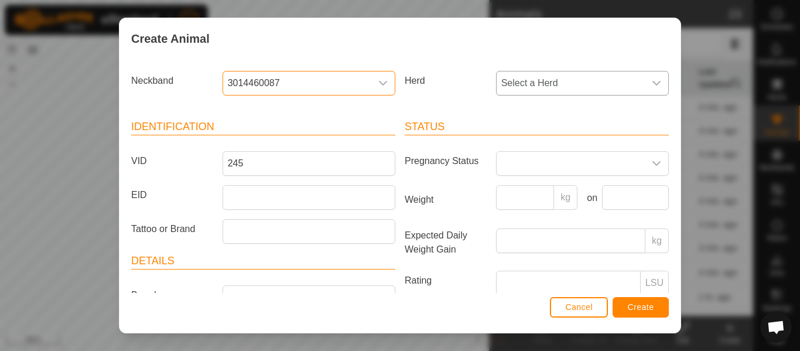
click at [558, 86] on span "Select a Herd" at bounding box center [570, 82] width 148 height 23
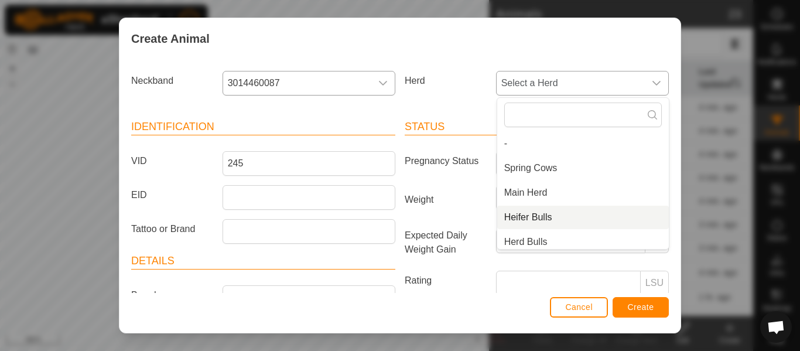
scroll to position [5, 0]
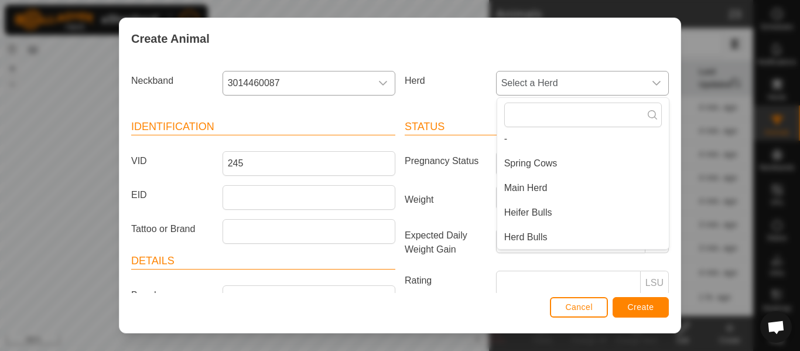
click at [526, 187] on li "Main Herd" at bounding box center [583, 187] width 172 height 23
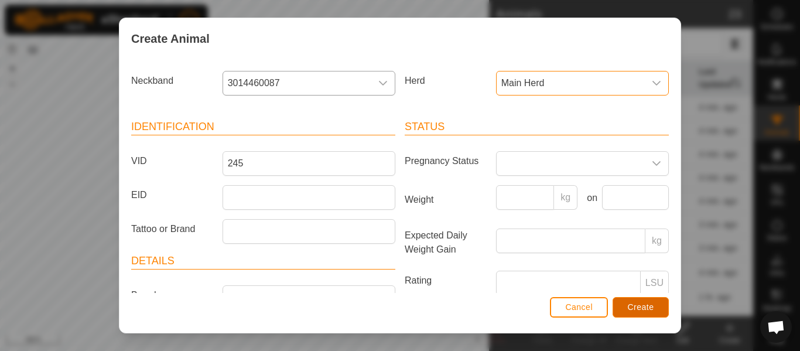
click at [645, 309] on span "Create" at bounding box center [641, 306] width 26 height 9
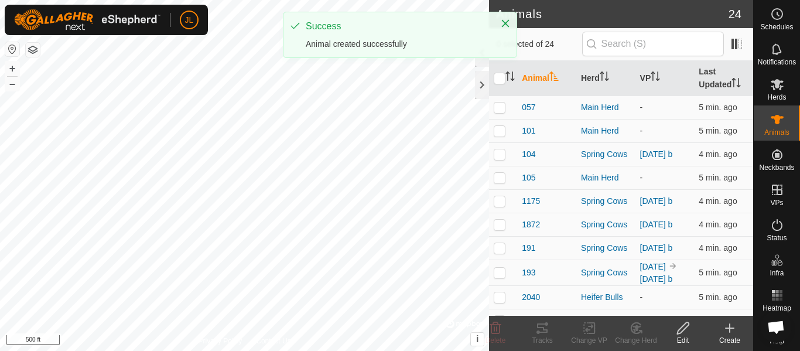
click at [735, 334] on icon at bounding box center [729, 328] width 14 height 14
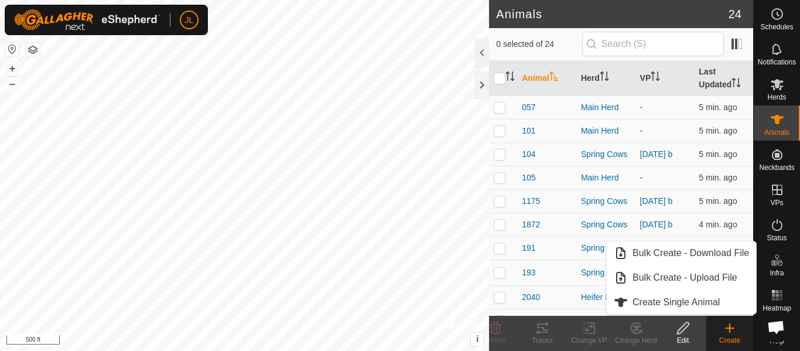
click at [727, 336] on div "Create" at bounding box center [729, 340] width 47 height 11
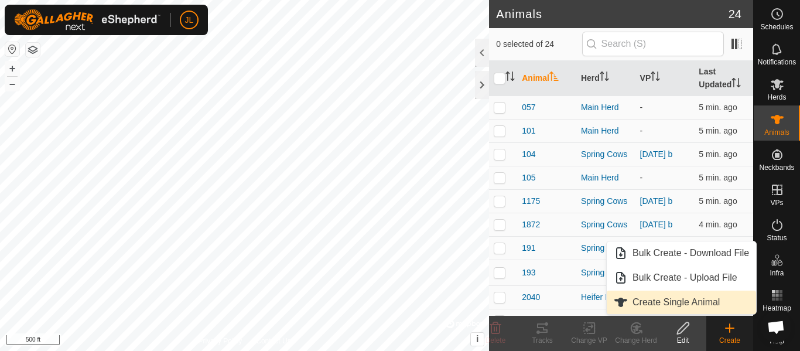
click at [684, 307] on link "Create Single Animal" at bounding box center [681, 301] width 149 height 23
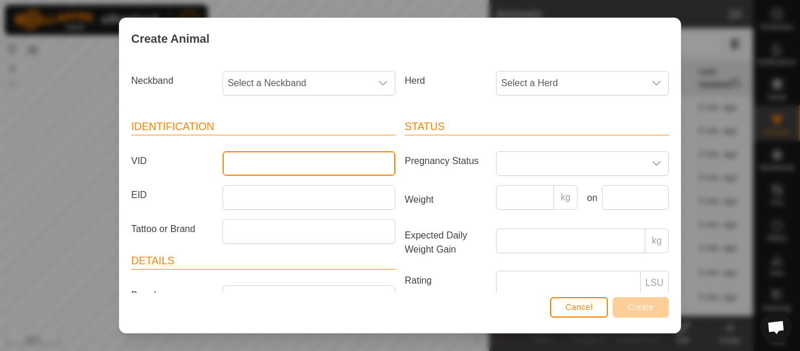
click at [299, 163] on input "VID" at bounding box center [308, 163] width 173 height 25
type input "254"
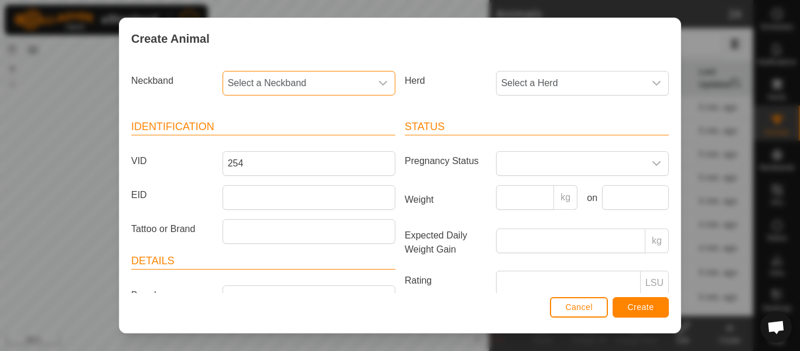
click at [358, 83] on span "Select a Neckband" at bounding box center [297, 82] width 148 height 23
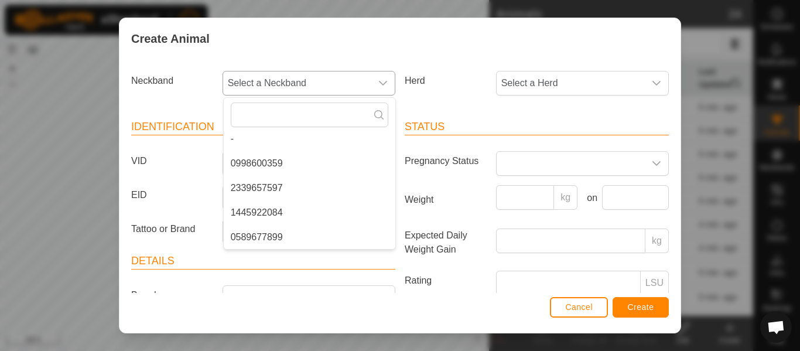
click at [275, 239] on li "0589677899" at bounding box center [310, 236] width 172 height 23
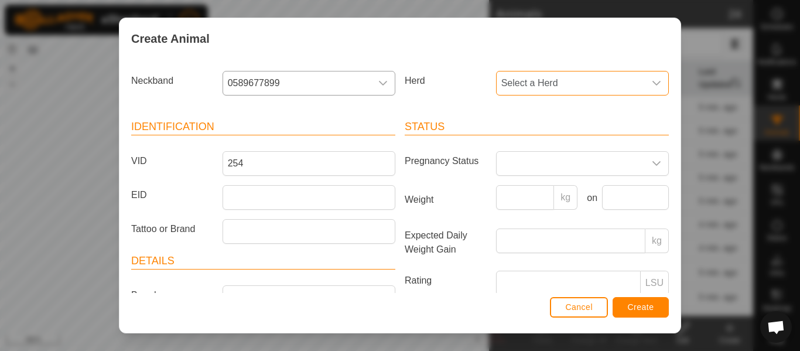
click at [563, 89] on span "Select a Herd" at bounding box center [570, 82] width 148 height 23
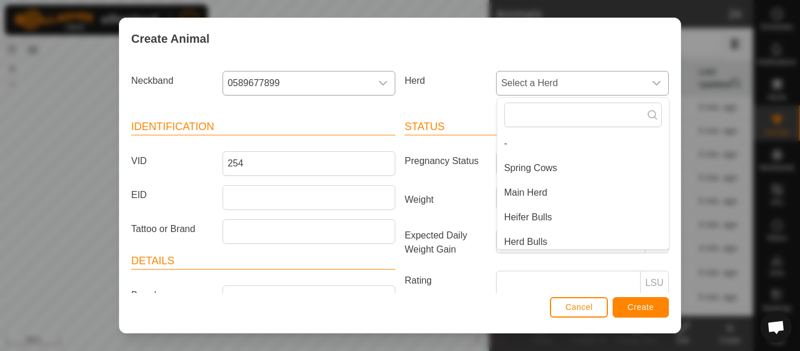
click at [519, 194] on li "Main Herd" at bounding box center [583, 192] width 172 height 23
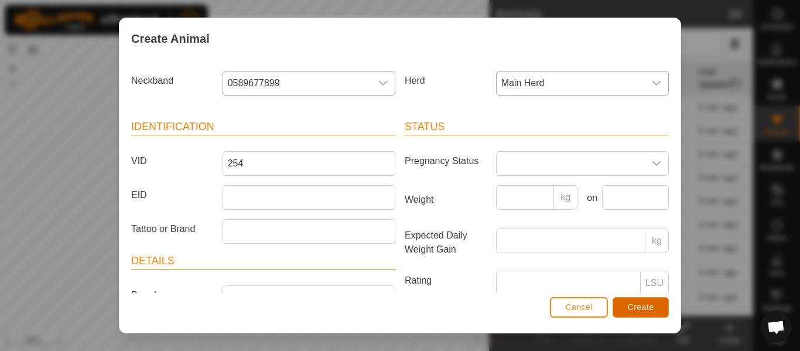
click at [641, 310] on span "Create" at bounding box center [641, 306] width 26 height 9
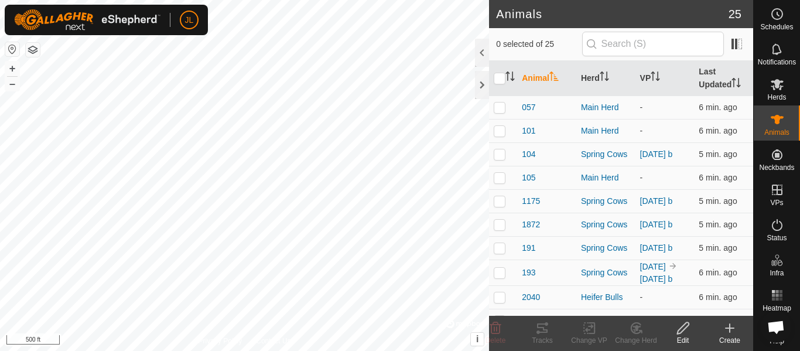
click at [730, 335] on div "Create" at bounding box center [729, 340] width 47 height 11
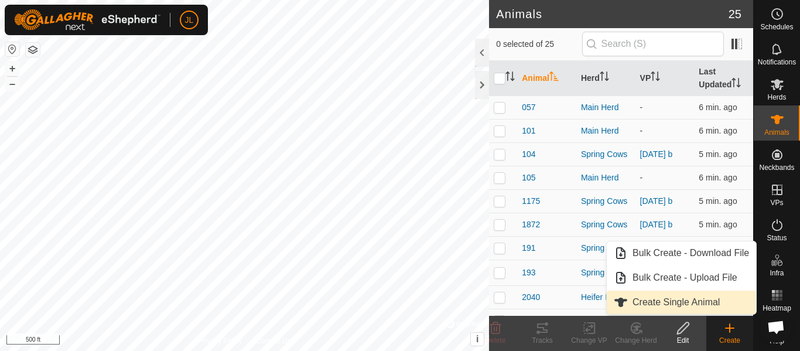
click at [659, 300] on link "Create Single Animal" at bounding box center [681, 301] width 149 height 23
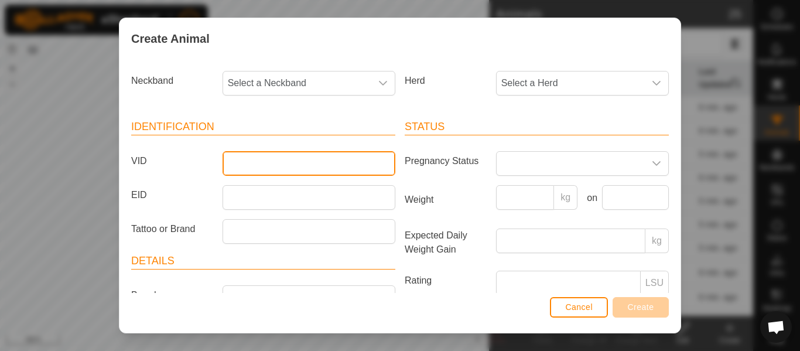
click at [293, 159] on input "VID" at bounding box center [308, 163] width 173 height 25
type input "280"
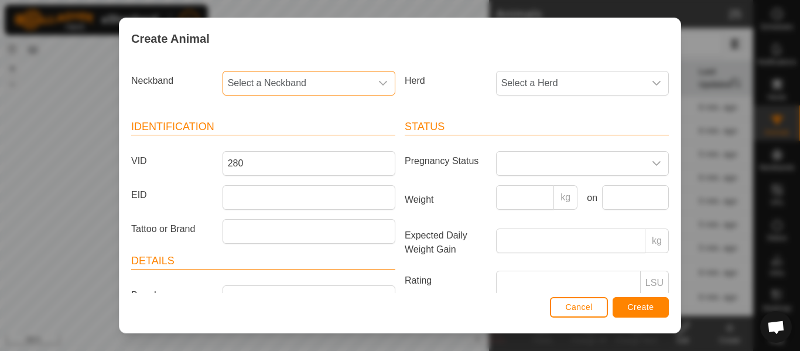
click at [322, 81] on span "Select a Neckband" at bounding box center [297, 82] width 148 height 23
click at [322, 80] on span "Select a Neckband" at bounding box center [297, 82] width 148 height 23
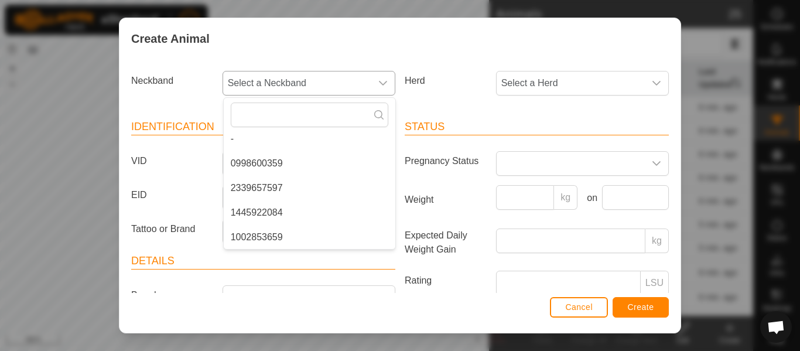
click at [274, 235] on li "1002853659" at bounding box center [310, 236] width 172 height 23
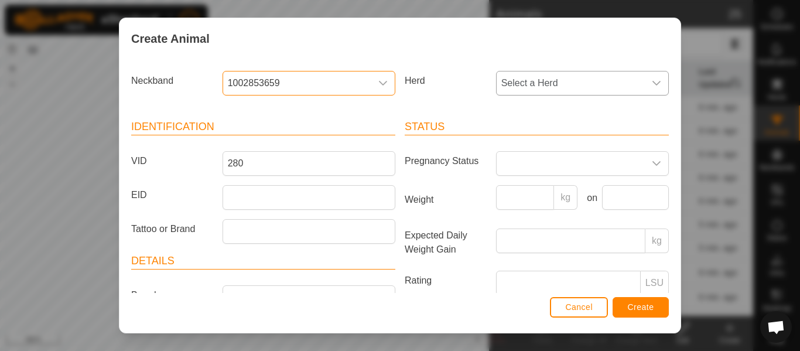
click at [529, 87] on span "Select a Herd" at bounding box center [570, 82] width 148 height 23
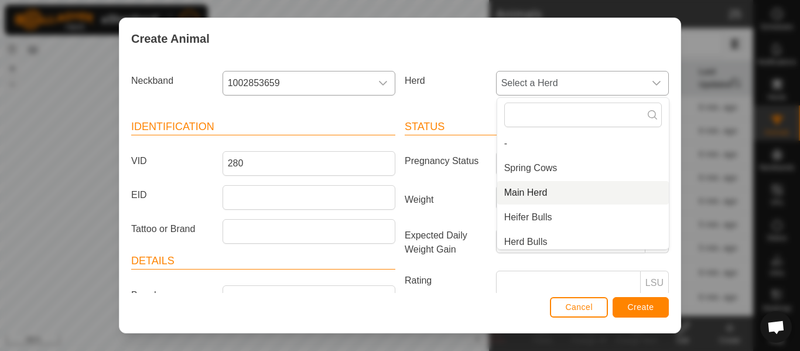
click at [530, 194] on span "Main Herd" at bounding box center [525, 193] width 43 height 14
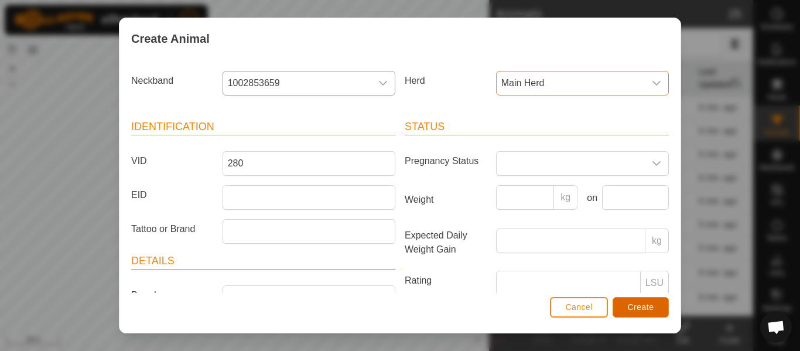
click at [635, 306] on span "Create" at bounding box center [641, 306] width 26 height 9
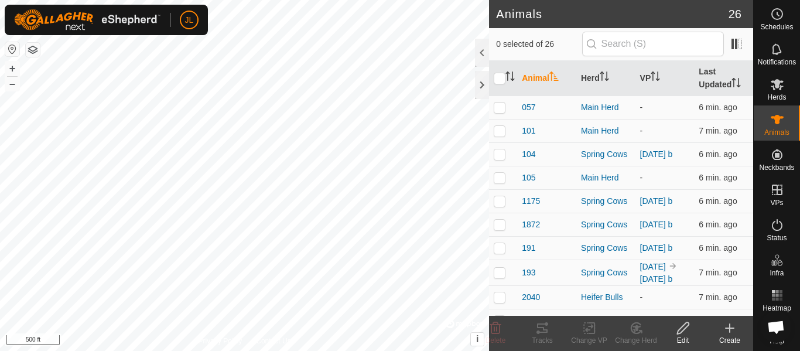
drag, startPoint x: 725, startPoint y: 328, endPoint x: 718, endPoint y: 323, distance: 8.3
click at [724, 328] on icon at bounding box center [729, 328] width 14 height 14
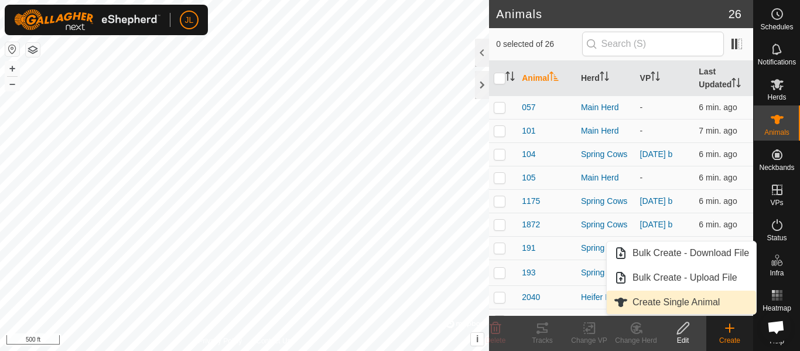
click at [703, 303] on link "Create Single Animal" at bounding box center [681, 301] width 149 height 23
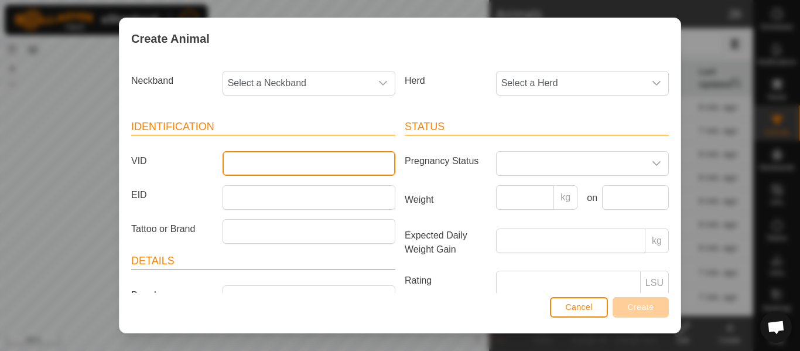
click at [288, 162] on input "VID" at bounding box center [308, 163] width 173 height 25
type input "294"
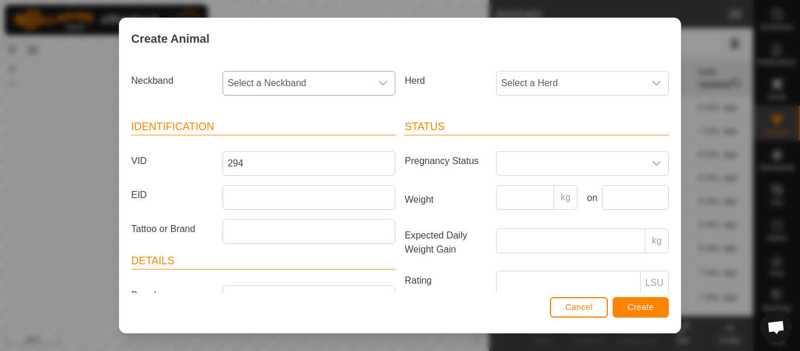
click at [339, 81] on span "Select a Neckband" at bounding box center [297, 82] width 148 height 23
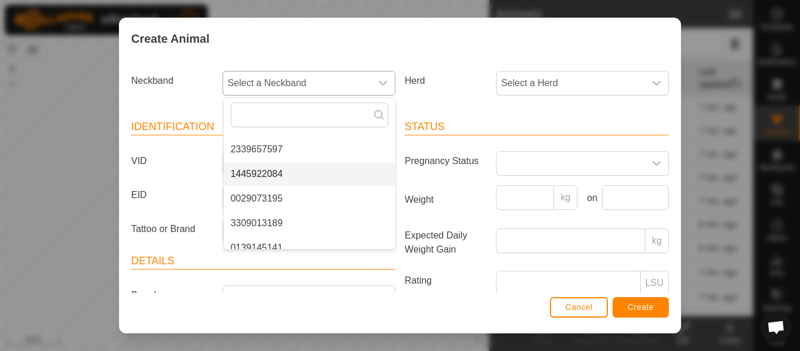
scroll to position [54, 0]
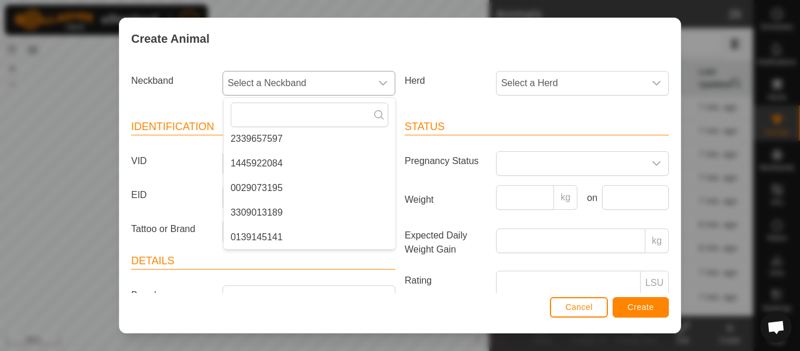
click at [280, 211] on li "3309013189" at bounding box center [310, 212] width 172 height 23
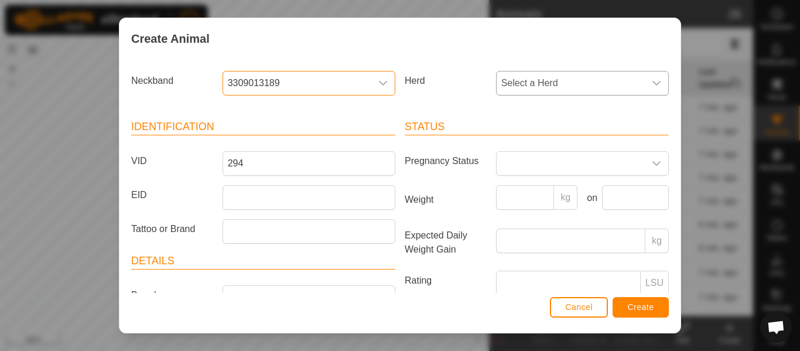
click at [549, 80] on span "Select a Herd" at bounding box center [570, 82] width 148 height 23
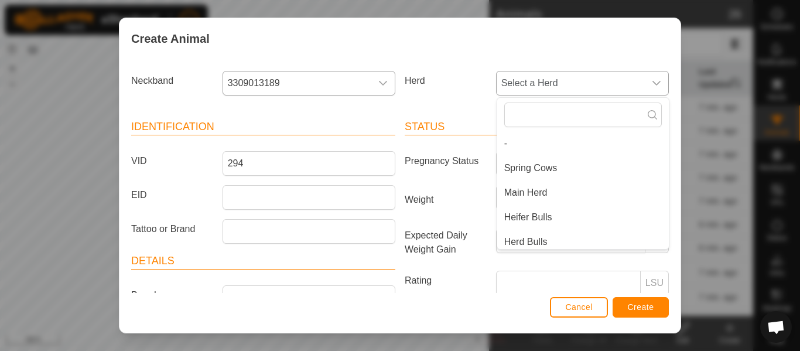
click at [537, 193] on li "Main Herd" at bounding box center [583, 192] width 172 height 23
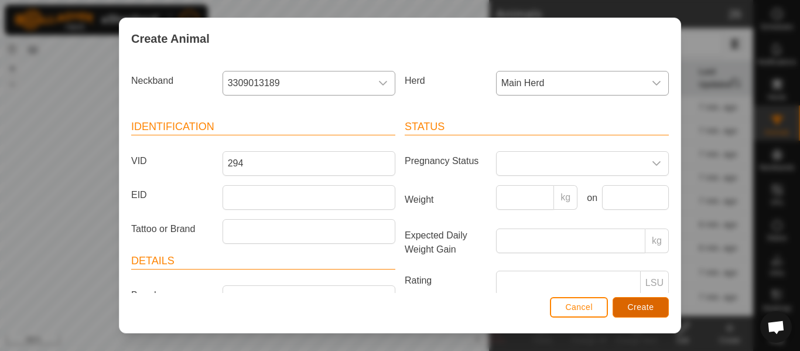
click at [643, 312] on button "Create" at bounding box center [640, 307] width 56 height 20
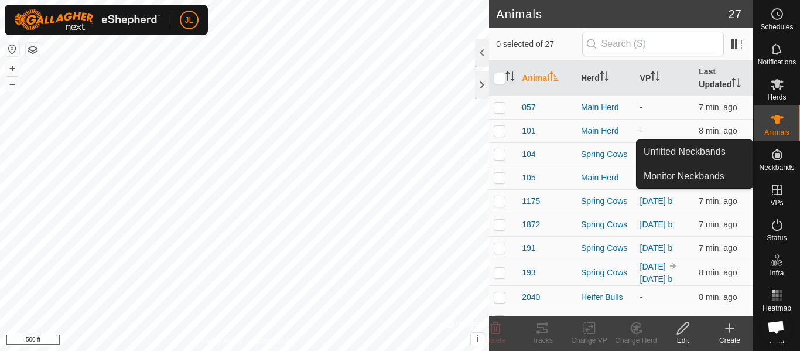
click at [776, 157] on icon at bounding box center [777, 154] width 11 height 11
click at [708, 149] on link "Unfitted Neckbands" at bounding box center [694, 151] width 116 height 23
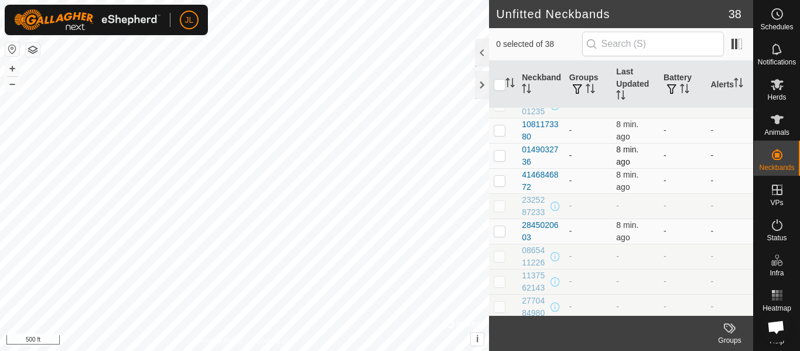
scroll to position [148, 0]
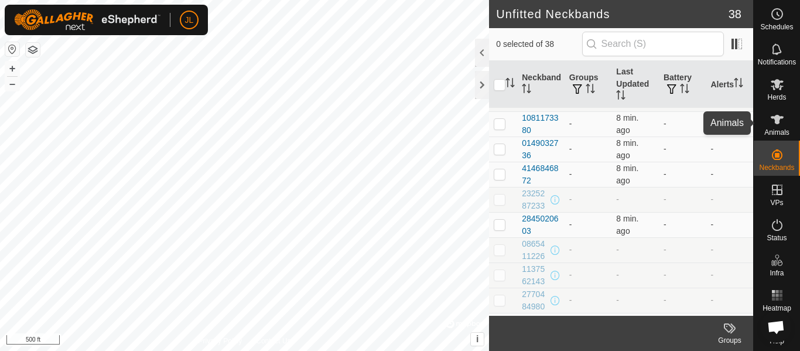
click at [778, 129] on span "Animals" at bounding box center [776, 132] width 25 height 7
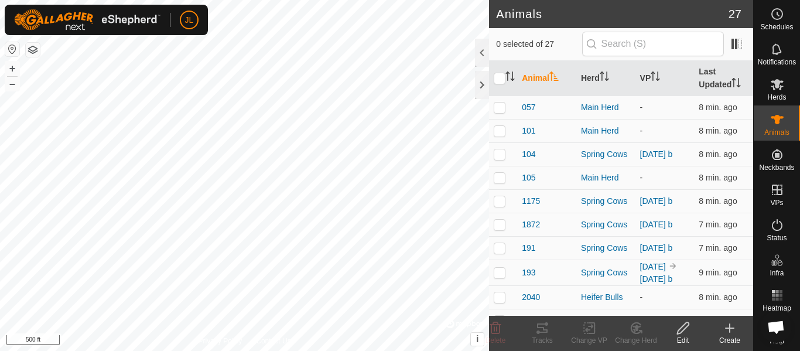
click at [734, 336] on div "Create" at bounding box center [729, 340] width 47 height 11
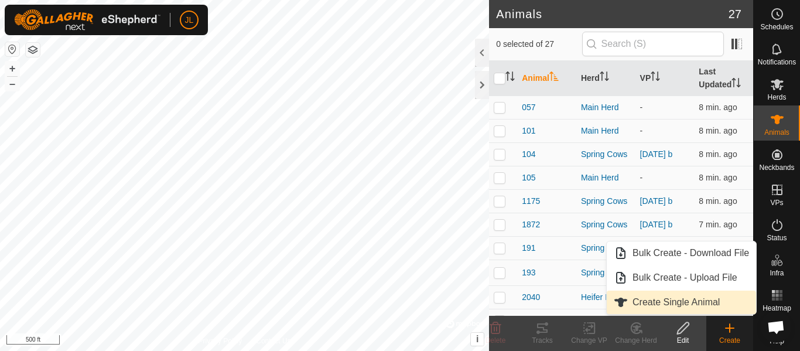
click at [697, 304] on link "Create Single Animal" at bounding box center [681, 301] width 149 height 23
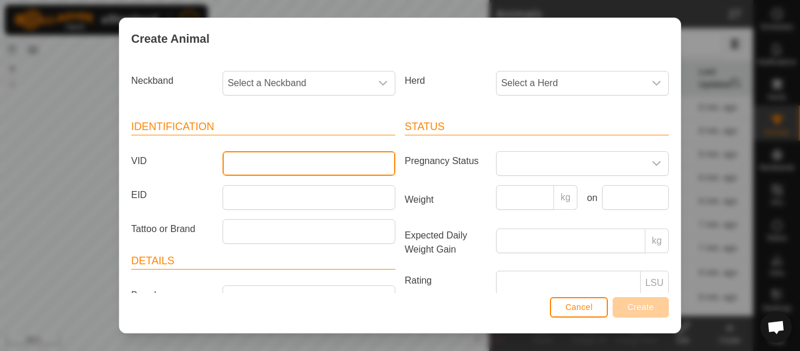
click at [300, 165] on input "VID" at bounding box center [308, 163] width 173 height 25
type input "295"
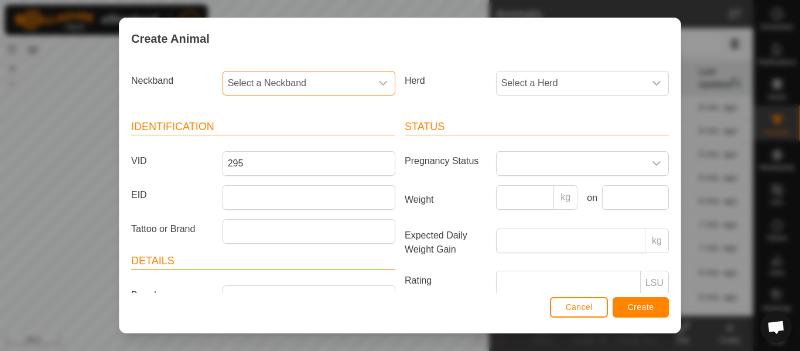
click at [337, 83] on span "Select a Neckband" at bounding box center [297, 82] width 148 height 23
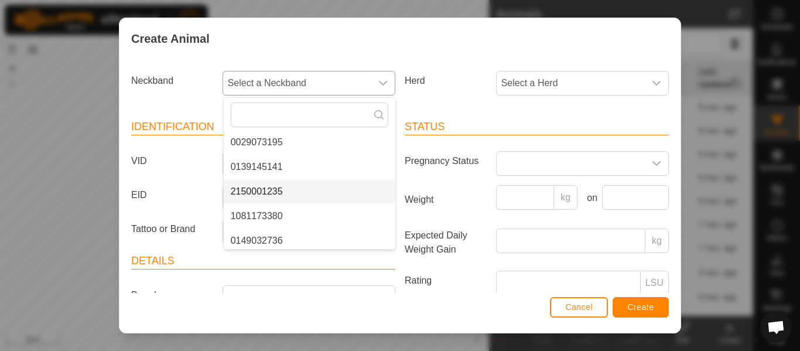
scroll to position [103, 0]
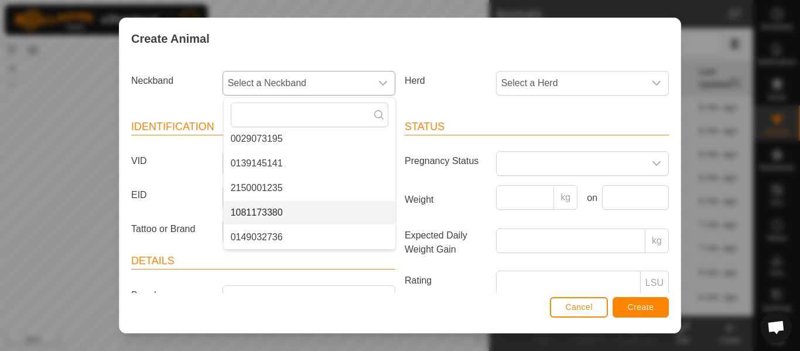
click at [278, 210] on li "1081173380" at bounding box center [310, 212] width 172 height 23
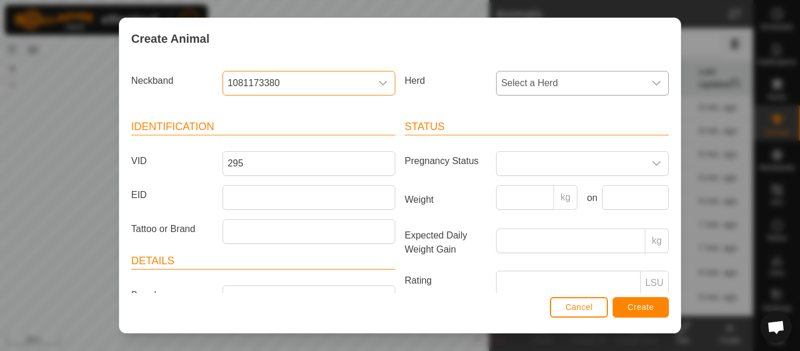
click at [563, 87] on span "Select a Herd" at bounding box center [570, 82] width 148 height 23
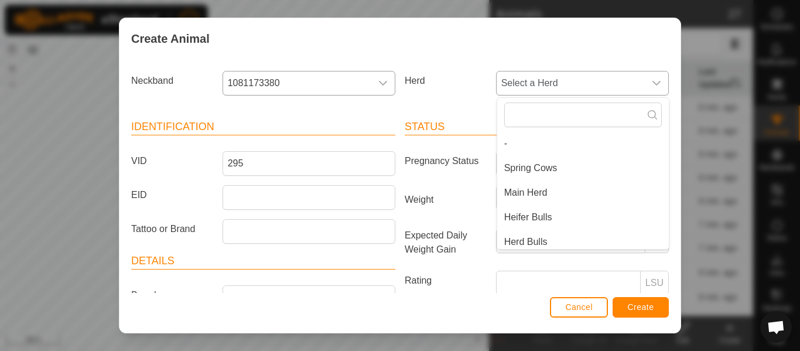
click at [538, 193] on li "Main Herd" at bounding box center [583, 192] width 172 height 23
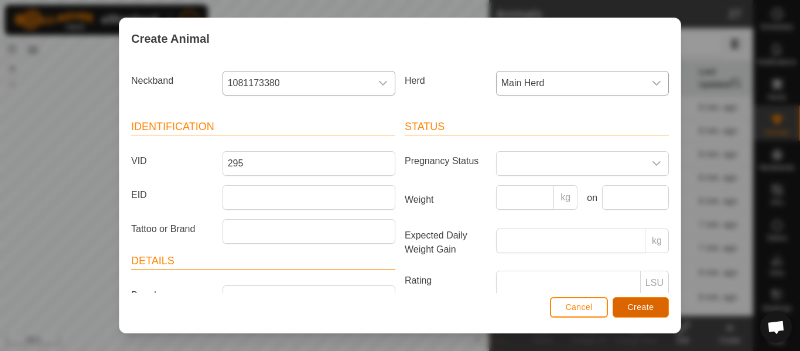
click at [637, 307] on span "Create" at bounding box center [641, 306] width 26 height 9
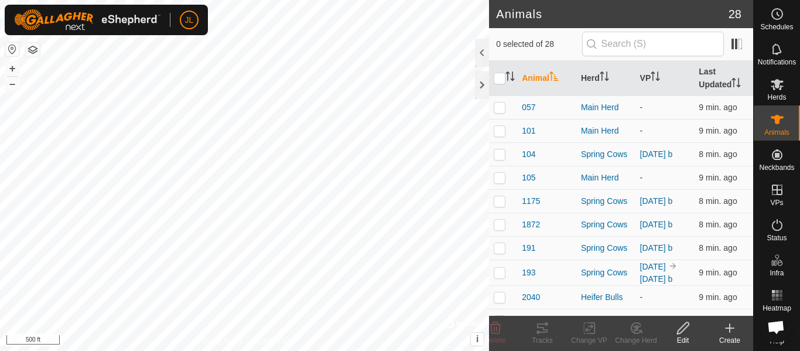
click at [727, 337] on div "Create" at bounding box center [729, 340] width 47 height 11
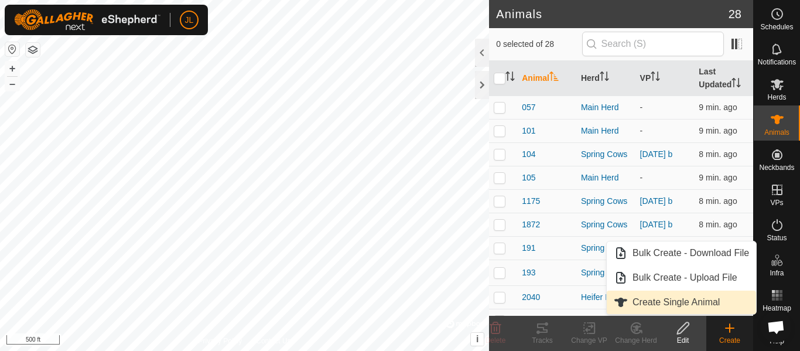
click at [657, 302] on link "Create Single Animal" at bounding box center [681, 301] width 149 height 23
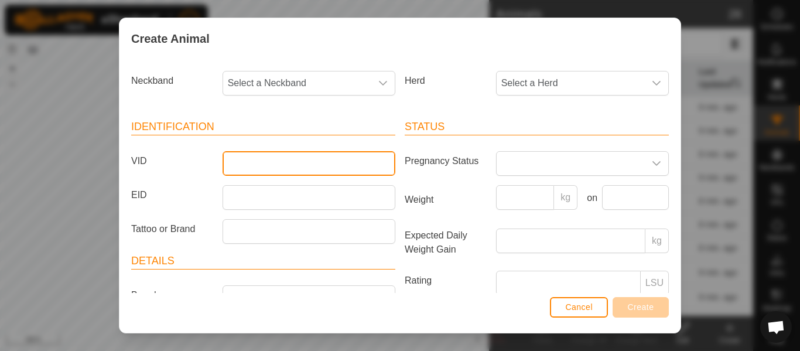
click at [301, 163] on input "VID" at bounding box center [308, 163] width 173 height 25
type input "302"
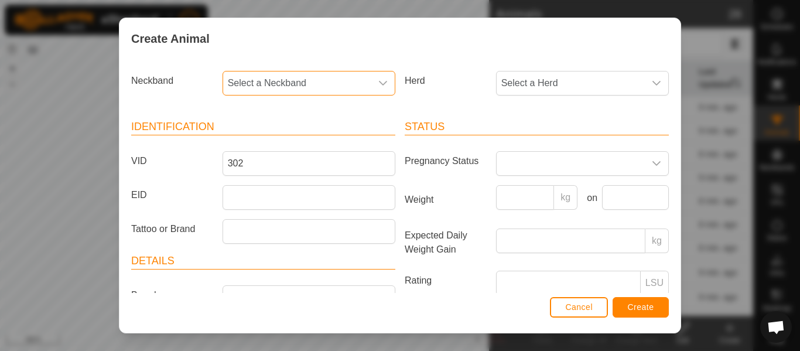
click at [341, 85] on span "Select a Neckband" at bounding box center [297, 82] width 148 height 23
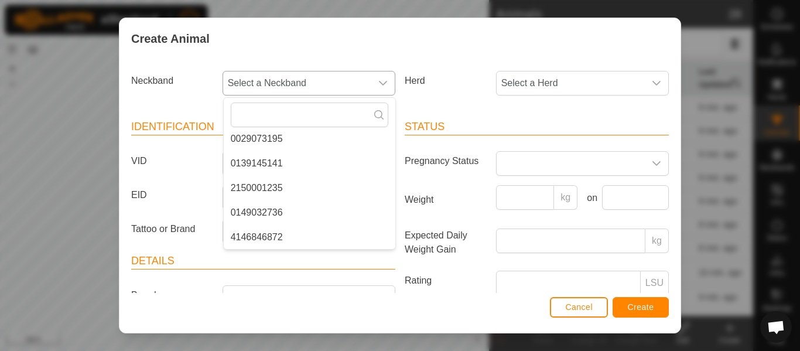
click at [280, 213] on li "0149032736" at bounding box center [310, 212] width 172 height 23
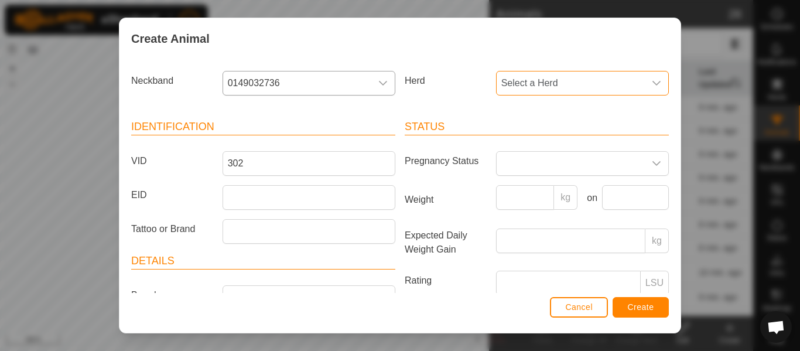
click at [537, 81] on span "Select a Herd" at bounding box center [570, 82] width 148 height 23
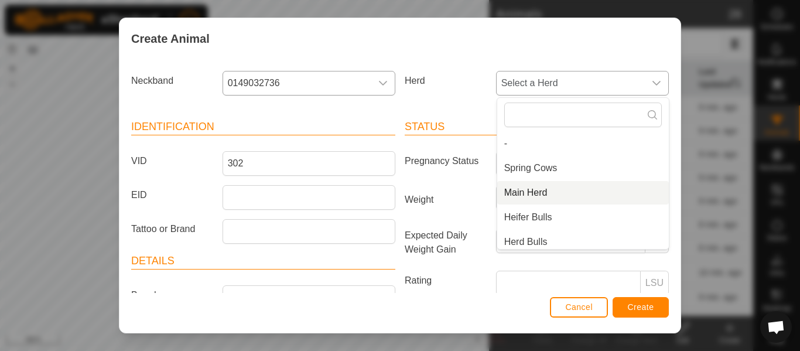
click at [536, 193] on li "Main Herd" at bounding box center [583, 192] width 172 height 23
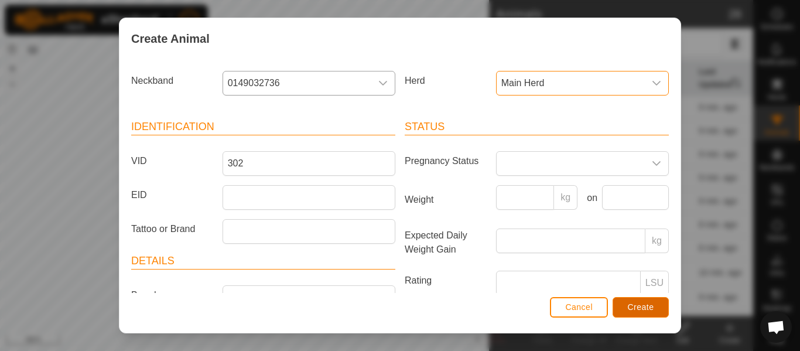
click at [629, 305] on span "Create" at bounding box center [641, 306] width 26 height 9
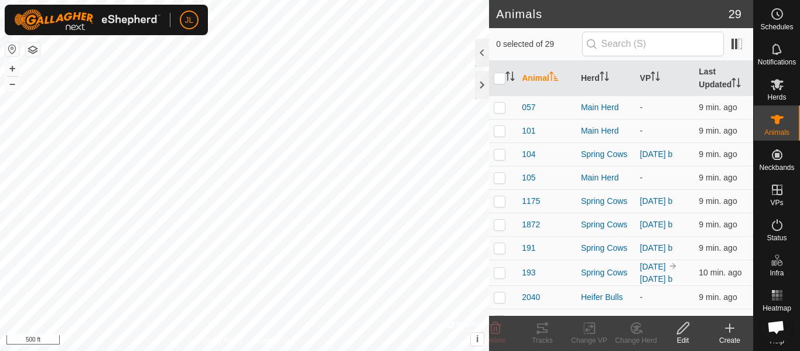
click at [730, 333] on icon at bounding box center [729, 328] width 14 height 14
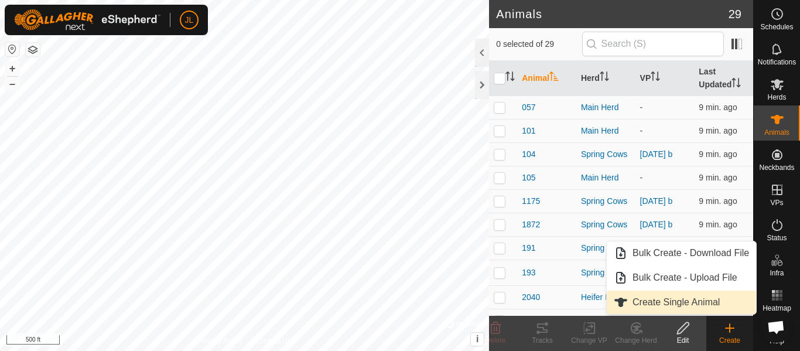
click at [699, 302] on link "Create Single Animal" at bounding box center [681, 301] width 149 height 23
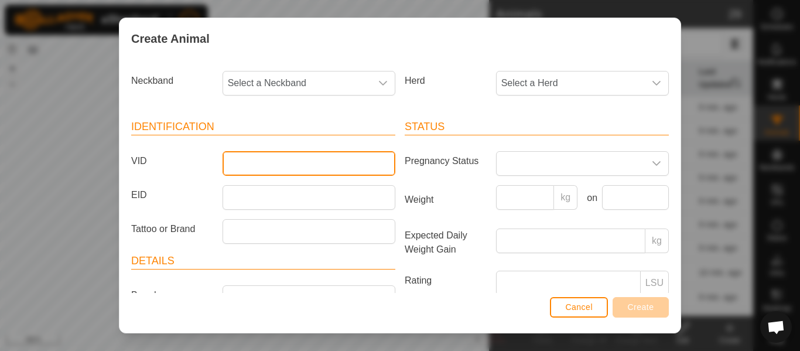
drag, startPoint x: 239, startPoint y: 165, endPoint x: 236, endPoint y: 159, distance: 6.8
click at [238, 160] on input "VID" at bounding box center [308, 163] width 173 height 25
type input "505"
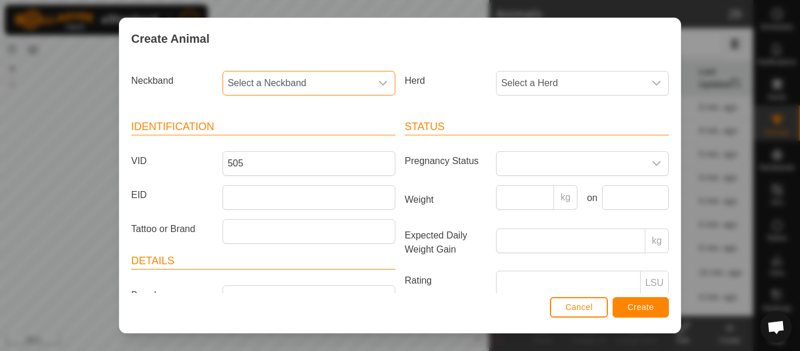
click at [363, 86] on span "Select a Neckband" at bounding box center [297, 82] width 148 height 23
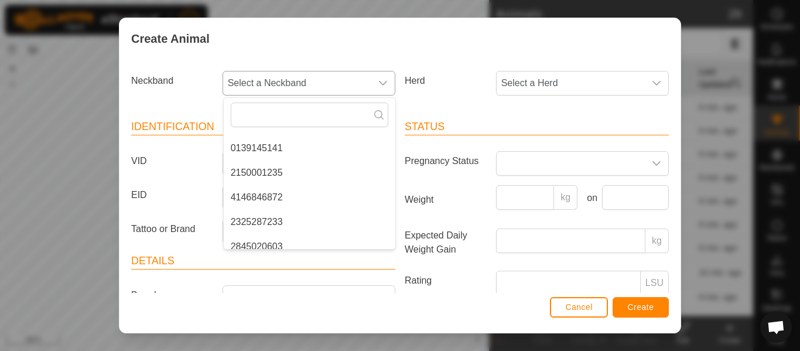
scroll to position [121, 0]
click at [284, 197] on li "4146846872" at bounding box center [310, 194] width 172 height 23
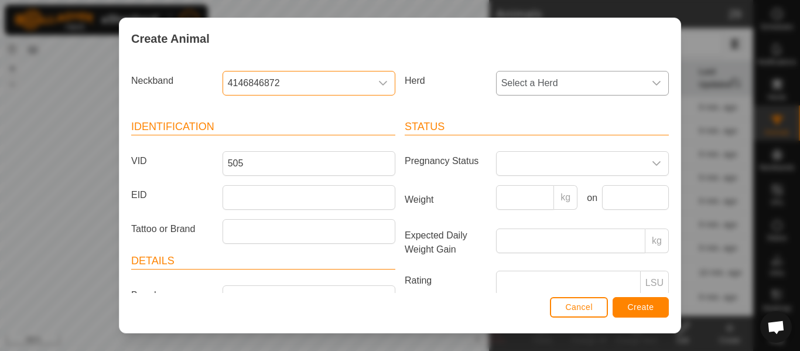
click at [540, 80] on span "Select a Herd" at bounding box center [570, 82] width 148 height 23
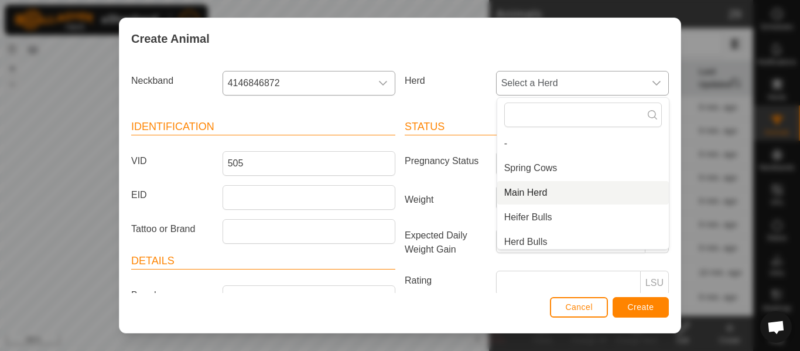
click at [533, 190] on li "Main Herd" at bounding box center [583, 192] width 172 height 23
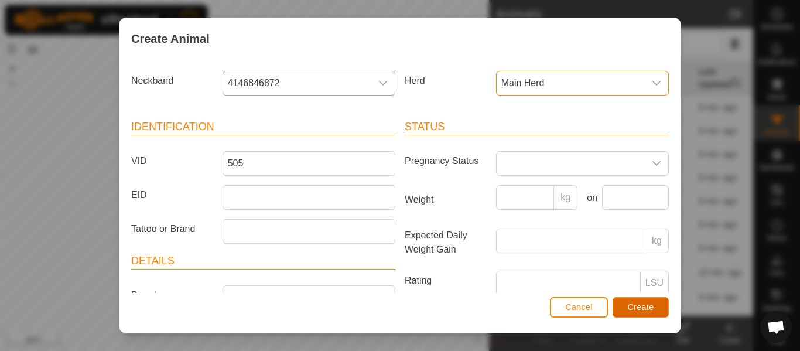
click at [650, 300] on button "Create" at bounding box center [640, 307] width 56 height 20
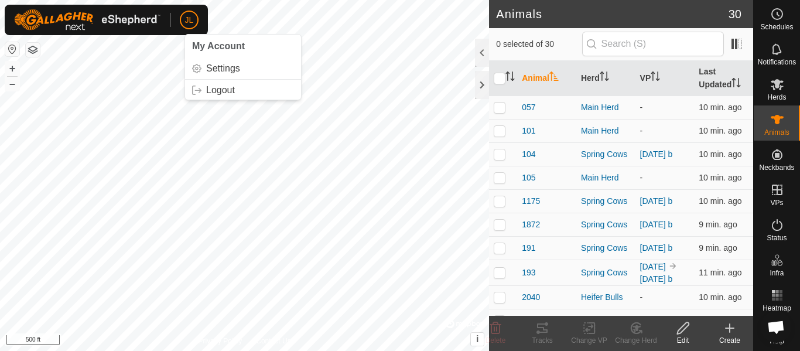
click at [728, 333] on icon at bounding box center [729, 328] width 14 height 14
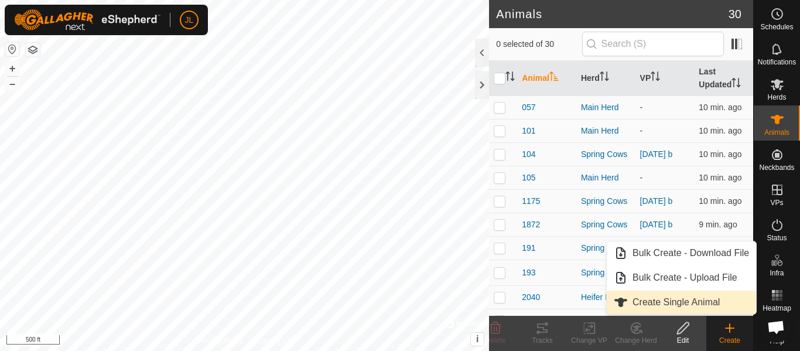
click at [700, 300] on link "Create Single Animal" at bounding box center [681, 301] width 149 height 23
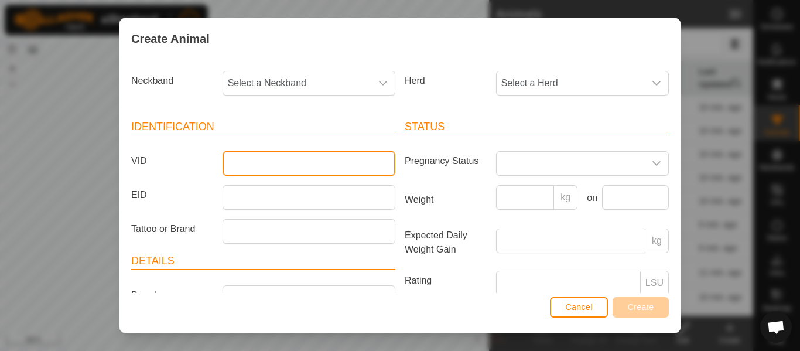
click at [307, 160] on input "VID" at bounding box center [308, 163] width 173 height 25
type input "0593"
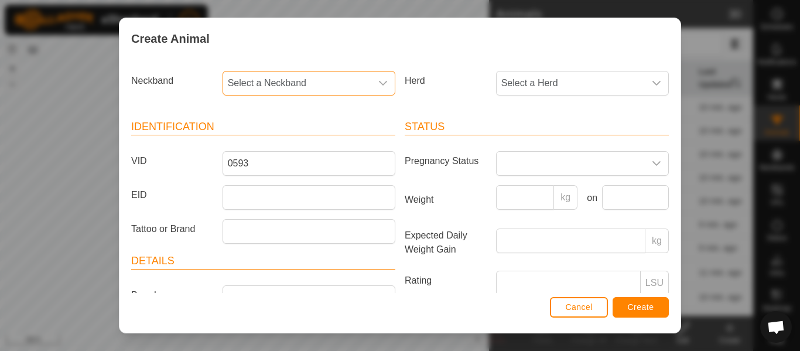
click at [358, 88] on span "Select a Neckband" at bounding box center [297, 82] width 148 height 23
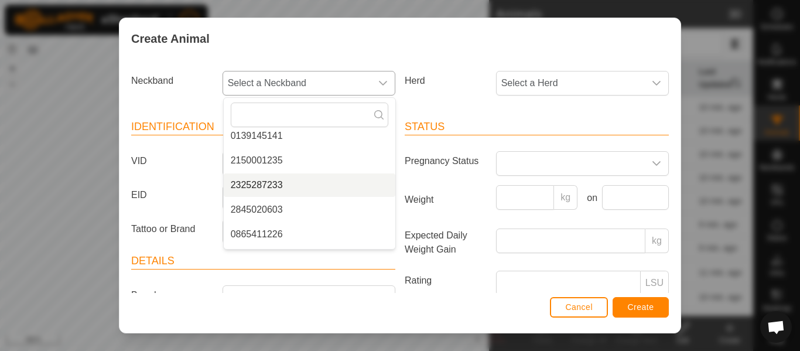
scroll to position [136, 0]
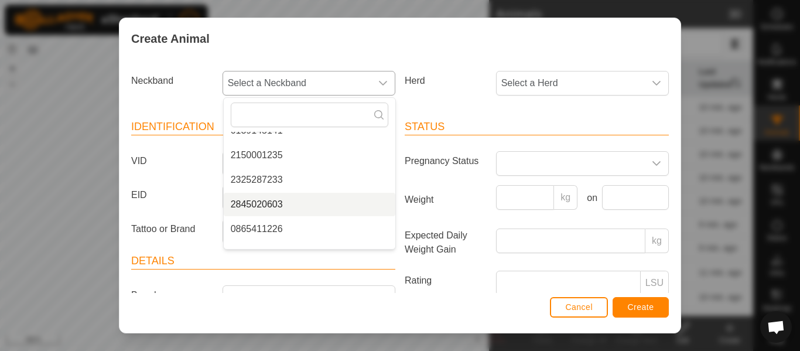
click at [260, 201] on li "2845020603" at bounding box center [310, 204] width 172 height 23
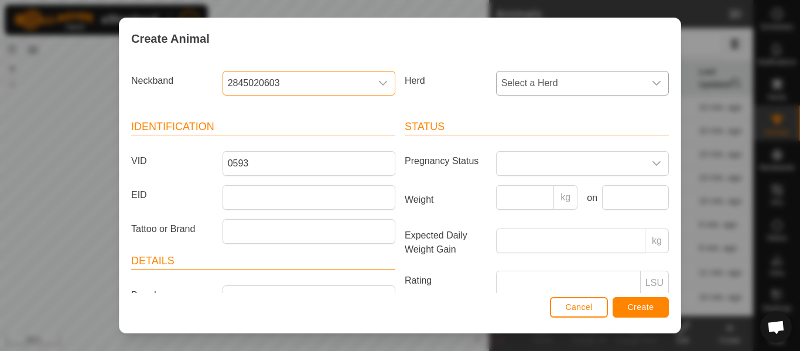
click at [553, 81] on span "Select a Herd" at bounding box center [570, 82] width 148 height 23
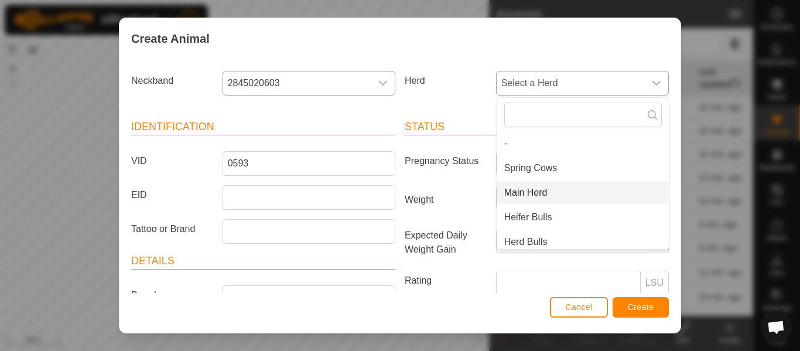
click at [536, 189] on li "Main Herd" at bounding box center [583, 192] width 172 height 23
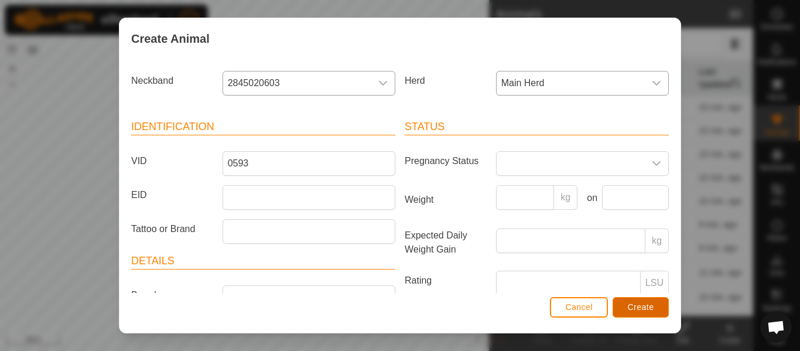
click at [643, 307] on span "Create" at bounding box center [641, 306] width 26 height 9
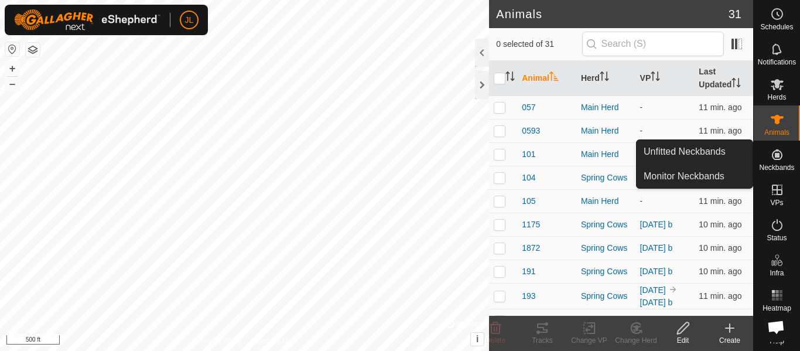
drag, startPoint x: 783, startPoint y: 160, endPoint x: 768, endPoint y: 159, distance: 14.6
click at [782, 160] on icon at bounding box center [777, 155] width 14 height 14
click at [716, 152] on link "Unfitted Neckbands" at bounding box center [694, 151] width 116 height 23
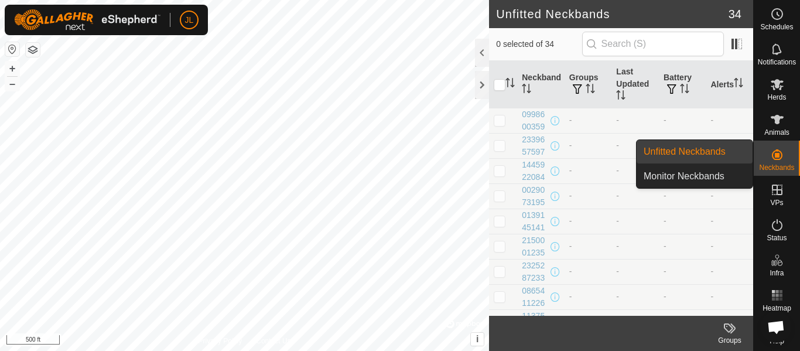
click at [670, 148] on link "Unfitted Neckbands" at bounding box center [694, 151] width 116 height 23
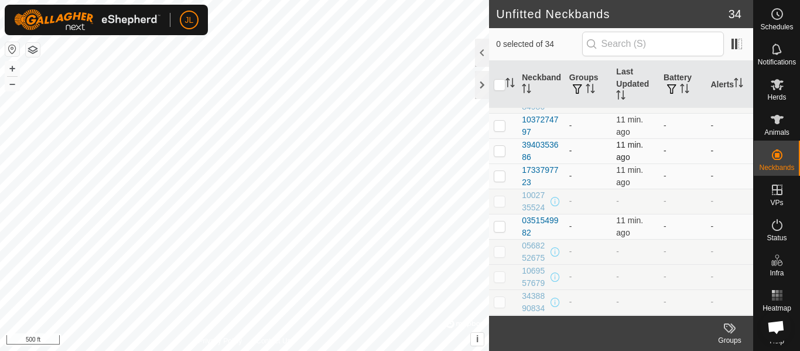
scroll to position [253, 0]
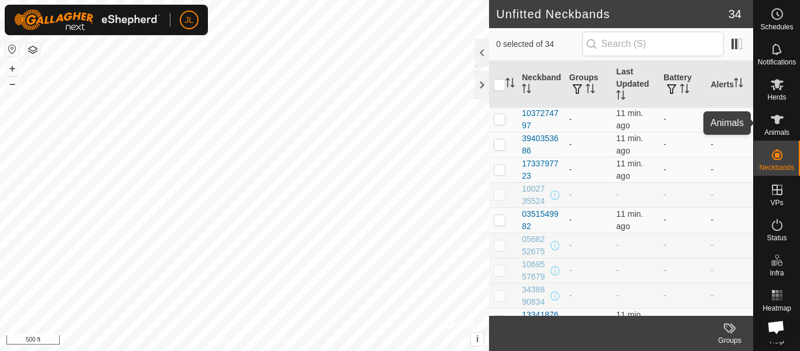
click at [778, 121] on icon at bounding box center [776, 119] width 13 height 9
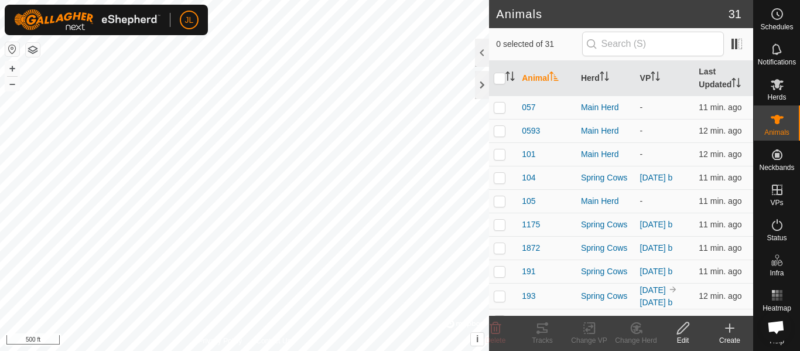
click at [730, 326] on icon at bounding box center [729, 328] width 14 height 14
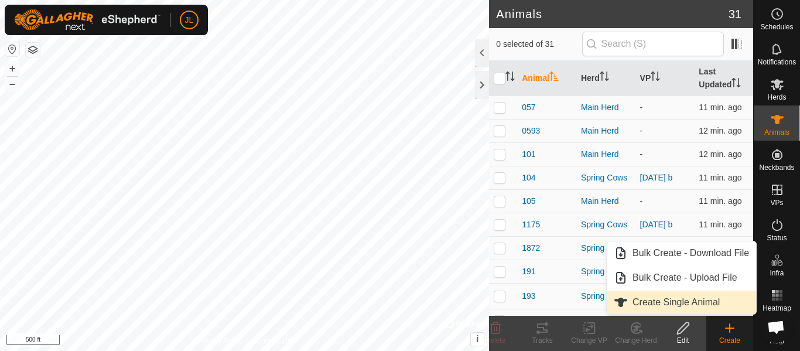
click at [693, 299] on link "Create Single Animal" at bounding box center [681, 301] width 149 height 23
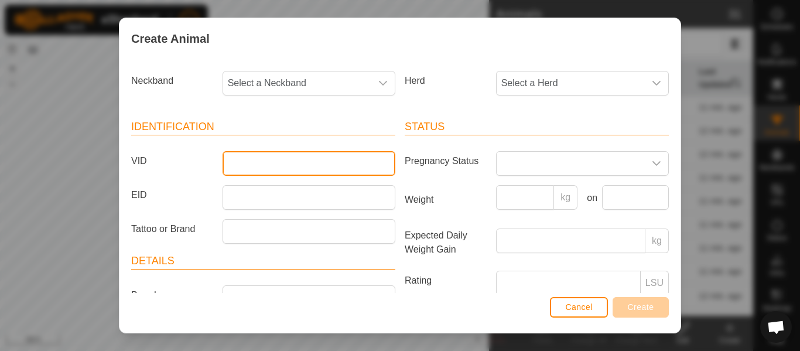
click at [289, 165] on input "VID" at bounding box center [308, 163] width 173 height 25
type input "609"
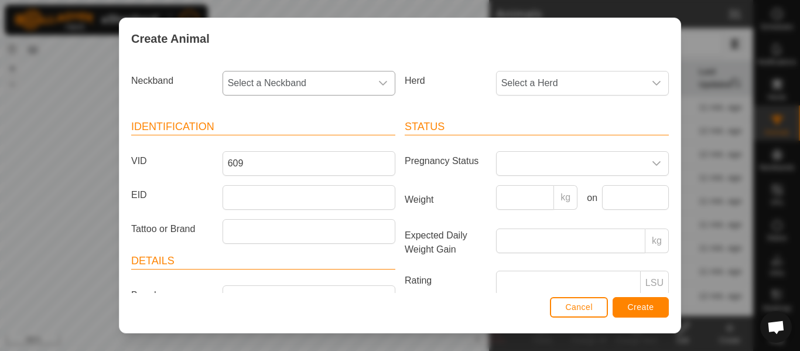
click at [372, 83] on div "dropdown trigger" at bounding box center [382, 82] width 23 height 23
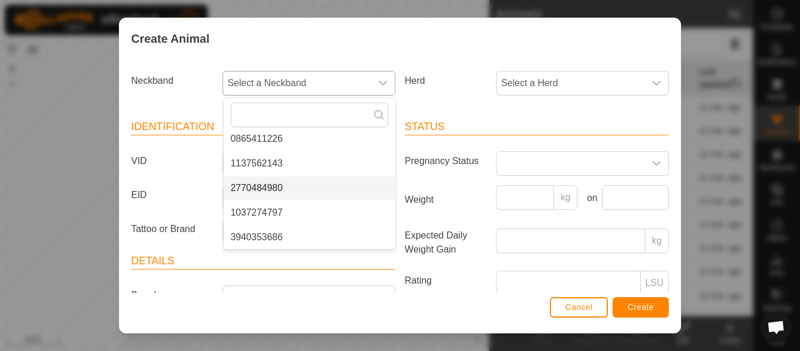
scroll to position [198, 0]
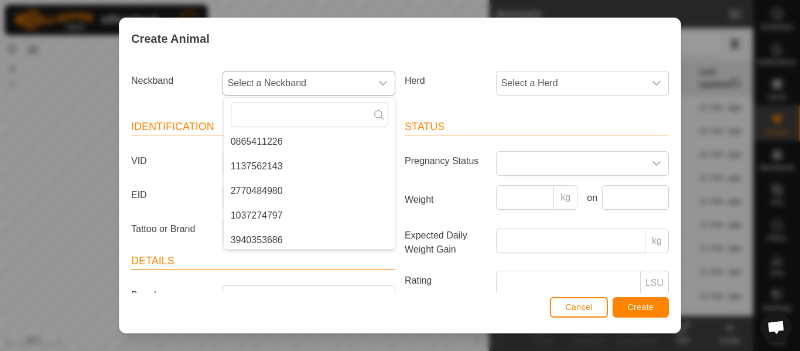
click at [280, 214] on li "1037274797" at bounding box center [310, 215] width 172 height 23
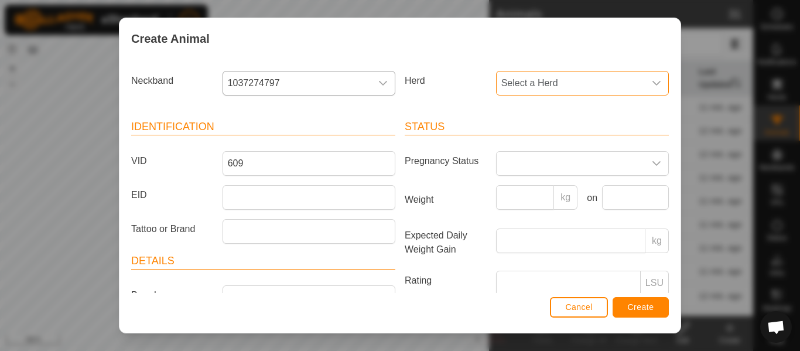
click at [535, 87] on span "Select a Herd" at bounding box center [570, 82] width 148 height 23
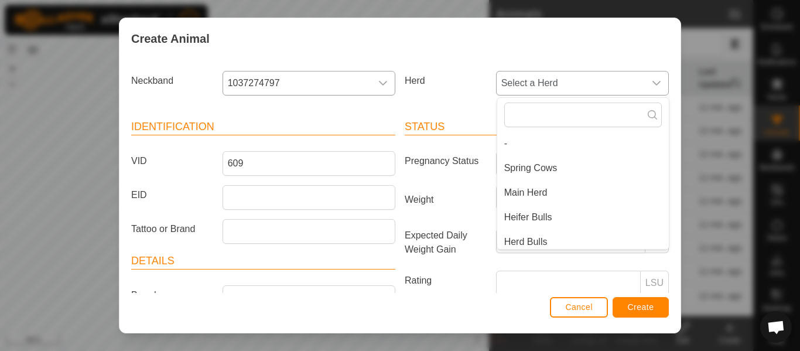
click at [523, 188] on li "Main Herd" at bounding box center [583, 192] width 172 height 23
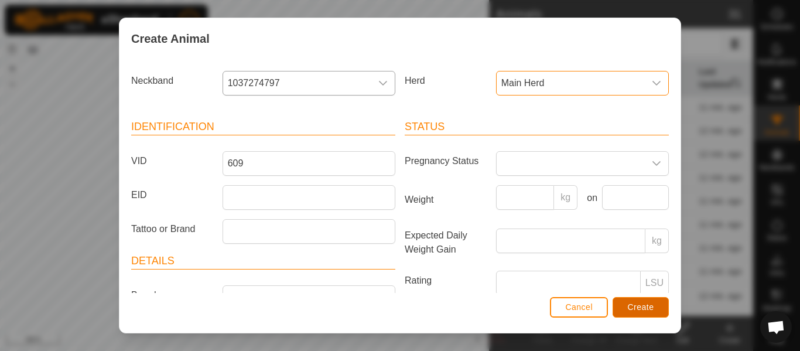
click at [622, 303] on button "Create" at bounding box center [640, 307] width 56 height 20
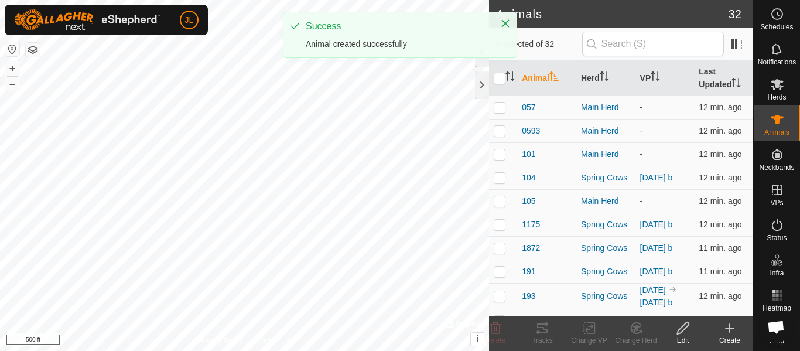
click at [727, 331] on icon at bounding box center [729, 328] width 14 height 14
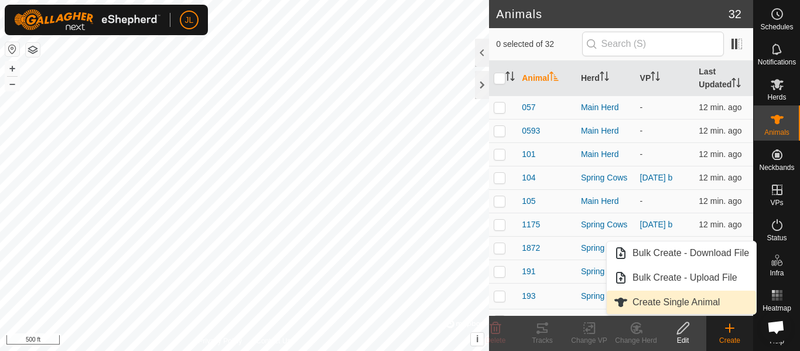
click at [691, 301] on link "Create Single Animal" at bounding box center [681, 301] width 149 height 23
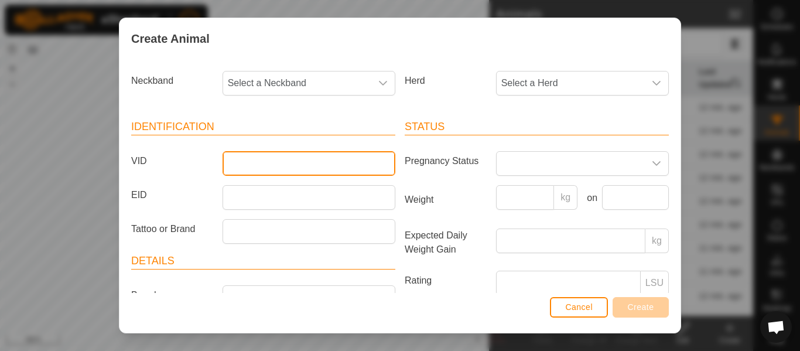
click at [268, 159] on input "VID" at bounding box center [308, 163] width 173 height 25
type input "0657"
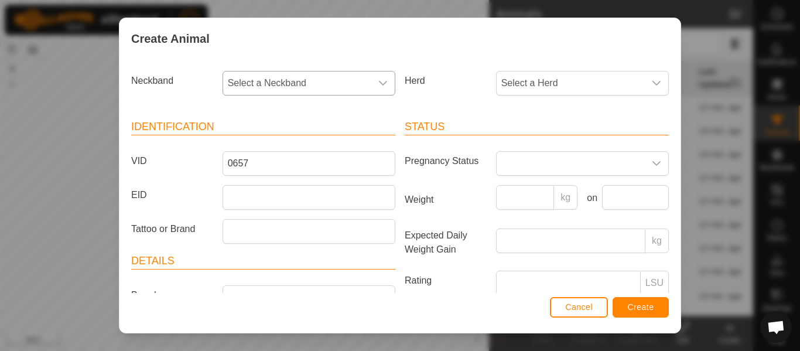
click at [377, 88] on div "dropdown trigger" at bounding box center [382, 82] width 23 height 23
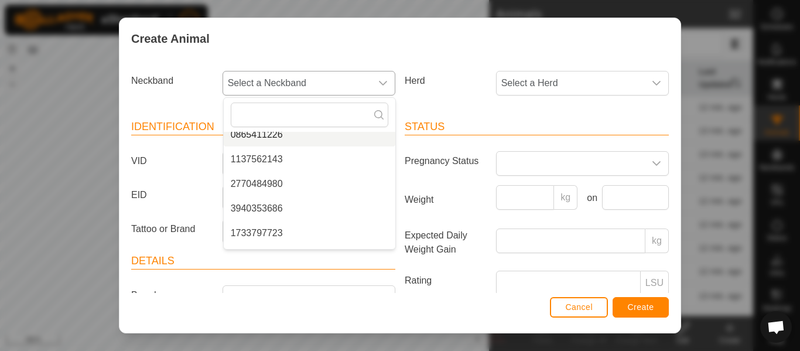
scroll to position [214, 0]
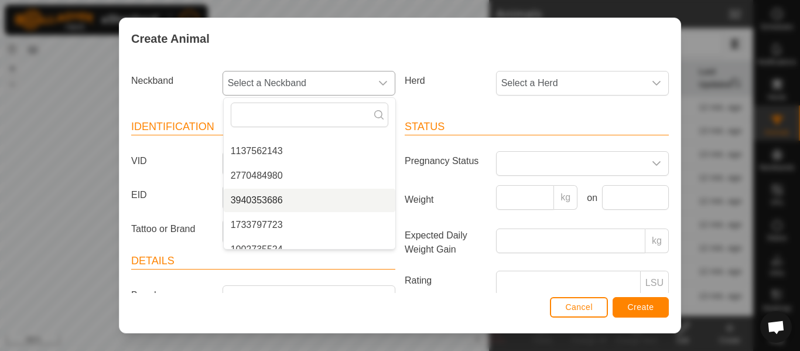
click at [276, 197] on li "3940353686" at bounding box center [310, 200] width 172 height 23
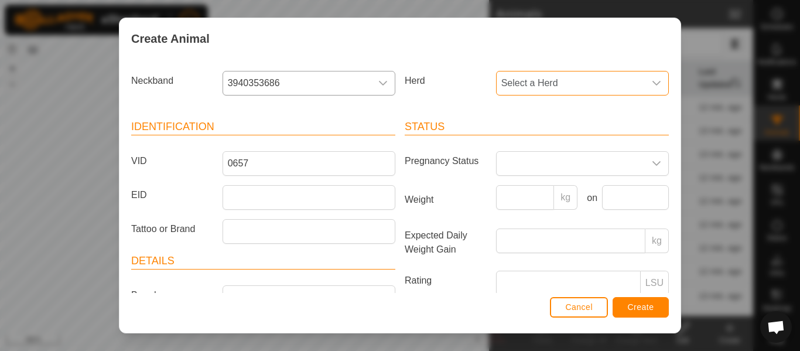
click at [529, 85] on span "Select a Herd" at bounding box center [570, 82] width 148 height 23
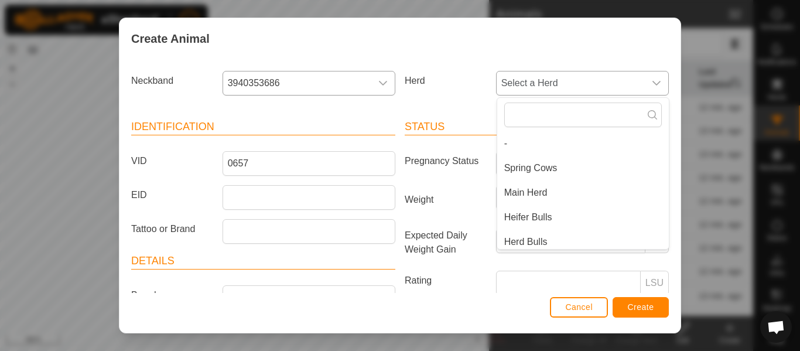
click at [522, 192] on li "Main Herd" at bounding box center [583, 192] width 172 height 23
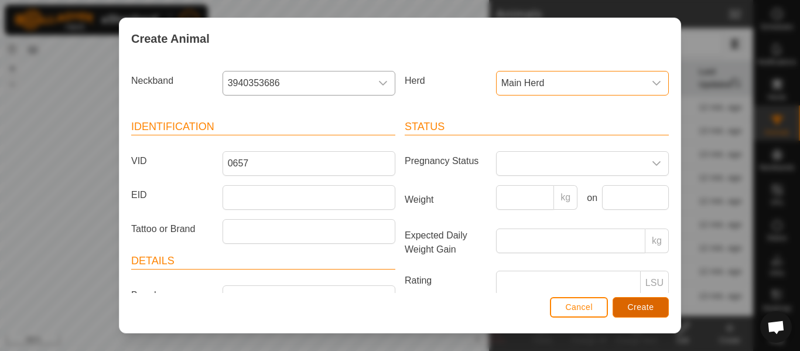
click at [631, 309] on span "Create" at bounding box center [641, 306] width 26 height 9
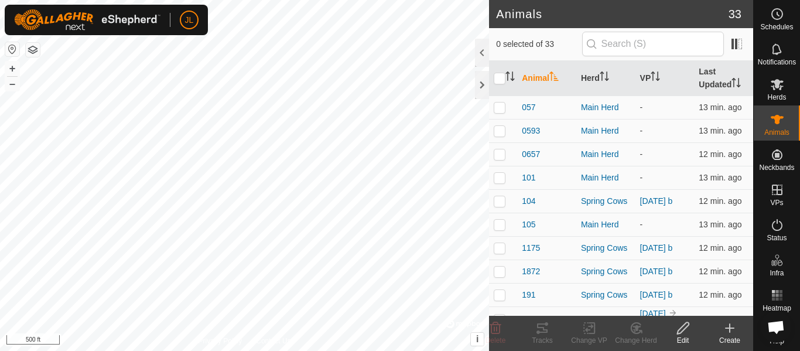
click at [722, 337] on div "Create" at bounding box center [729, 340] width 47 height 11
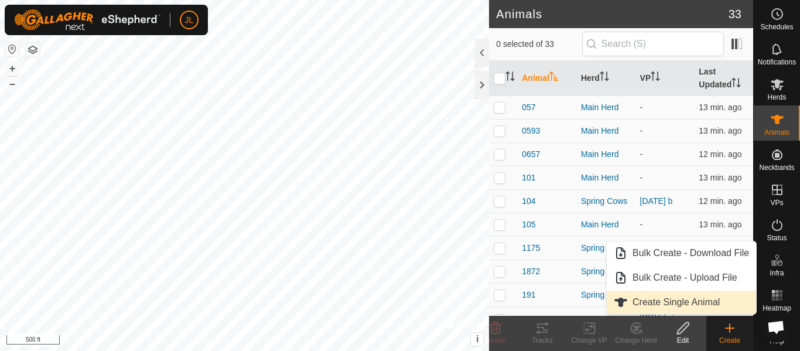
click at [682, 301] on link "Create Single Animal" at bounding box center [681, 301] width 149 height 23
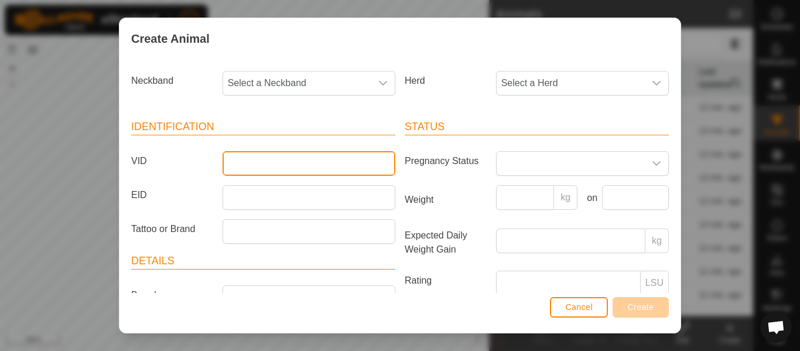
click at [330, 169] on input "VID" at bounding box center [308, 163] width 173 height 25
type input "805"
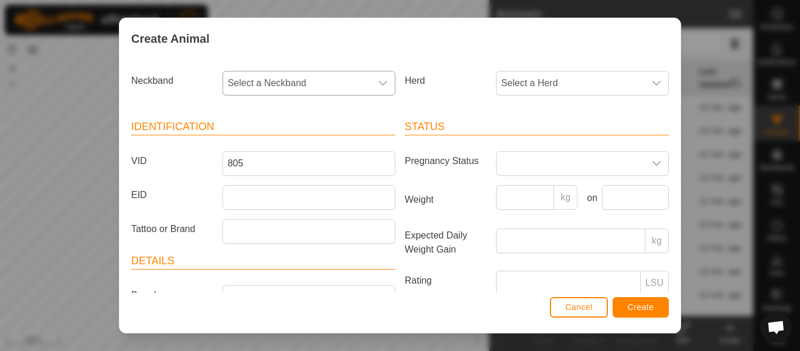
click at [343, 84] on span "Select a Neckband" at bounding box center [297, 82] width 148 height 23
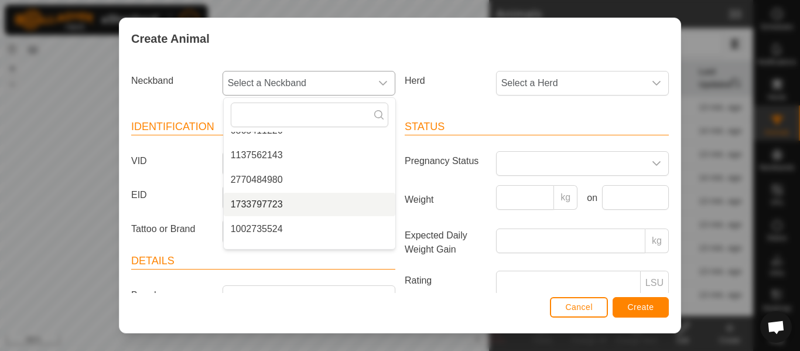
click at [278, 205] on li "1733797723" at bounding box center [310, 204] width 172 height 23
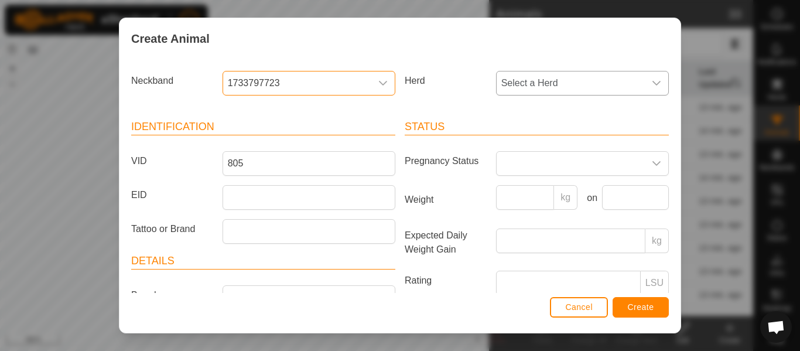
click at [533, 91] on span "Select a Herd" at bounding box center [570, 82] width 148 height 23
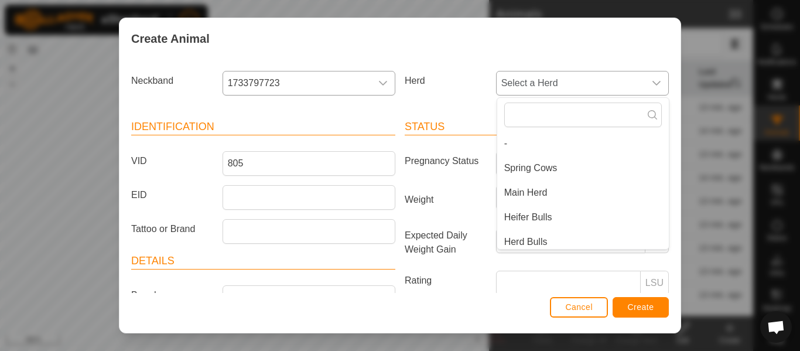
click at [541, 192] on li "Main Herd" at bounding box center [583, 192] width 172 height 23
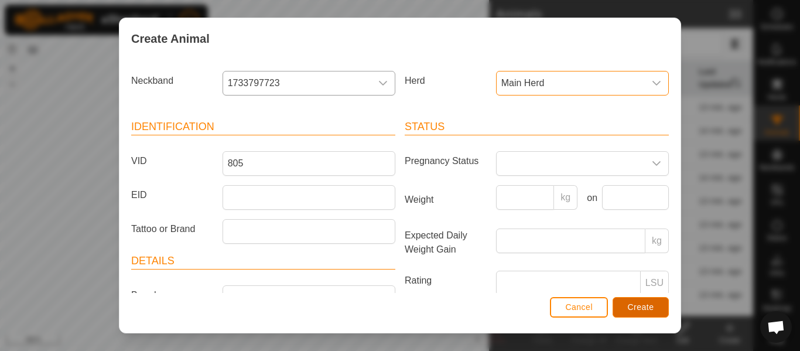
click at [641, 309] on span "Create" at bounding box center [641, 306] width 26 height 9
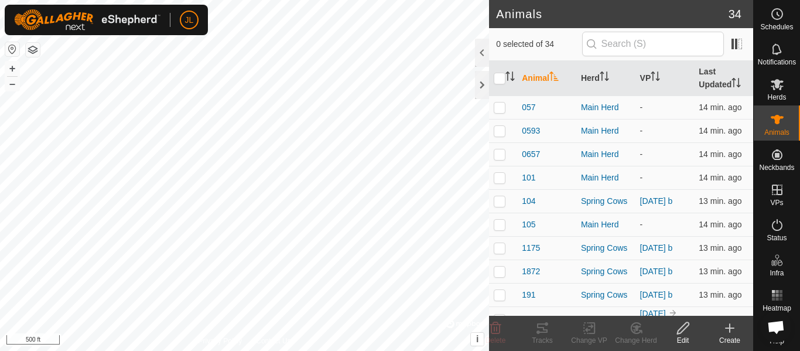
click at [731, 332] on icon at bounding box center [729, 328] width 14 height 14
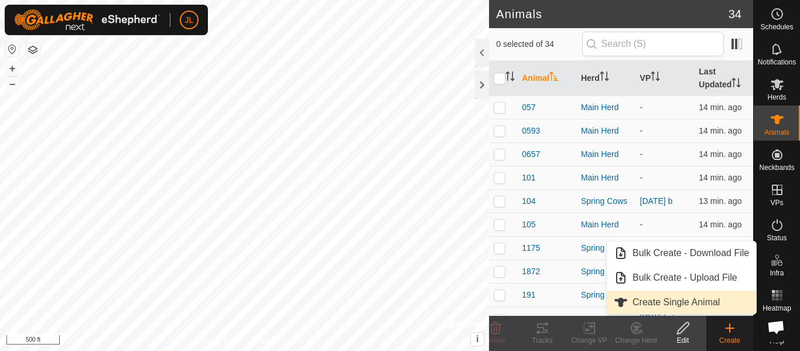
click at [653, 300] on link "Create Single Animal" at bounding box center [681, 301] width 149 height 23
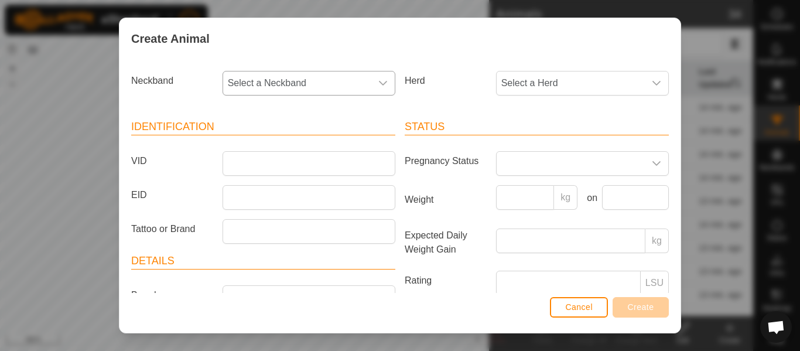
click at [366, 82] on span "Select a Neckband" at bounding box center [297, 82] width 148 height 23
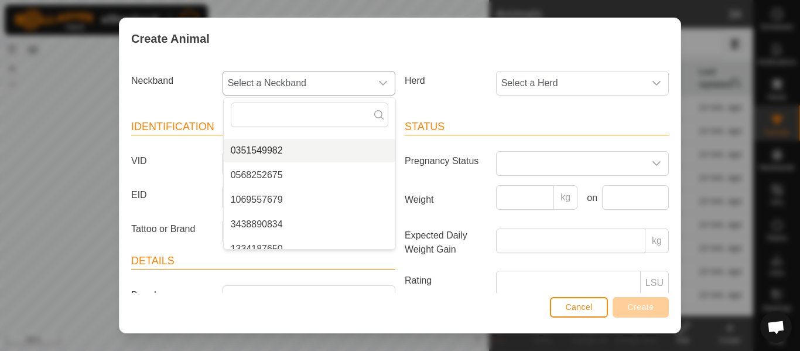
scroll to position [287, 0]
click at [281, 150] on li "0351549982" at bounding box center [310, 151] width 172 height 23
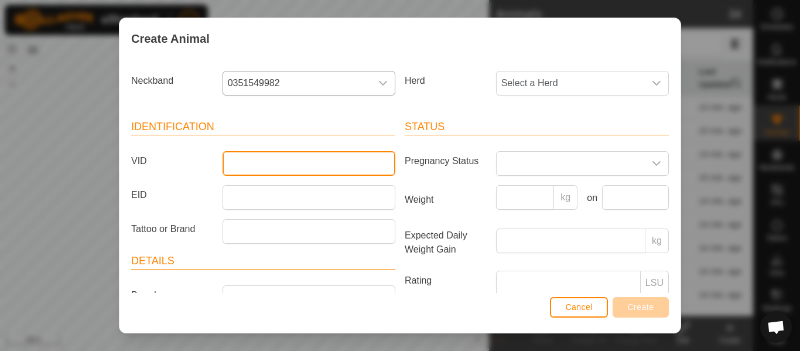
click at [280, 167] on input "VID" at bounding box center [308, 163] width 173 height 25
type input "890"
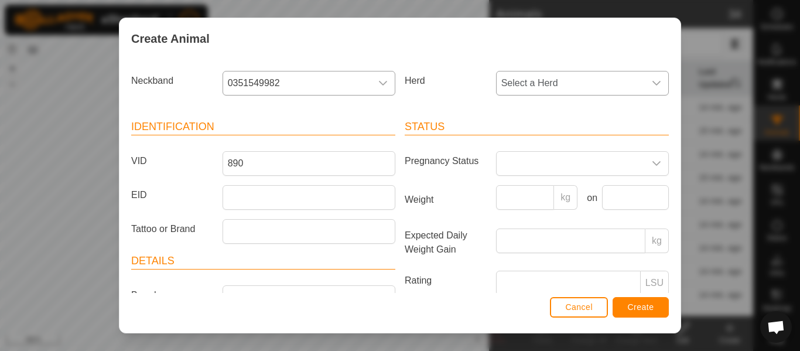
click at [535, 84] on span "Select a Herd" at bounding box center [570, 82] width 148 height 23
click at [534, 190] on li "Main Herd" at bounding box center [583, 192] width 172 height 23
click at [633, 306] on span "Create" at bounding box center [641, 306] width 26 height 9
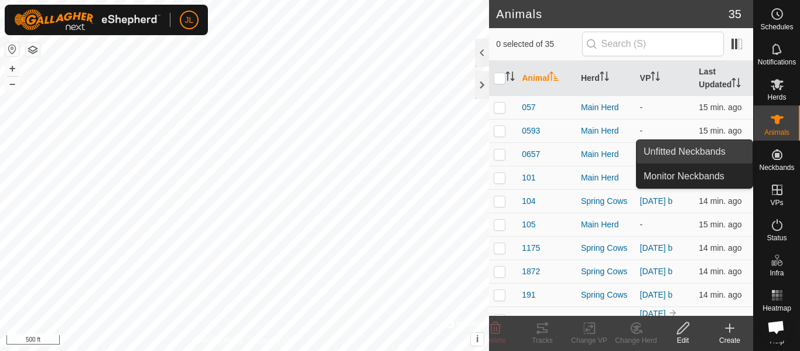
click at [710, 148] on link "Unfitted Neckbands" at bounding box center [694, 151] width 116 height 23
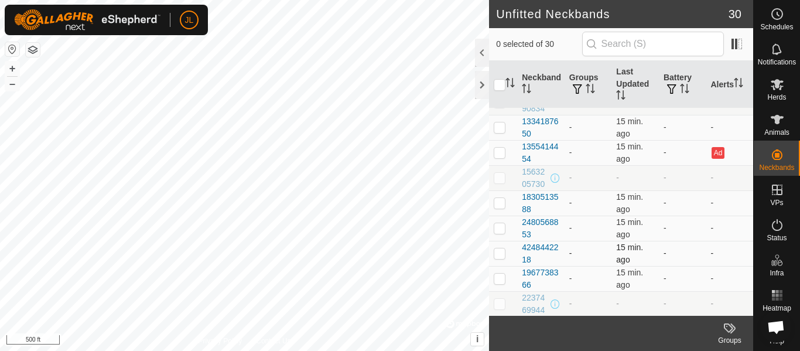
scroll to position [347, 0]
click at [783, 125] on icon at bounding box center [777, 119] width 14 height 14
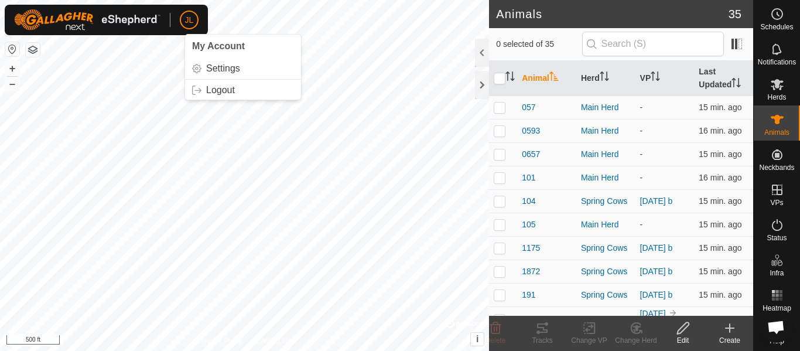
click at [734, 335] on div "Create" at bounding box center [729, 340] width 47 height 11
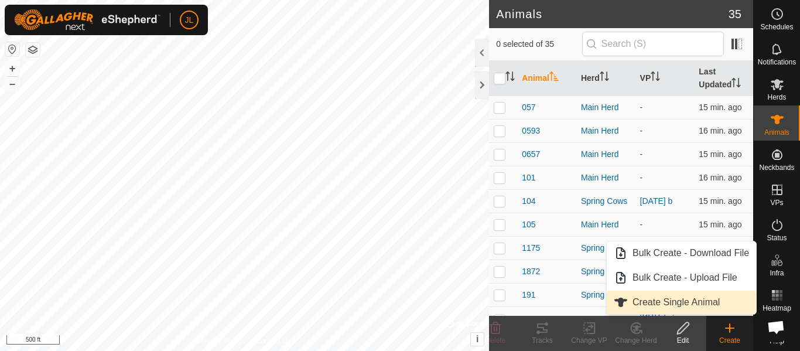
click at [694, 303] on link "Create Single Animal" at bounding box center [681, 301] width 149 height 23
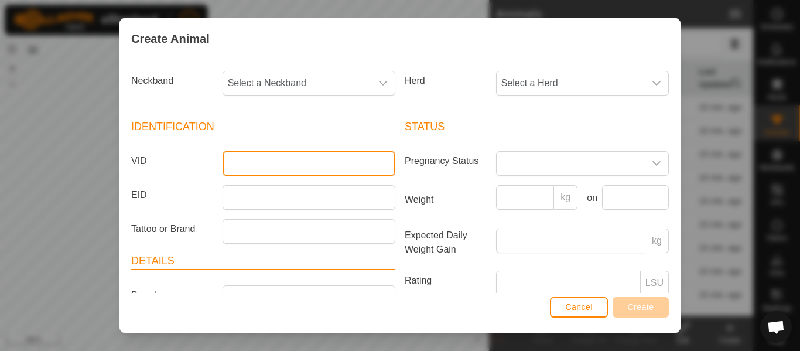
drag, startPoint x: 286, startPoint y: 163, endPoint x: 276, endPoint y: 167, distance: 10.5
click at [280, 166] on input "VID" at bounding box center [308, 163] width 173 height 25
type input "2145"
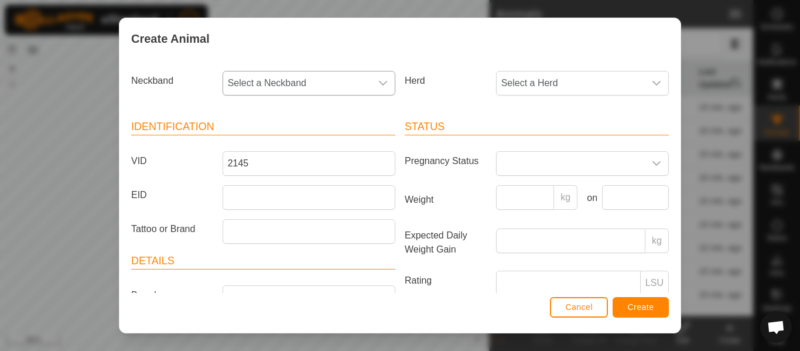
click at [340, 84] on span "Select a Neckband" at bounding box center [297, 82] width 148 height 23
click at [333, 83] on span "Select a Neckband" at bounding box center [297, 82] width 148 height 23
click at [277, 205] on li "1334187650" at bounding box center [310, 205] width 172 height 23
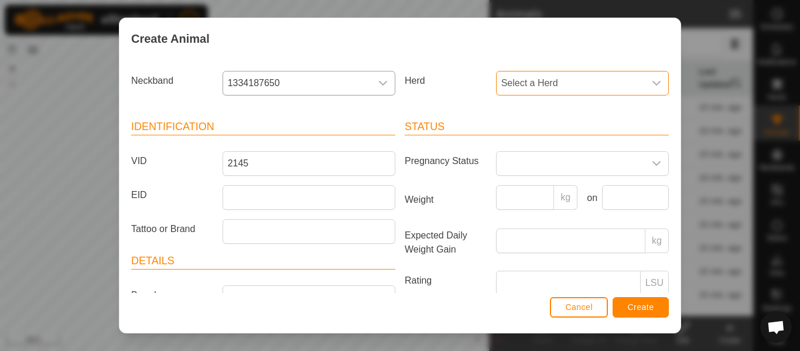
click at [541, 87] on span "Select a Herd" at bounding box center [570, 82] width 148 height 23
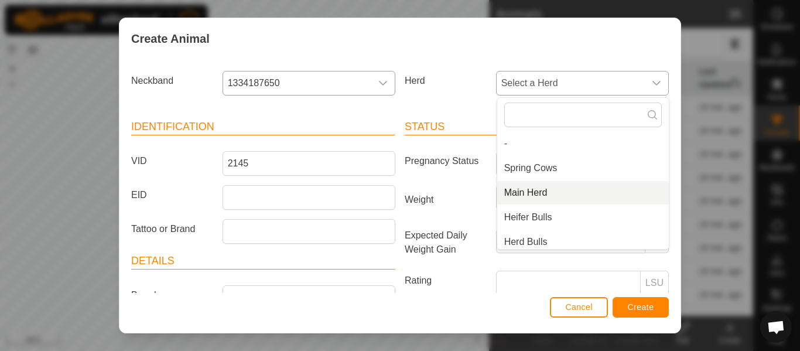
click at [522, 190] on li "Main Herd" at bounding box center [583, 192] width 172 height 23
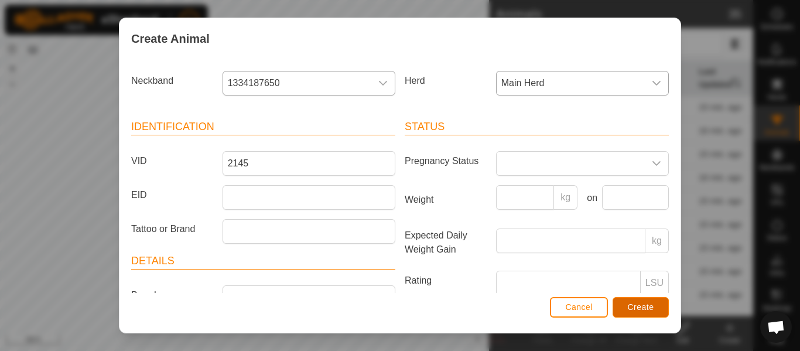
click at [643, 307] on span "Create" at bounding box center [641, 306] width 26 height 9
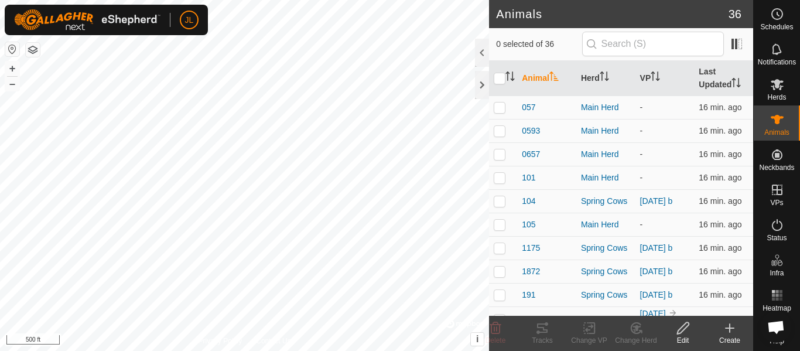
click at [731, 328] on icon at bounding box center [729, 328] width 8 height 0
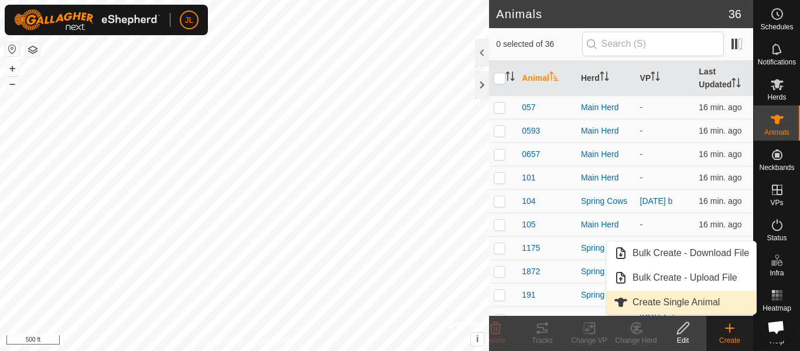
click at [690, 302] on link "Create Single Animal" at bounding box center [681, 301] width 149 height 23
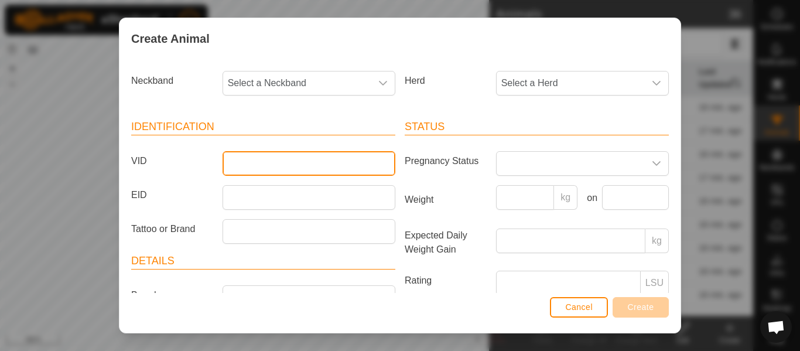
click at [249, 163] on input "VID" at bounding box center [308, 163] width 173 height 25
type input "5260"
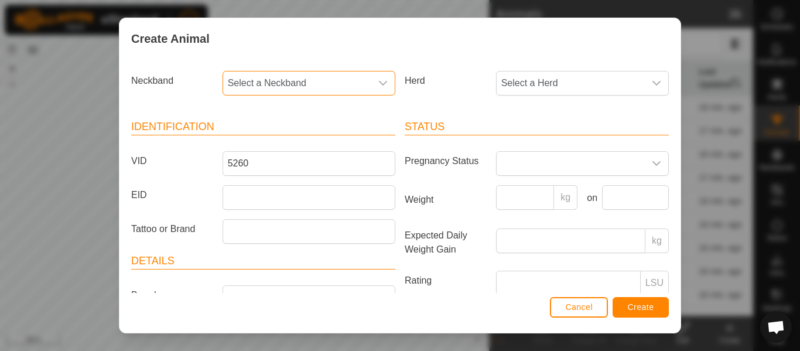
click at [343, 81] on span "Select a Neckband" at bounding box center [297, 82] width 148 height 23
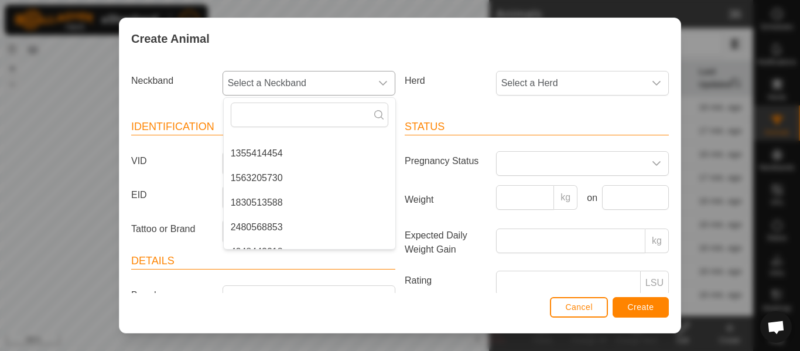
scroll to position [340, 0]
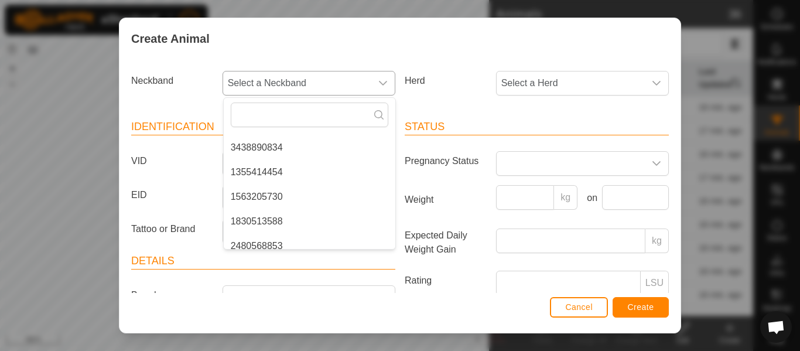
click at [272, 169] on li "1355414454" at bounding box center [310, 171] width 172 height 23
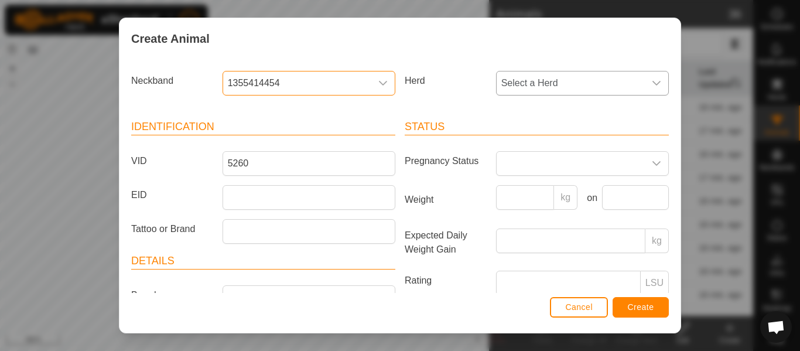
click at [531, 83] on span "Select a Herd" at bounding box center [570, 82] width 148 height 23
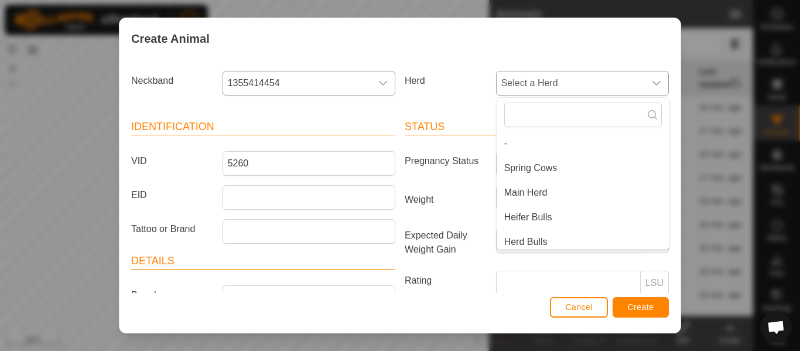
click at [524, 192] on li "Main Herd" at bounding box center [583, 192] width 172 height 23
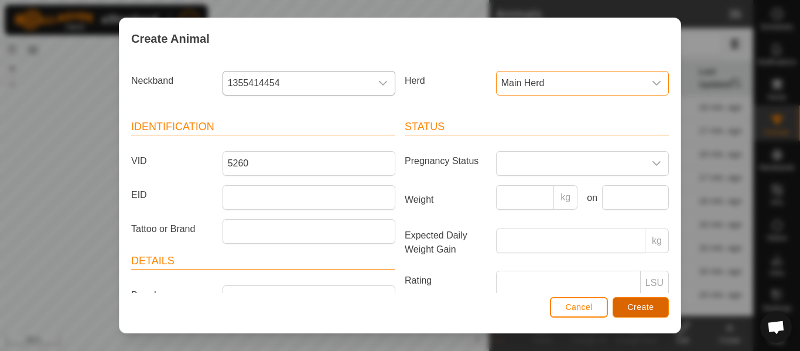
click at [634, 304] on span "Create" at bounding box center [641, 306] width 26 height 9
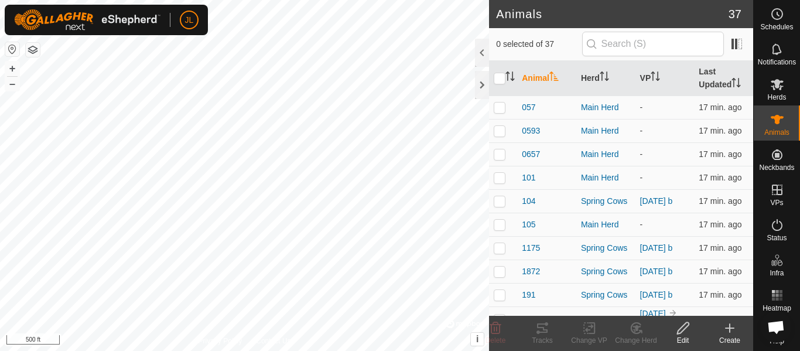
click at [731, 330] on icon at bounding box center [729, 328] width 14 height 14
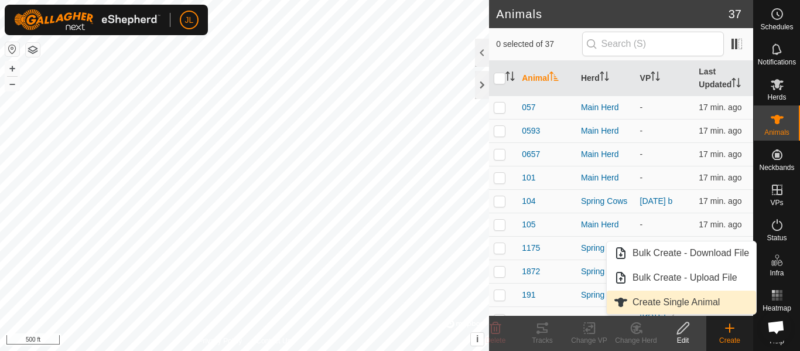
click at [688, 302] on link "Create Single Animal" at bounding box center [681, 301] width 149 height 23
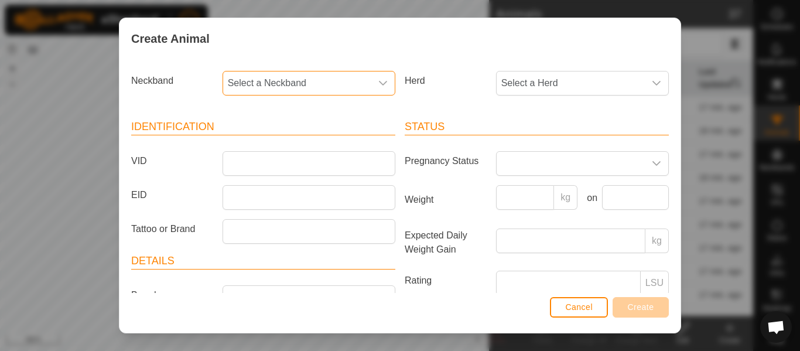
click at [304, 81] on span "Select a Neckband" at bounding box center [297, 82] width 148 height 23
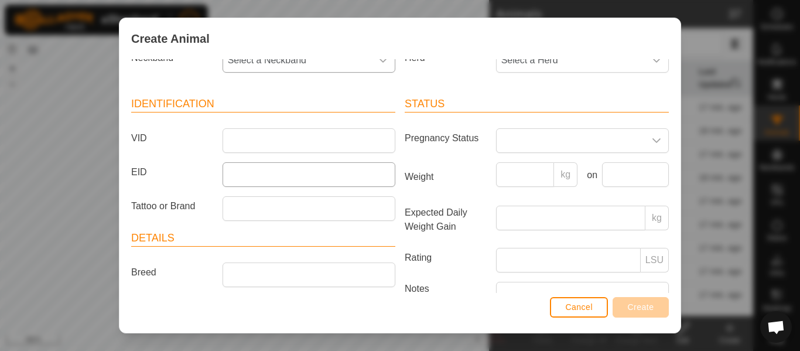
scroll to position [0, 0]
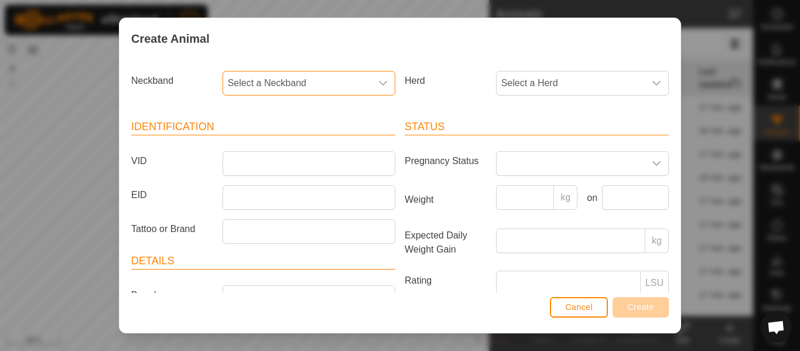
click at [327, 84] on span "Select a Neckband" at bounding box center [297, 82] width 148 height 23
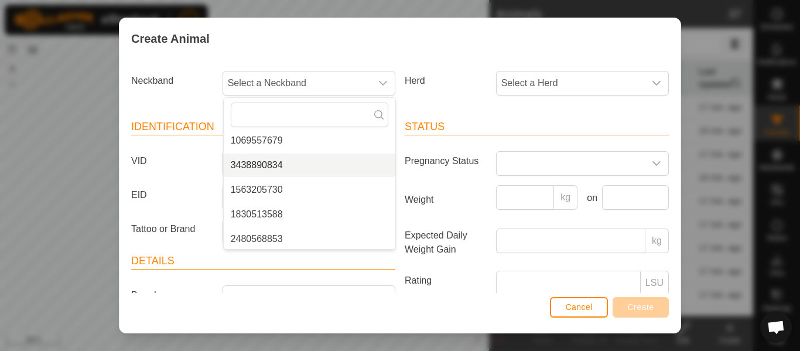
scroll to position [338, 0]
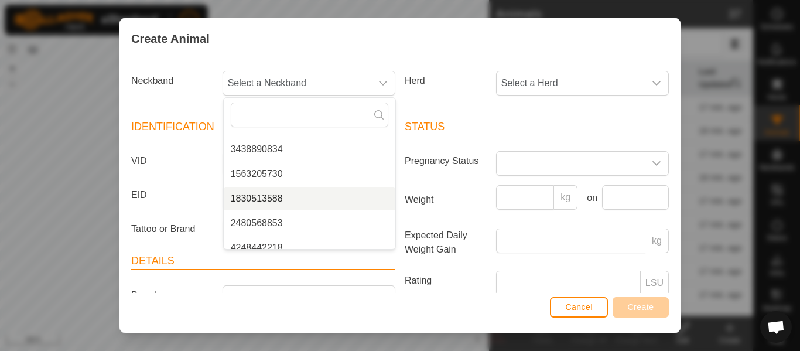
click at [276, 197] on li "1830513588" at bounding box center [310, 198] width 172 height 23
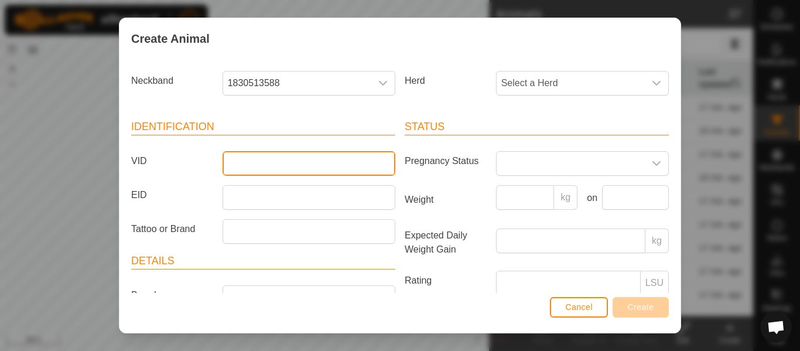
click at [282, 163] on input "VID" at bounding box center [308, 163] width 173 height 25
type input "8104"
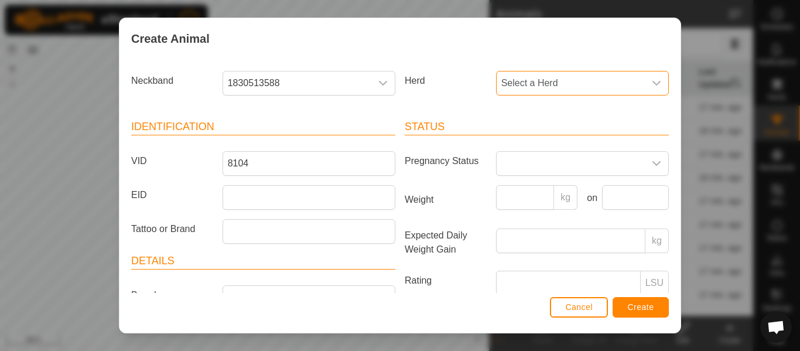
click at [520, 86] on span "Select a Herd" at bounding box center [570, 82] width 148 height 23
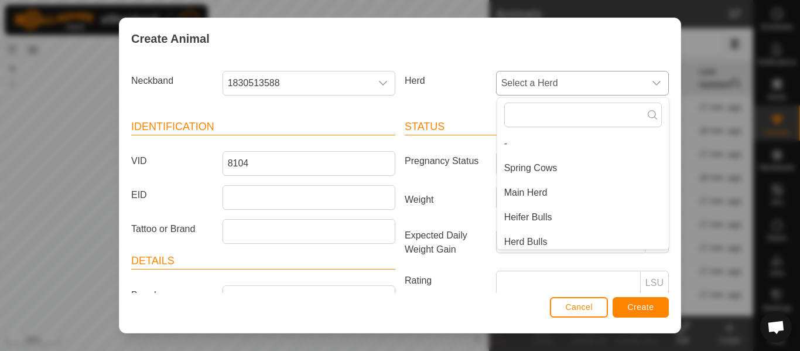
click at [529, 190] on li "Main Herd" at bounding box center [583, 192] width 172 height 23
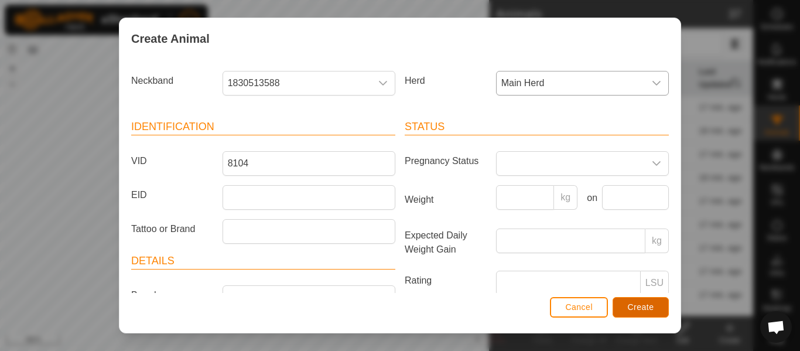
click at [642, 311] on button "Create" at bounding box center [640, 307] width 56 height 20
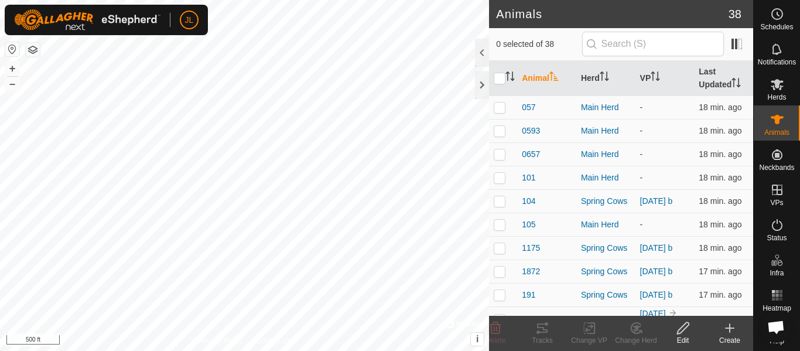
click at [729, 335] on div "Create" at bounding box center [729, 340] width 47 height 11
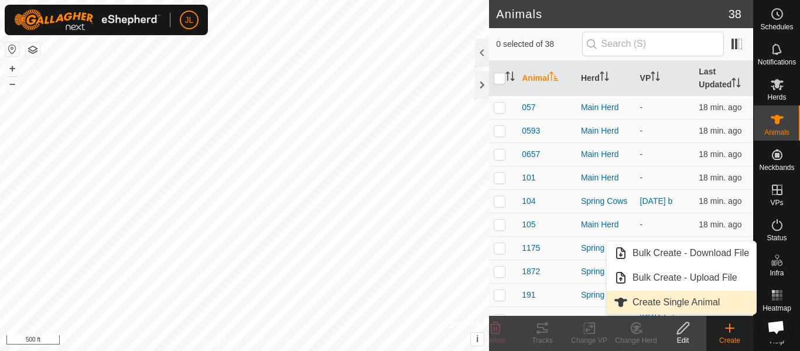
click at [670, 299] on link "Create Single Animal" at bounding box center [681, 301] width 149 height 23
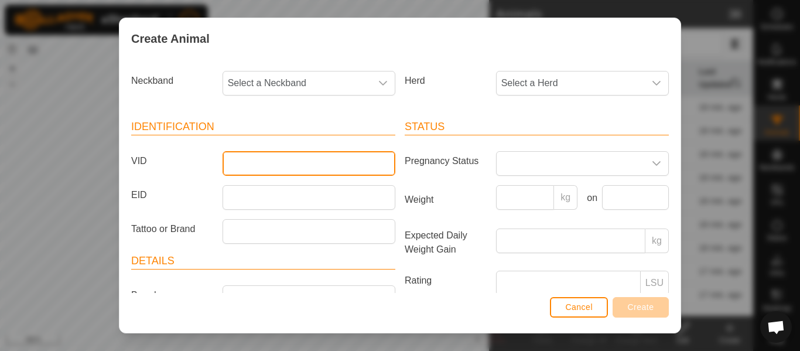
drag, startPoint x: 348, startPoint y: 165, endPoint x: 343, endPoint y: 168, distance: 6.8
click at [343, 167] on input "VID" at bounding box center [308, 163] width 173 height 25
type input "192"
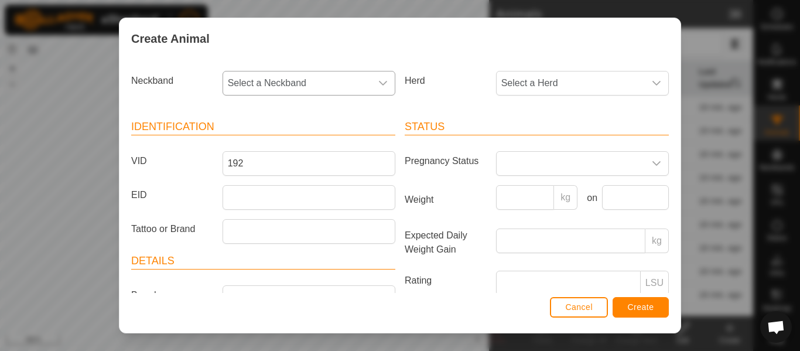
click at [346, 82] on span "Select a Neckband" at bounding box center [297, 82] width 148 height 23
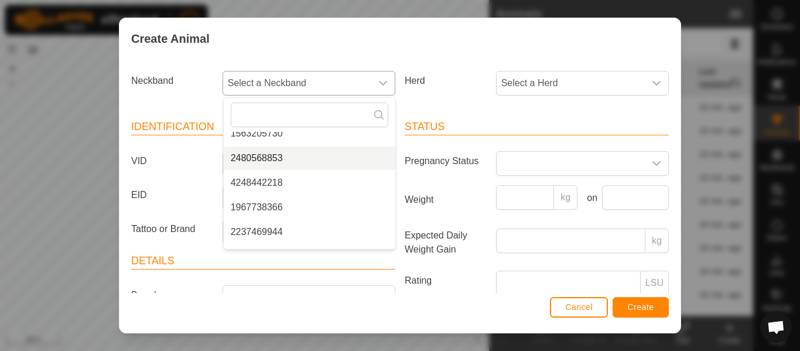
click at [273, 156] on li "2480568853" at bounding box center [310, 157] width 172 height 23
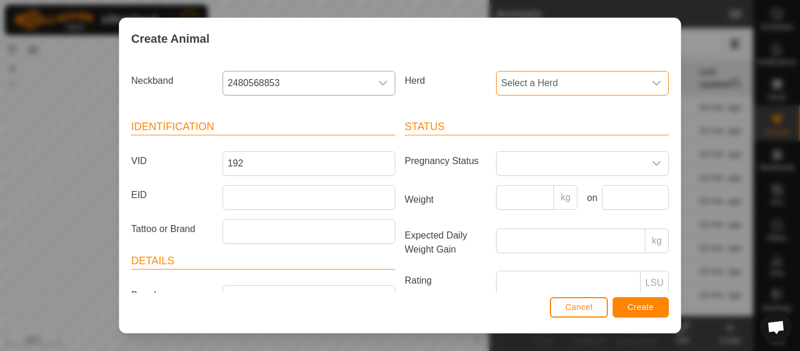
click at [514, 88] on span "Select a Herd" at bounding box center [570, 82] width 148 height 23
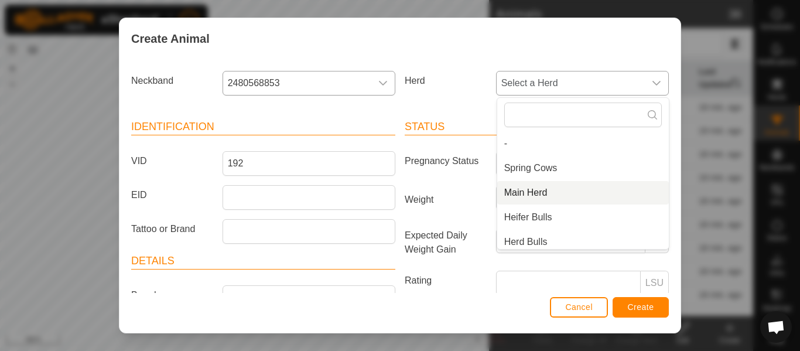
click at [525, 194] on li "Main Herd" at bounding box center [583, 192] width 172 height 23
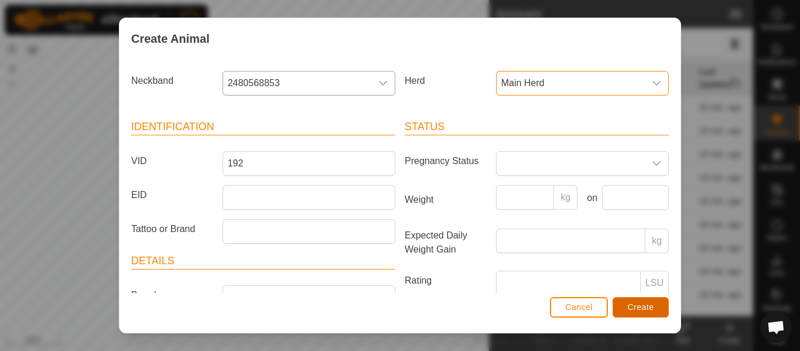
click at [626, 307] on button "Create" at bounding box center [640, 307] width 56 height 20
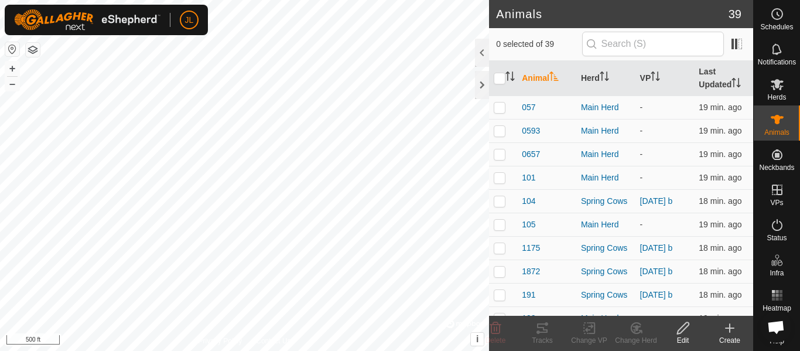
click at [728, 326] on icon at bounding box center [729, 328] width 14 height 14
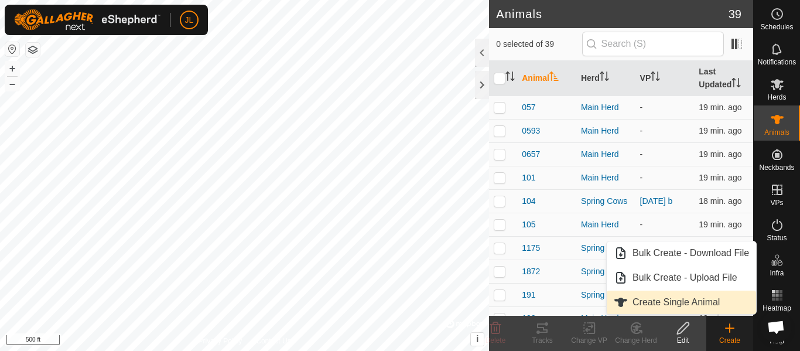
click at [694, 303] on link "Create Single Animal" at bounding box center [681, 301] width 149 height 23
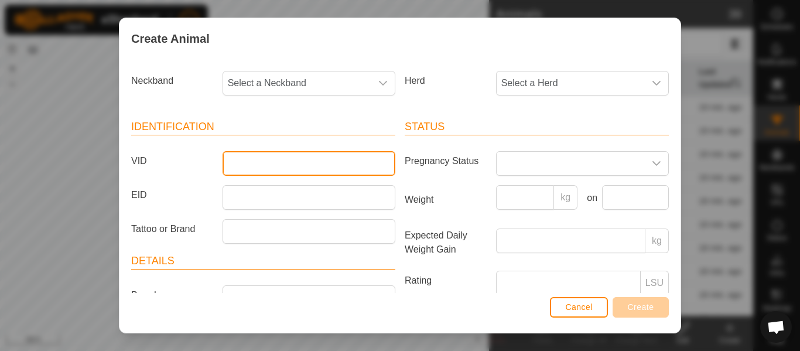
drag, startPoint x: 340, startPoint y: 165, endPoint x: 333, endPoint y: 167, distance: 7.1
click at [335, 166] on input "VID" at bounding box center [308, 163] width 173 height 25
type input "206"
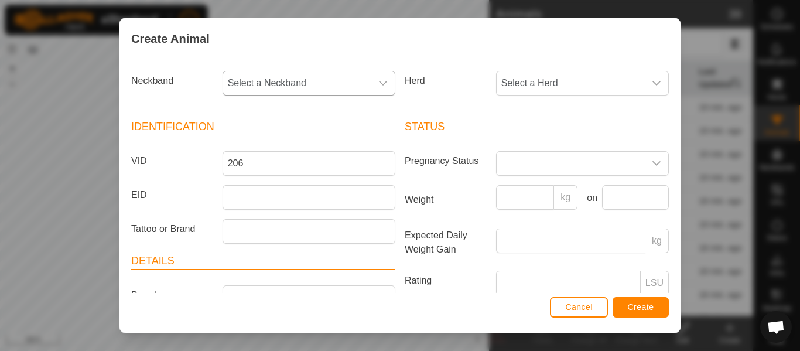
click at [348, 85] on span "Select a Neckband" at bounding box center [297, 82] width 148 height 23
click at [329, 84] on span "Select a Neckband" at bounding box center [297, 82] width 148 height 23
click at [321, 90] on span "Select a Neckband" at bounding box center [297, 82] width 148 height 23
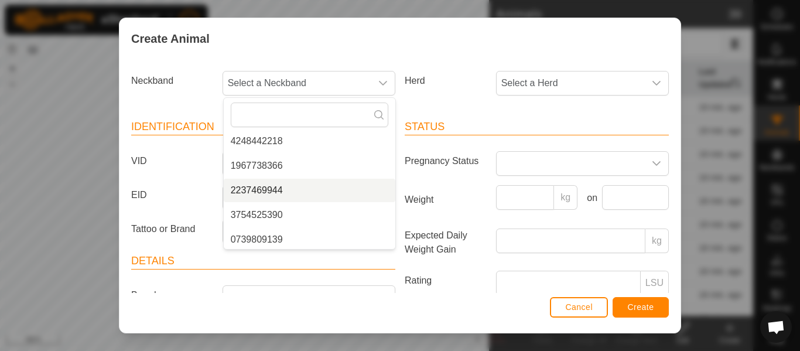
scroll to position [376, 0]
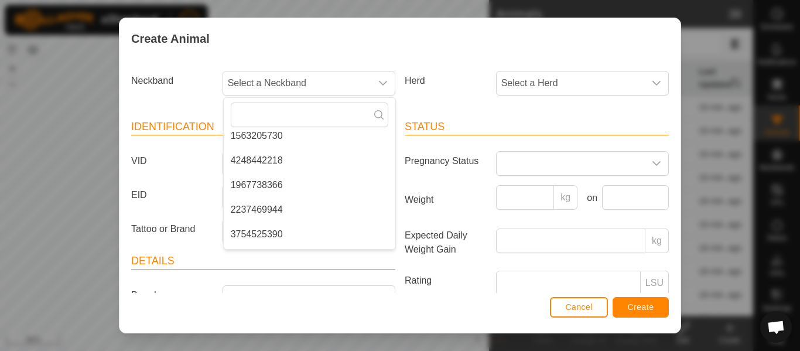
click at [279, 162] on li "4248442218" at bounding box center [310, 160] width 172 height 23
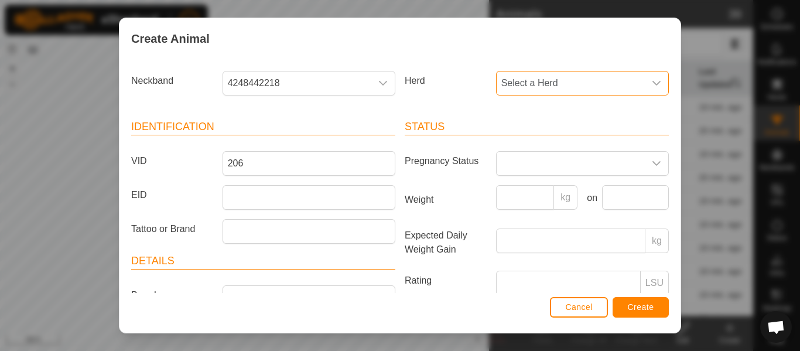
click at [520, 84] on span "Select a Herd" at bounding box center [570, 82] width 148 height 23
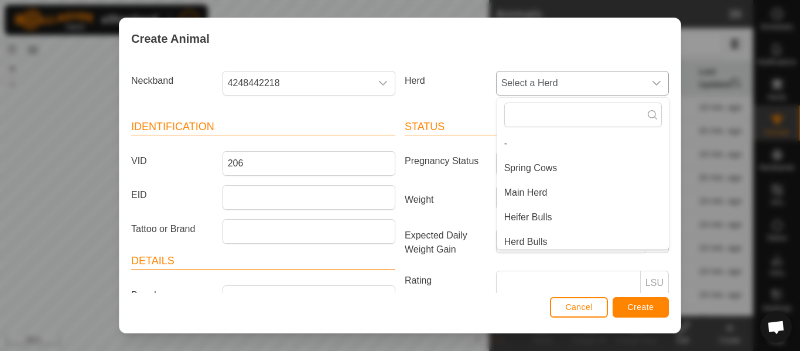
click at [527, 191] on li "Main Herd" at bounding box center [583, 192] width 172 height 23
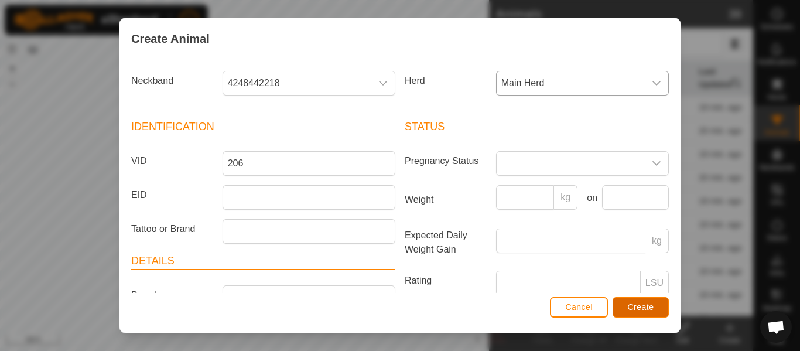
click at [635, 310] on span "Create" at bounding box center [641, 306] width 26 height 9
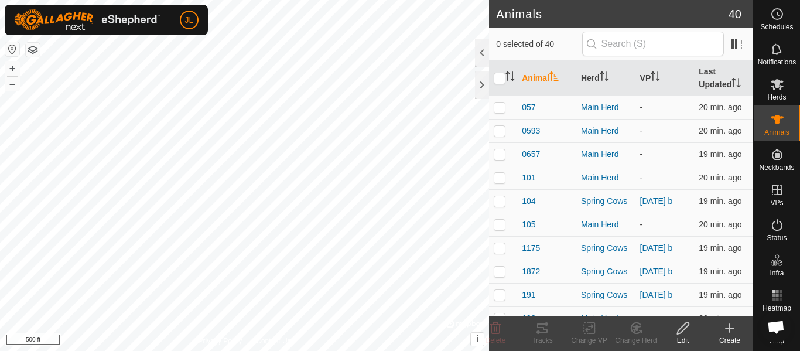
drag, startPoint x: 741, startPoint y: 335, endPoint x: 730, endPoint y: 327, distance: 13.8
click at [741, 335] on div "Create" at bounding box center [729, 340] width 47 height 11
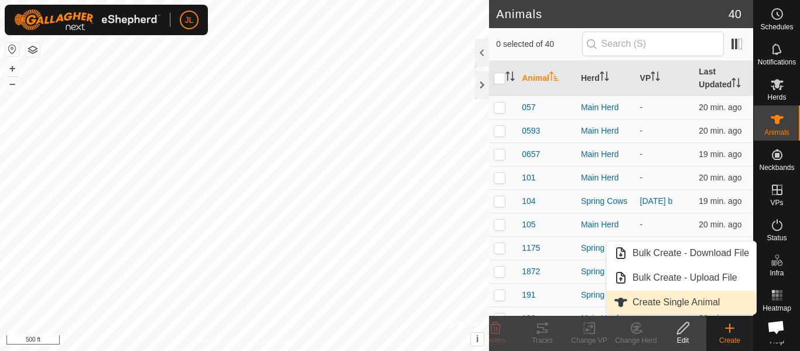
click at [657, 299] on link "Create Single Animal" at bounding box center [681, 301] width 149 height 23
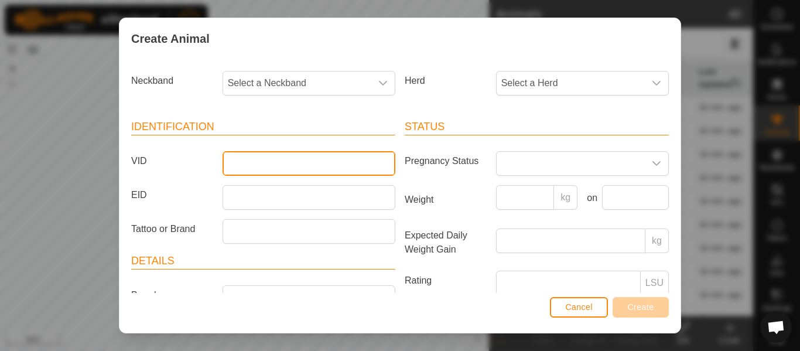
click at [254, 159] on input "VID" at bounding box center [308, 163] width 173 height 25
type input "216"
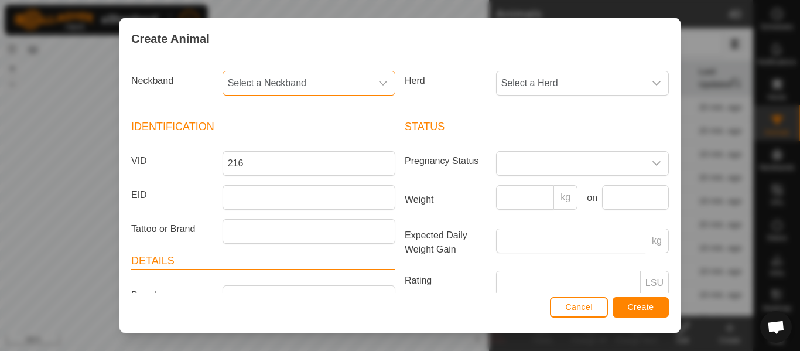
click at [296, 85] on span "Select a Neckband" at bounding box center [297, 82] width 148 height 23
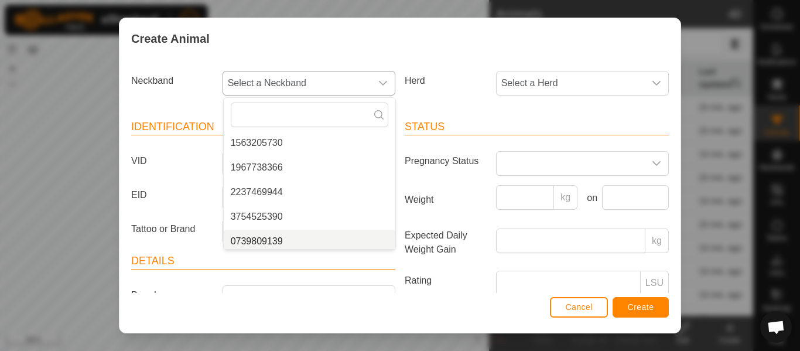
scroll to position [361, 0]
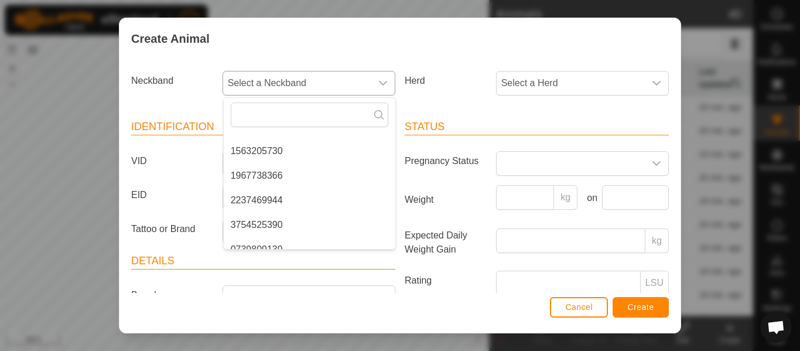
click at [278, 172] on li "1967738366" at bounding box center [310, 175] width 172 height 23
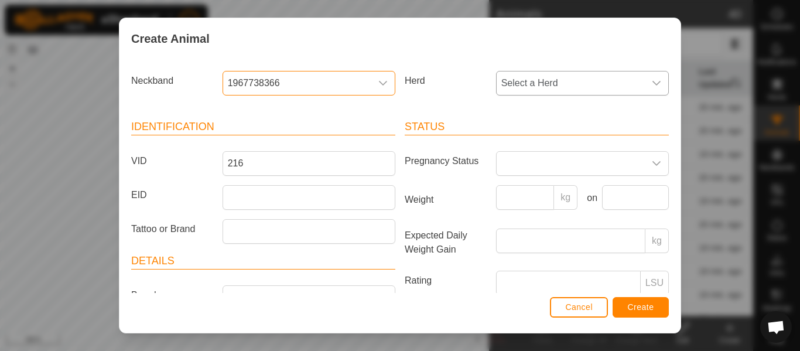
drag, startPoint x: 572, startPoint y: 83, endPoint x: 569, endPoint y: 90, distance: 7.9
click at [572, 83] on span "Select a Herd" at bounding box center [570, 82] width 148 height 23
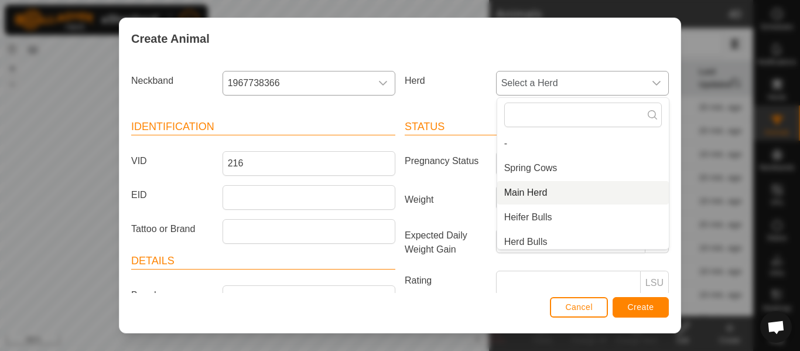
click at [535, 190] on li "Main Herd" at bounding box center [583, 192] width 172 height 23
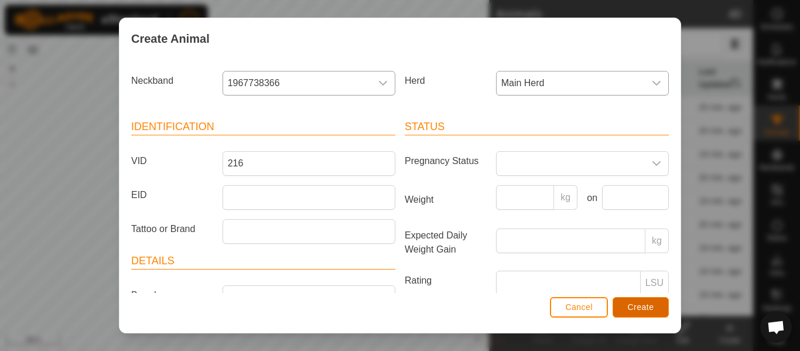
click at [634, 306] on span "Create" at bounding box center [641, 306] width 26 height 9
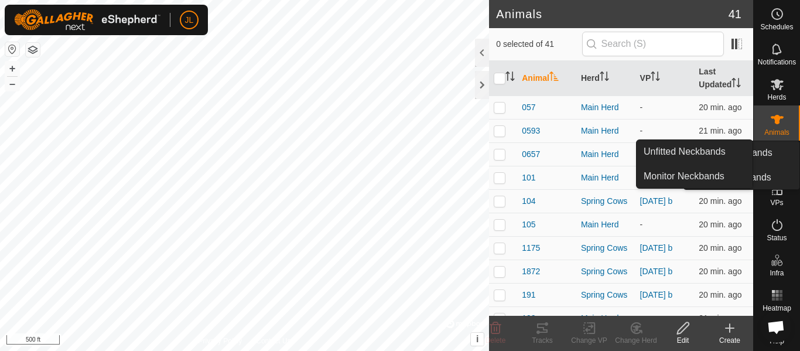
click at [776, 153] on icon at bounding box center [777, 154] width 11 height 11
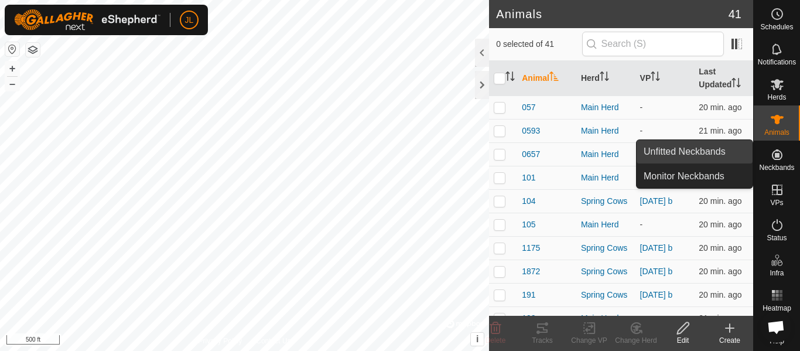
click at [718, 148] on link "Unfitted Neckbands" at bounding box center [694, 151] width 116 height 23
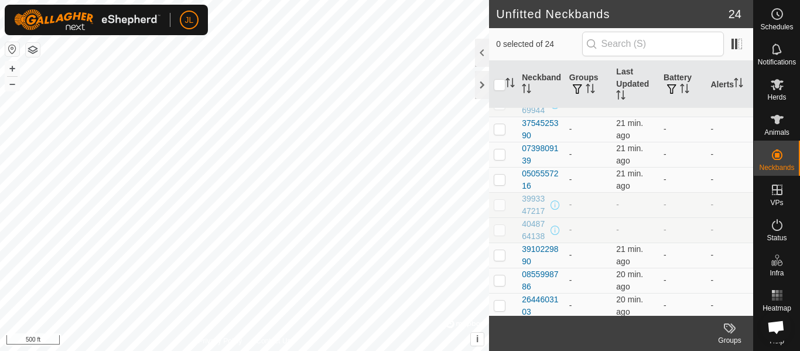
scroll to position [397, 0]
click at [779, 129] on span "Animals" at bounding box center [776, 132] width 25 height 7
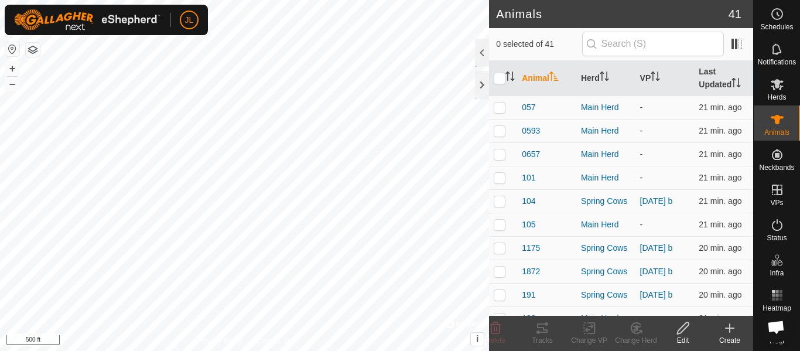
click at [729, 335] on div "Create" at bounding box center [729, 340] width 47 height 11
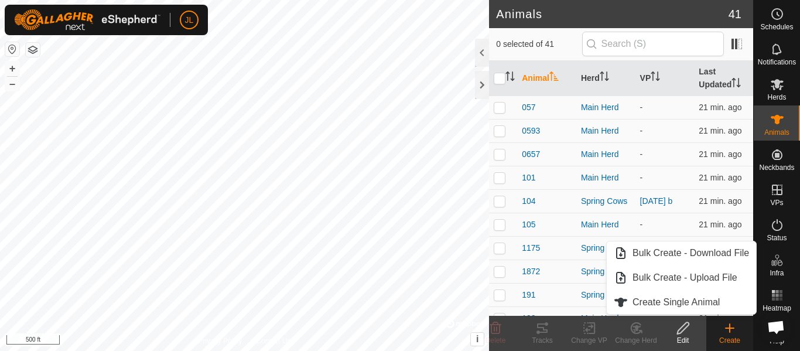
click at [734, 336] on div "Create" at bounding box center [729, 340] width 47 height 11
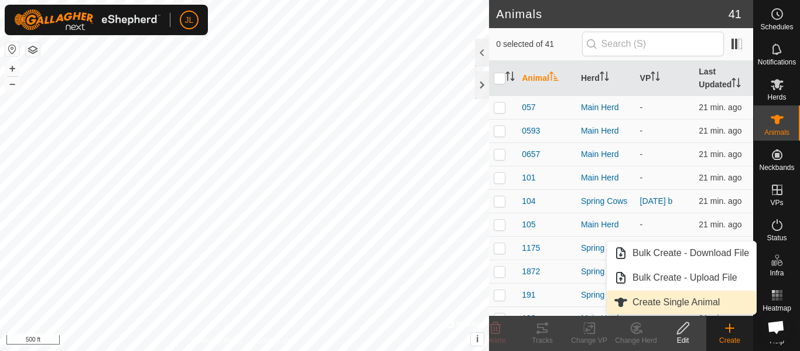
click at [702, 302] on link "Create Single Animal" at bounding box center [681, 301] width 149 height 23
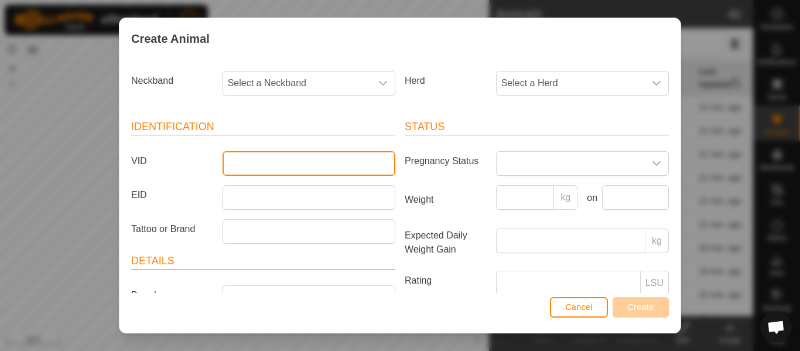
click at [311, 163] on input "VID" at bounding box center [308, 163] width 173 height 25
type input "225"
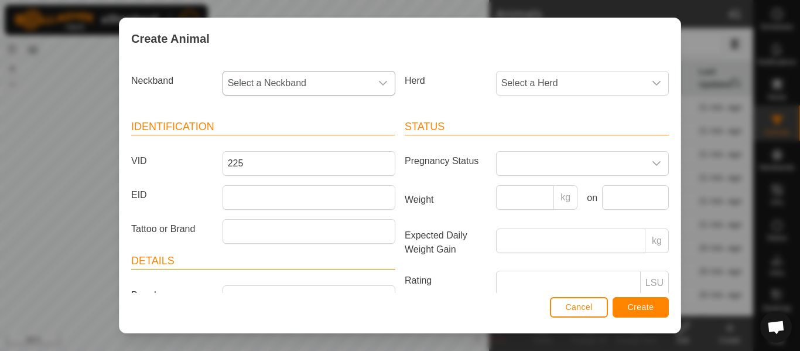
click at [356, 85] on span "Select a Neckband" at bounding box center [297, 82] width 148 height 23
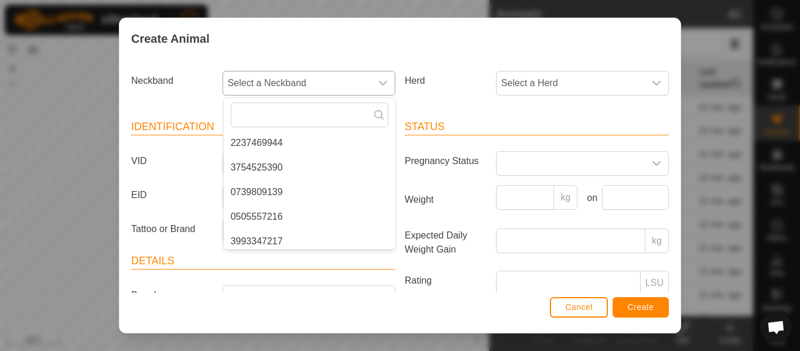
scroll to position [392, 0]
click at [265, 170] on li "3754525390" at bounding box center [310, 169] width 172 height 23
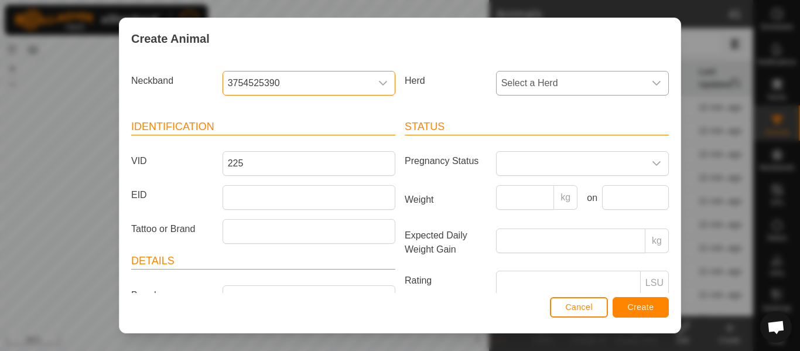
click at [528, 81] on span "Select a Herd" at bounding box center [570, 82] width 148 height 23
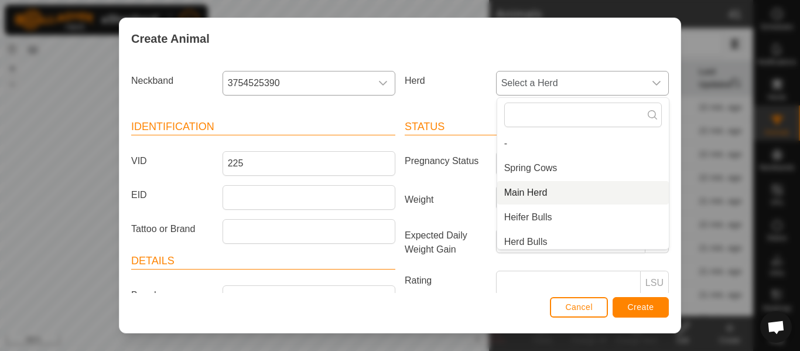
click at [536, 193] on li "Main Herd" at bounding box center [583, 192] width 172 height 23
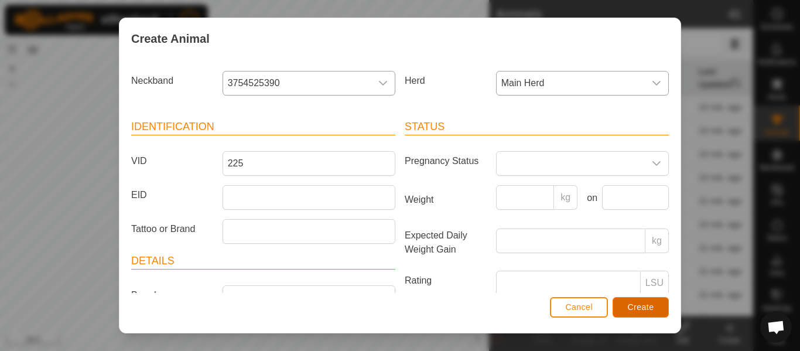
click at [629, 306] on span "Create" at bounding box center [641, 306] width 26 height 9
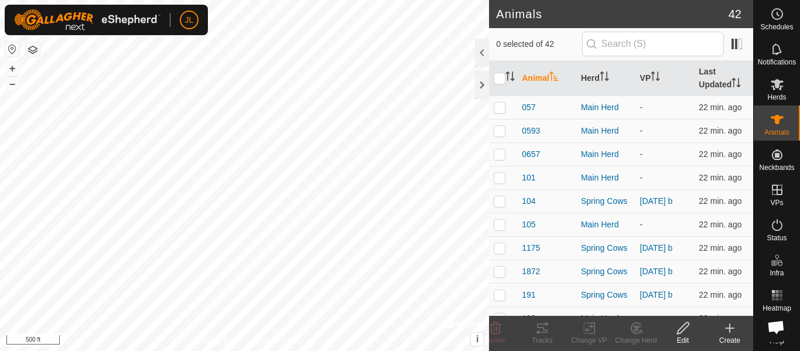
click at [726, 333] on icon at bounding box center [729, 328] width 14 height 14
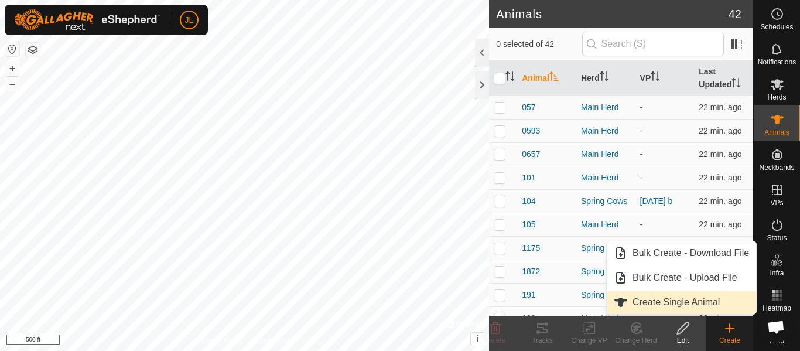
click at [689, 303] on link "Create Single Animal" at bounding box center [681, 301] width 149 height 23
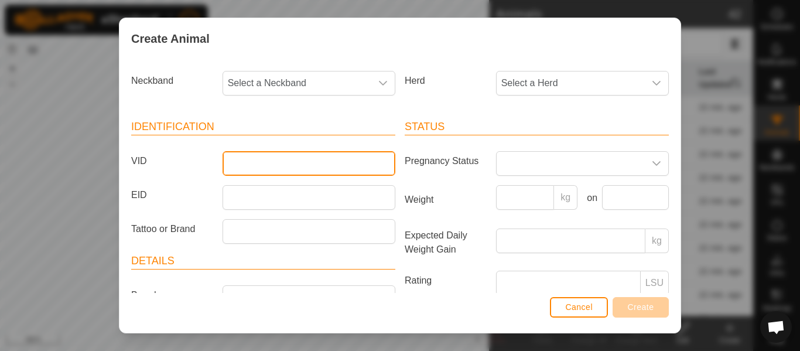
click at [319, 172] on input "VID" at bounding box center [308, 163] width 173 height 25
type input "277"
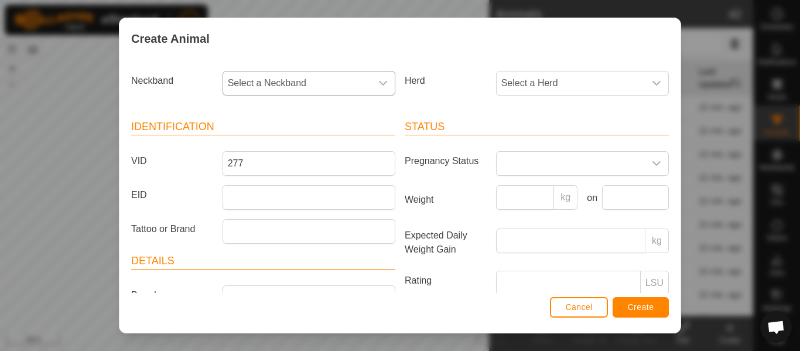
click at [328, 76] on span "Select a Neckband" at bounding box center [297, 82] width 148 height 23
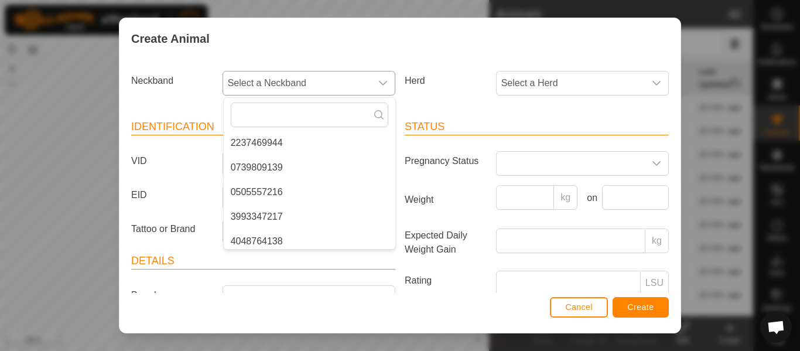
scroll to position [392, 0]
click at [280, 170] on li "0739809139" at bounding box center [310, 168] width 172 height 23
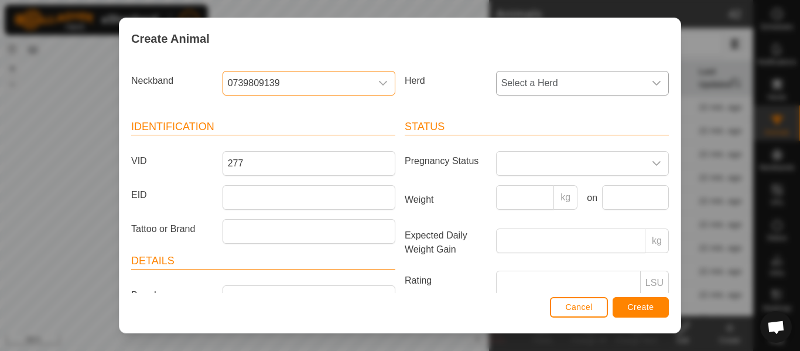
click at [555, 83] on span "Select a Herd" at bounding box center [570, 82] width 148 height 23
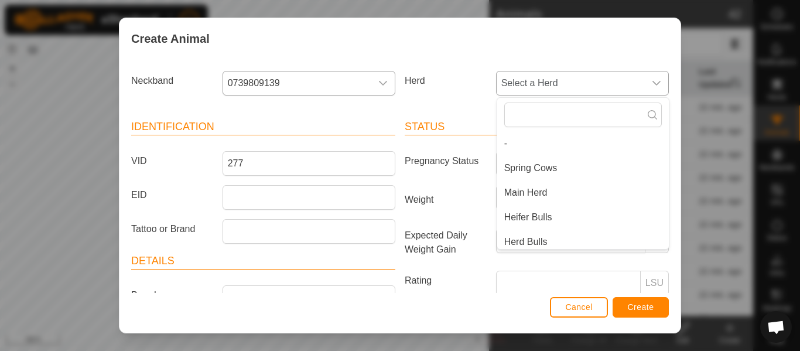
click at [537, 190] on li "Main Herd" at bounding box center [583, 192] width 172 height 23
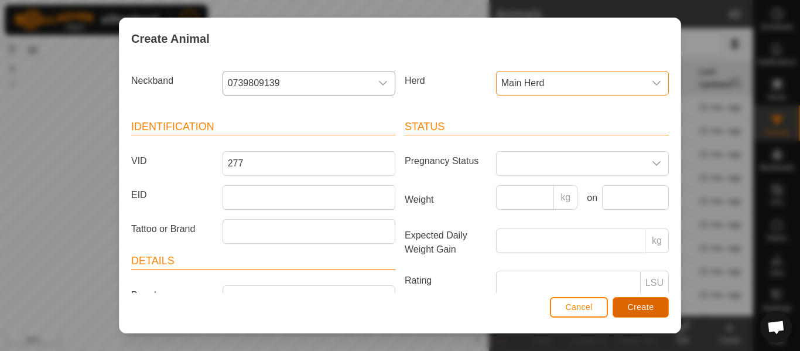
click at [634, 309] on span "Create" at bounding box center [641, 306] width 26 height 9
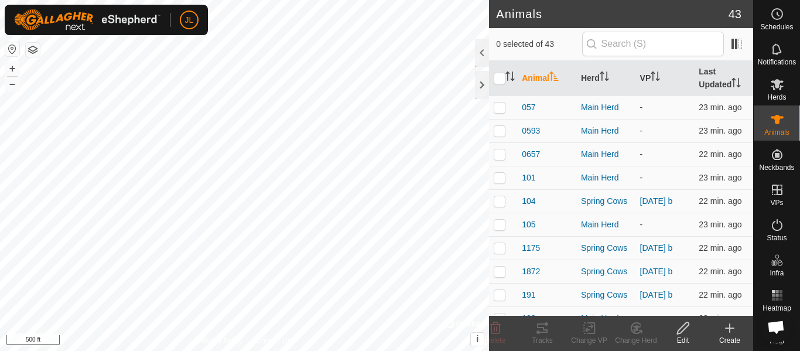
click at [735, 336] on div "Create" at bounding box center [729, 340] width 47 height 11
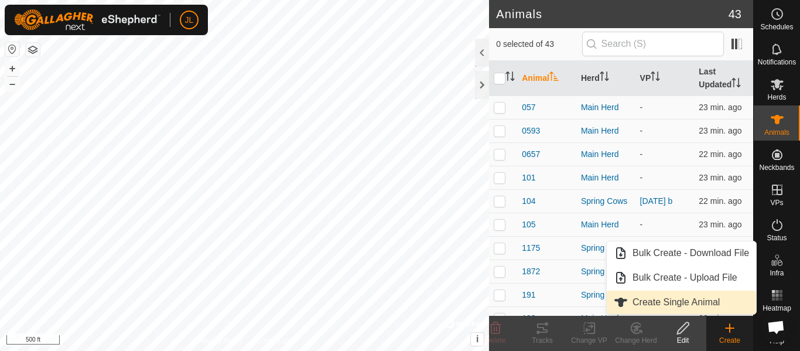
click at [673, 301] on link "Create Single Animal" at bounding box center [681, 301] width 149 height 23
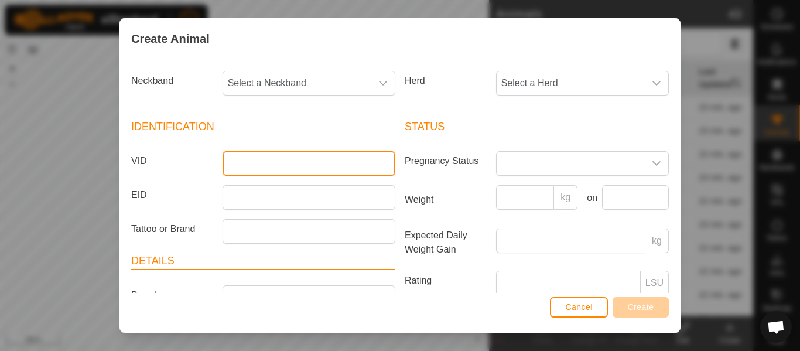
click at [340, 156] on input "VID" at bounding box center [308, 163] width 173 height 25
type input "303"
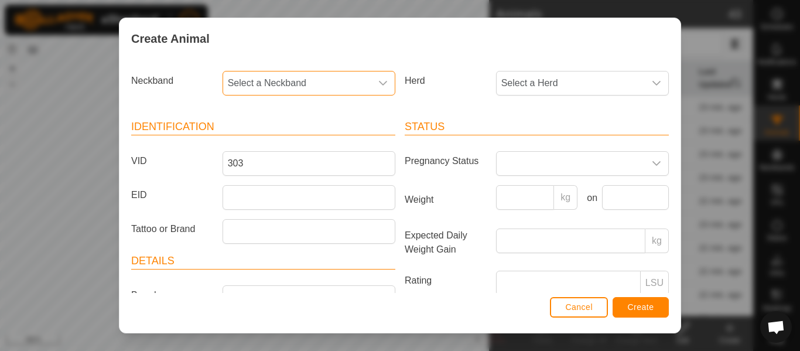
click at [356, 87] on span "Select a Neckband" at bounding box center [297, 82] width 148 height 23
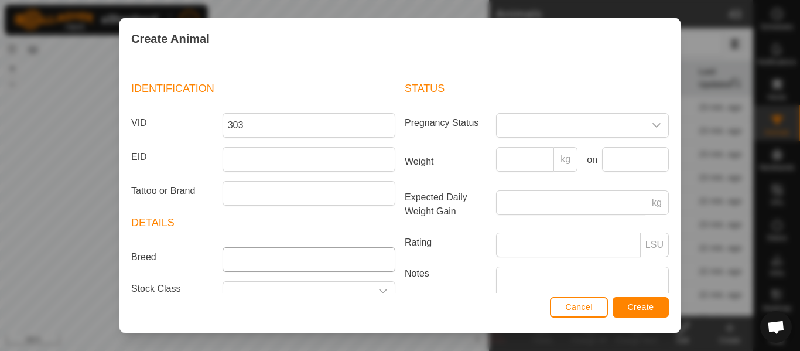
scroll to position [0, 0]
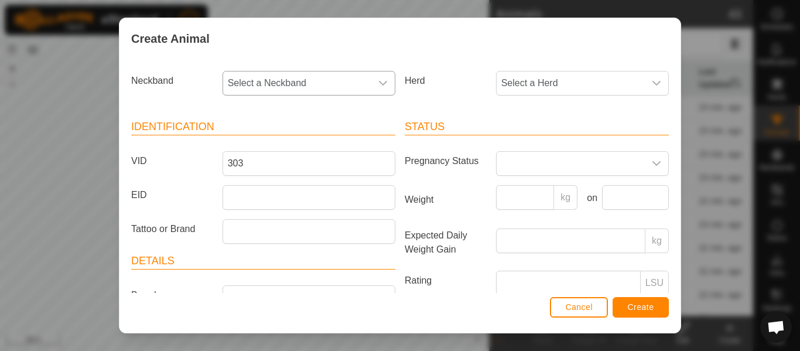
click at [331, 81] on span "Select a Neckband" at bounding box center [297, 82] width 148 height 23
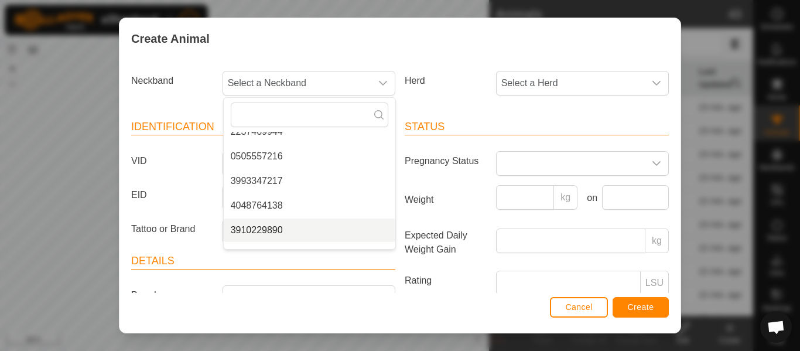
scroll to position [403, 0]
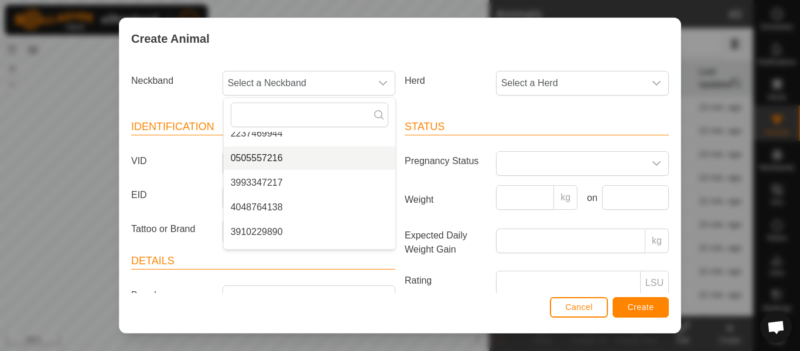
click at [276, 156] on li "0505557216" at bounding box center [310, 157] width 172 height 23
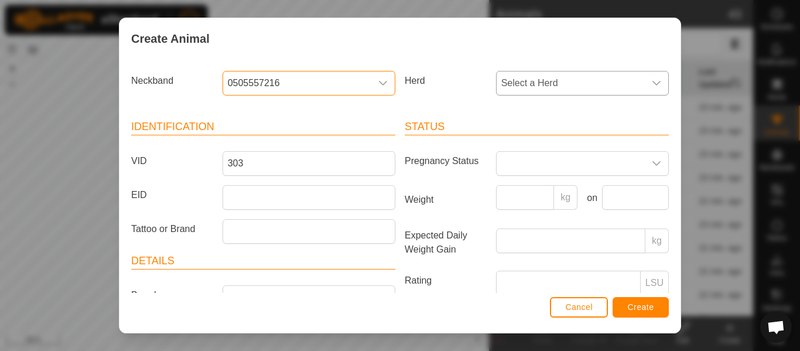
click at [535, 85] on span "Select a Herd" at bounding box center [570, 82] width 148 height 23
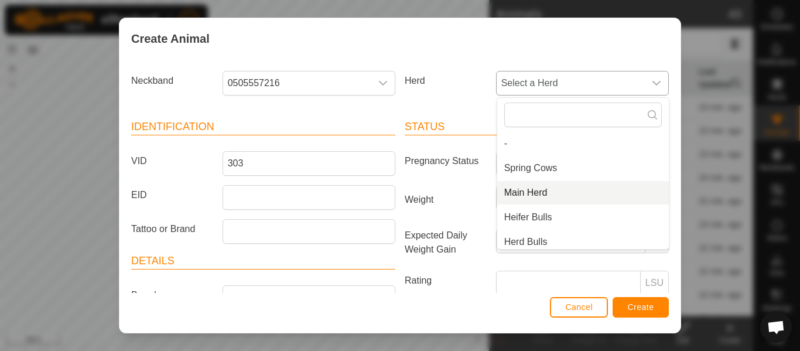
click at [533, 191] on li "Main Herd" at bounding box center [583, 192] width 172 height 23
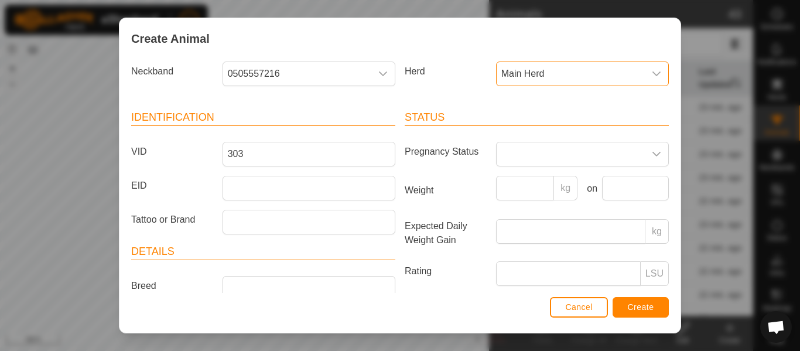
scroll to position [12, 0]
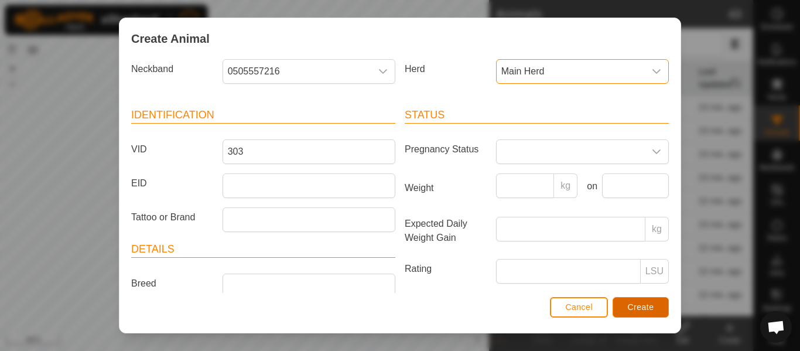
click at [624, 307] on button "Create" at bounding box center [640, 307] width 56 height 20
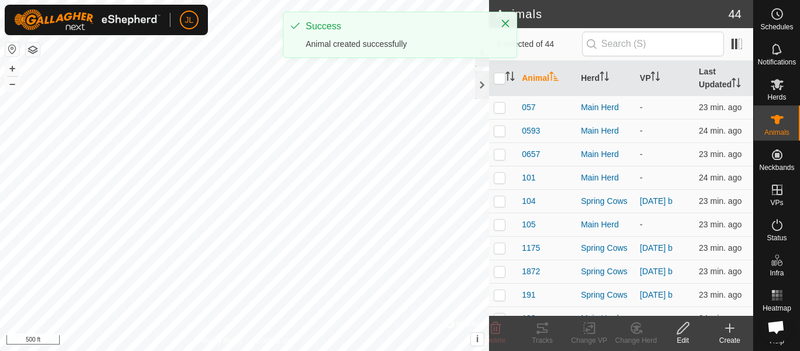
click at [727, 333] on icon at bounding box center [729, 328] width 14 height 14
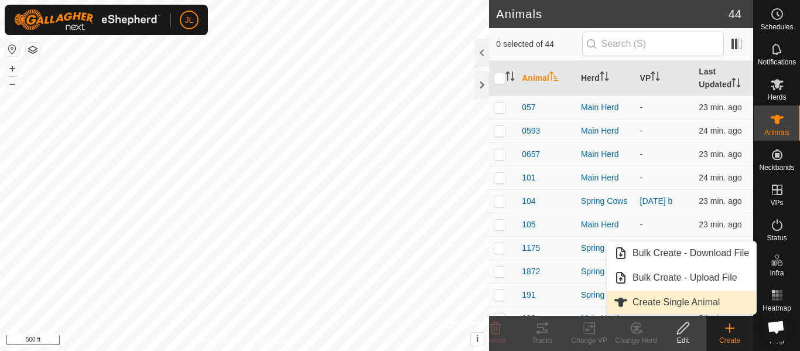
click at [657, 303] on link "Create Single Animal" at bounding box center [681, 301] width 149 height 23
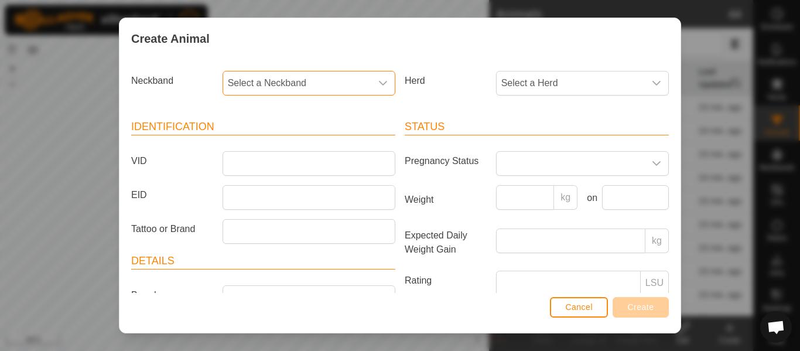
click at [292, 90] on span "Select a Neckband" at bounding box center [297, 82] width 148 height 23
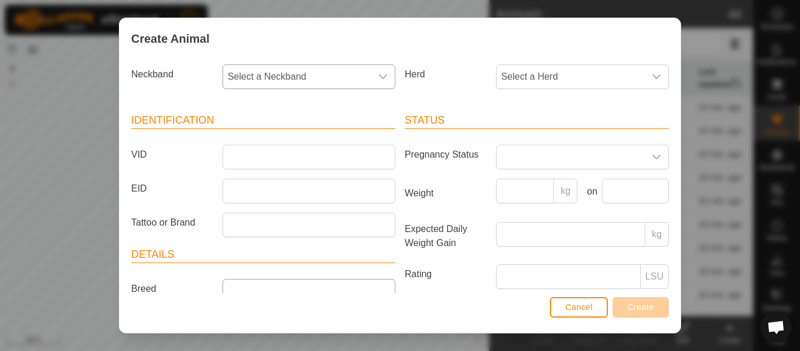
scroll to position [0, 0]
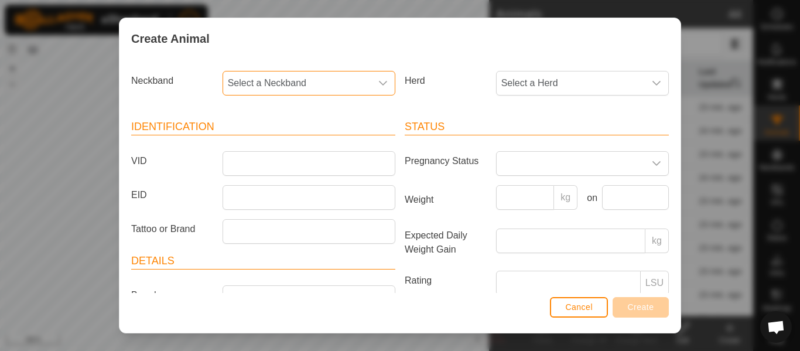
click at [300, 84] on span "Select a Neckband" at bounding box center [297, 82] width 148 height 23
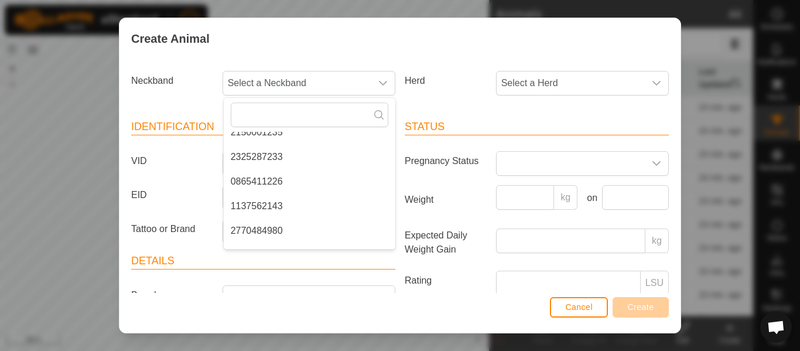
scroll to position [423, 0]
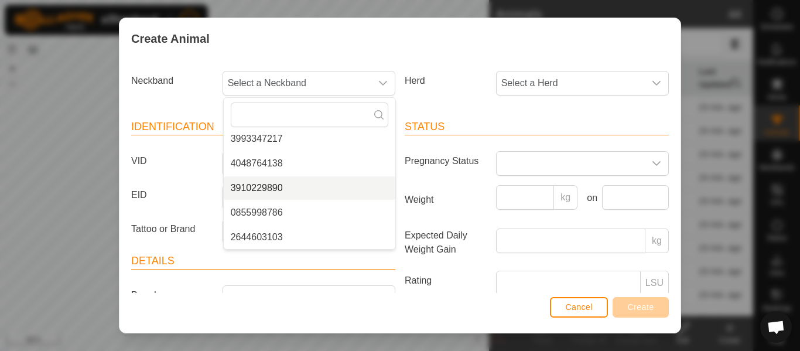
click at [278, 187] on li "3910229890" at bounding box center [310, 187] width 172 height 23
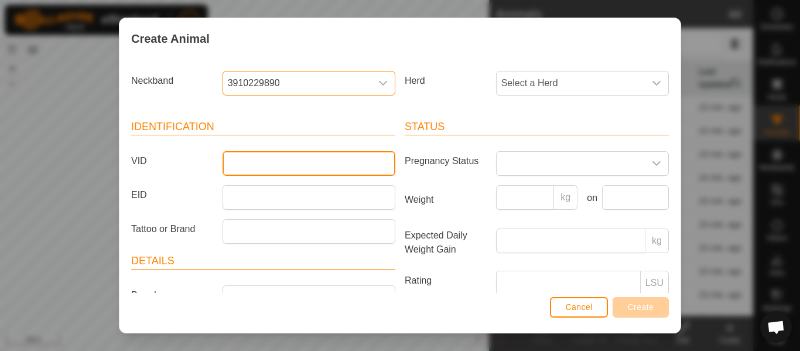
click at [266, 162] on input "VID" at bounding box center [308, 163] width 173 height 25
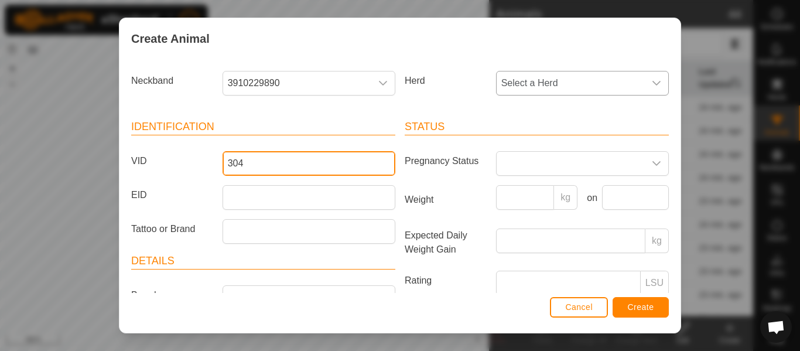
type input "304"
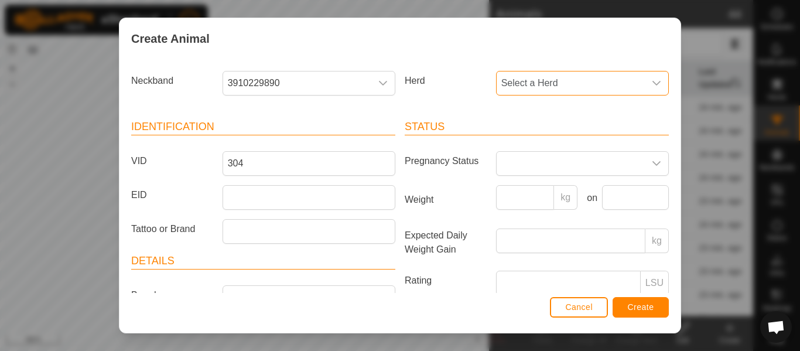
click at [523, 82] on span "Select a Herd" at bounding box center [570, 82] width 148 height 23
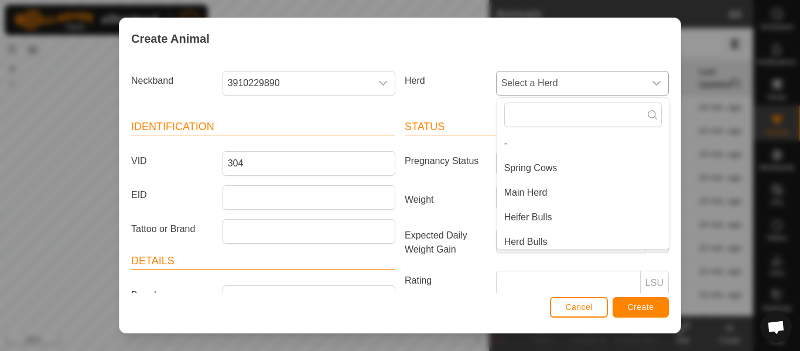
click at [525, 189] on li "Main Herd" at bounding box center [583, 192] width 172 height 23
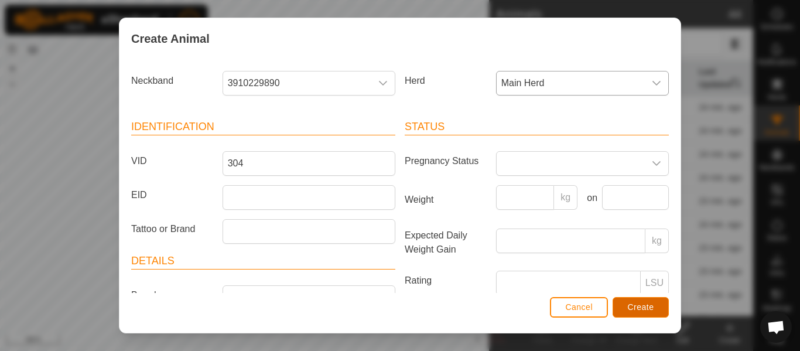
click at [639, 307] on span "Create" at bounding box center [641, 306] width 26 height 9
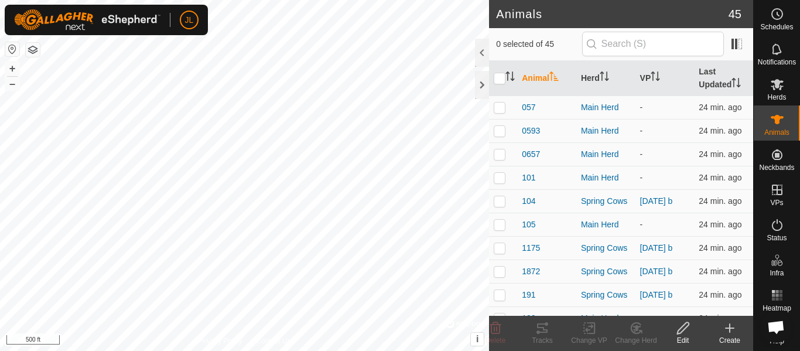
click at [727, 329] on icon at bounding box center [729, 328] width 14 height 14
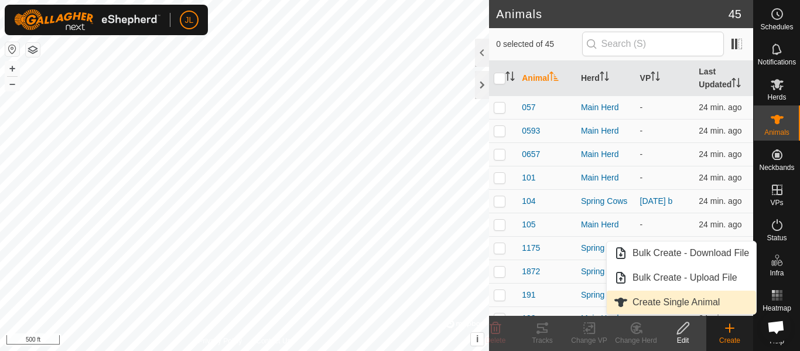
click at [684, 299] on link "Create Single Animal" at bounding box center [681, 301] width 149 height 23
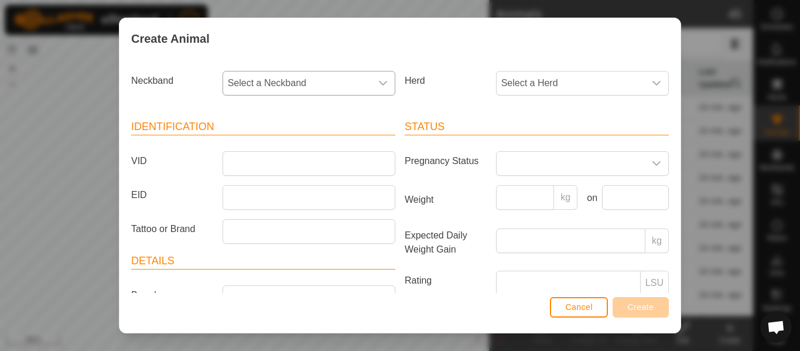
click at [317, 80] on span "Select a Neckband" at bounding box center [297, 82] width 148 height 23
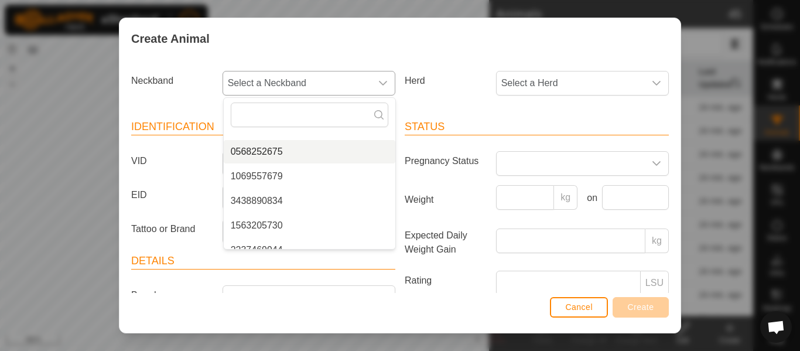
scroll to position [398, 0]
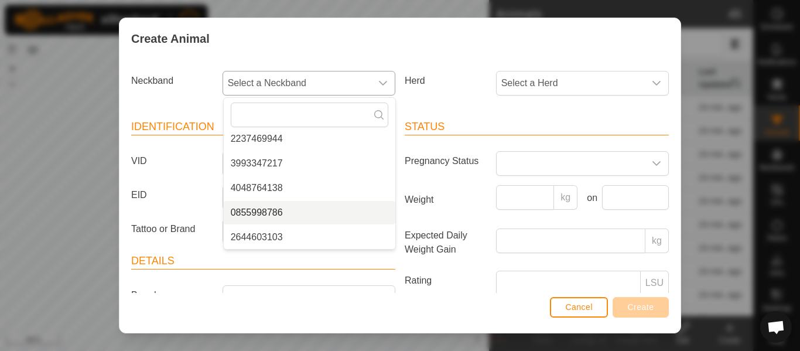
click at [268, 210] on li "0855998786" at bounding box center [310, 212] width 172 height 23
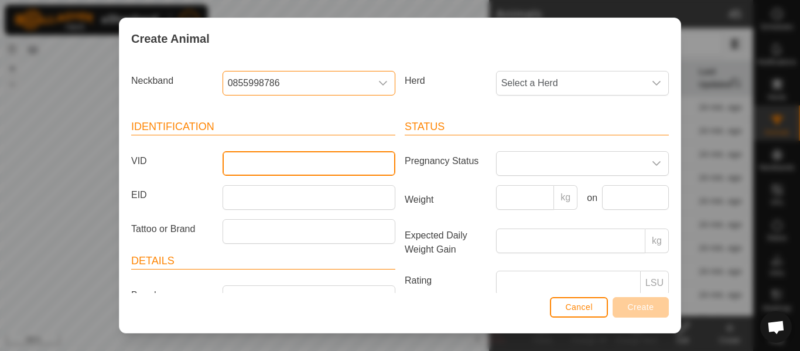
click at [278, 165] on input "VID" at bounding box center [308, 163] width 173 height 25
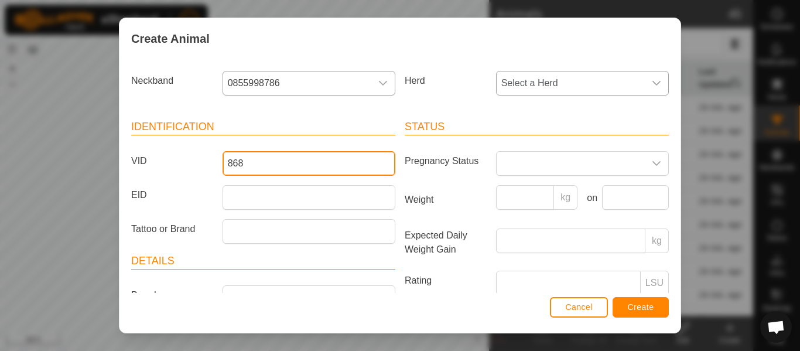
type input "868"
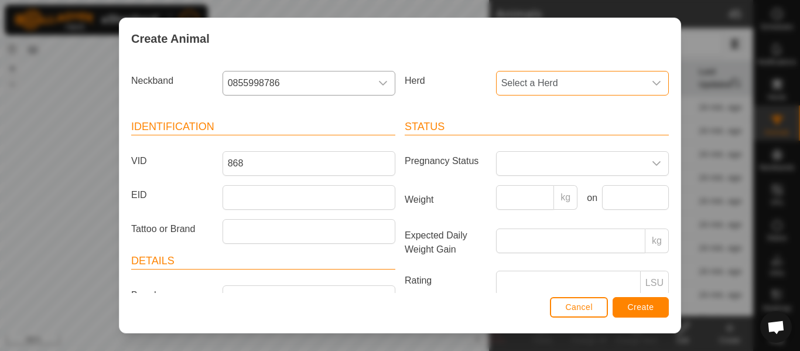
click at [552, 82] on span "Select a Herd" at bounding box center [570, 82] width 148 height 23
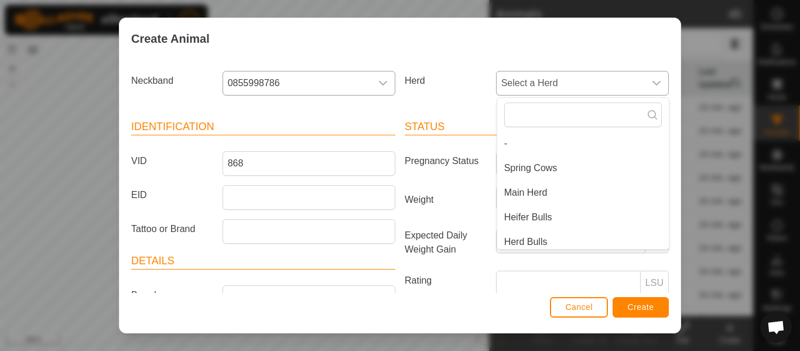
click at [528, 191] on li "Main Herd" at bounding box center [583, 192] width 172 height 23
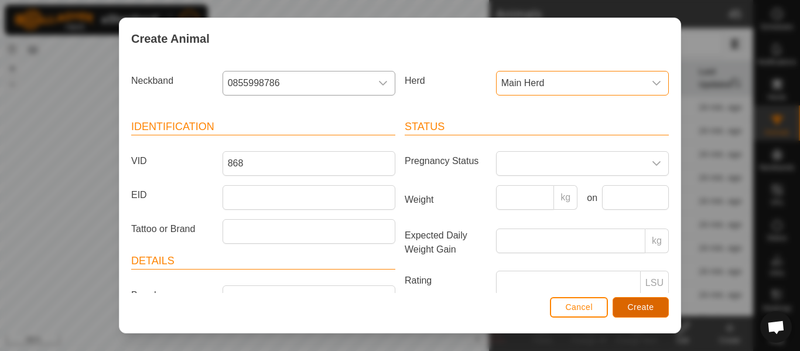
click at [626, 309] on button "Create" at bounding box center [640, 307] width 56 height 20
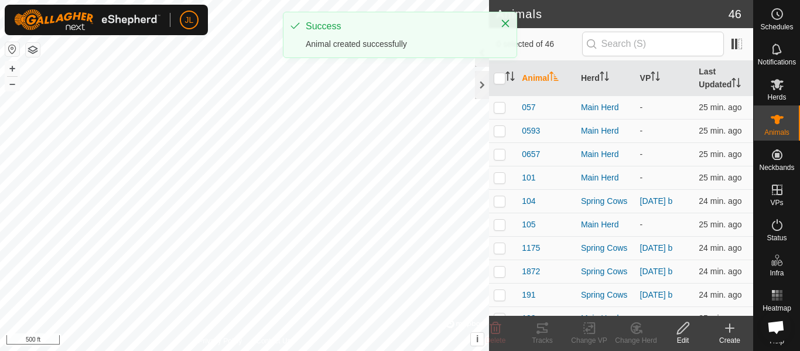
click at [731, 331] on icon at bounding box center [729, 328] width 14 height 14
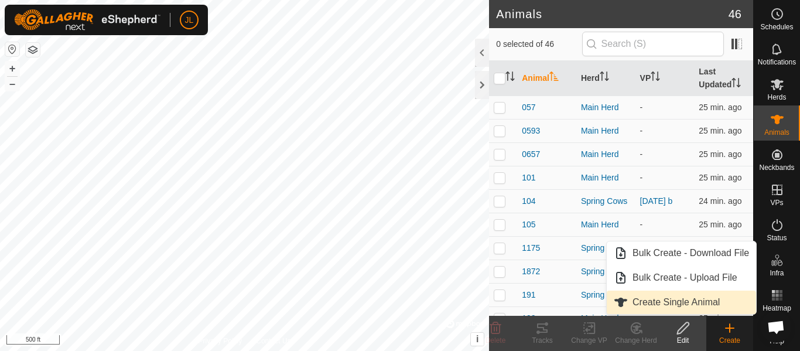
click at [689, 301] on link "Create Single Animal" at bounding box center [681, 301] width 149 height 23
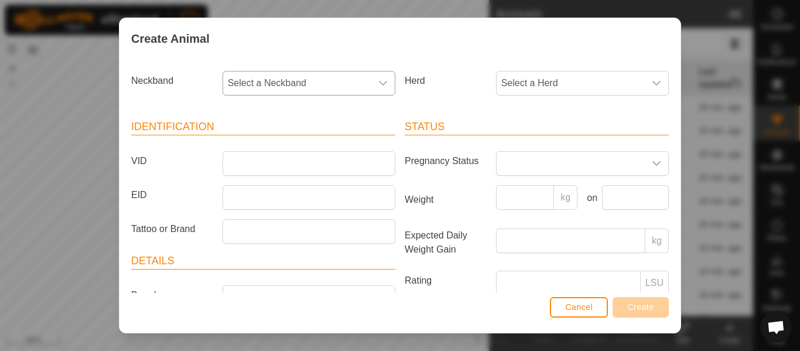
click at [356, 85] on span "Select a Neckband" at bounding box center [297, 82] width 148 height 23
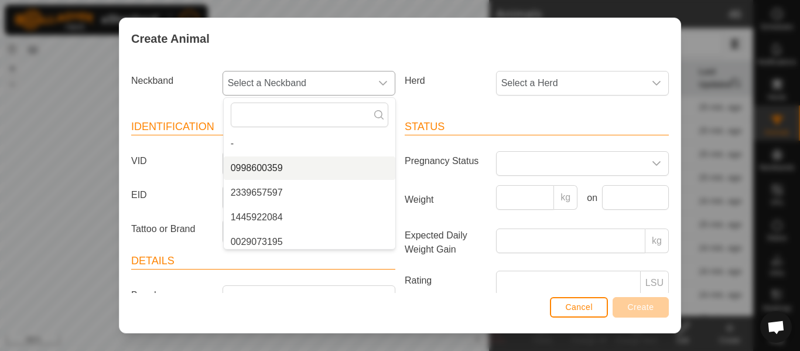
scroll to position [374, 0]
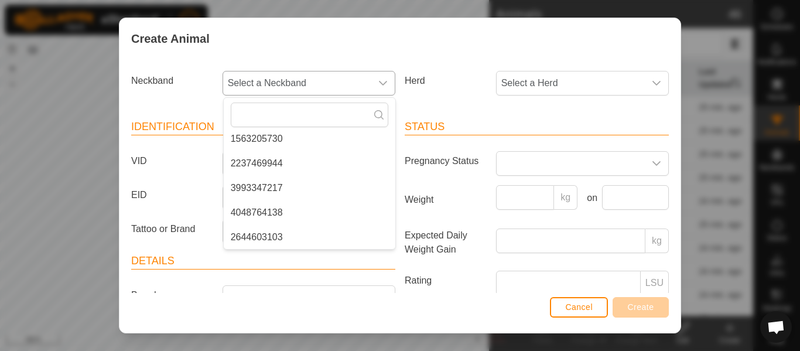
click at [278, 235] on li "2644603103" at bounding box center [310, 236] width 172 height 23
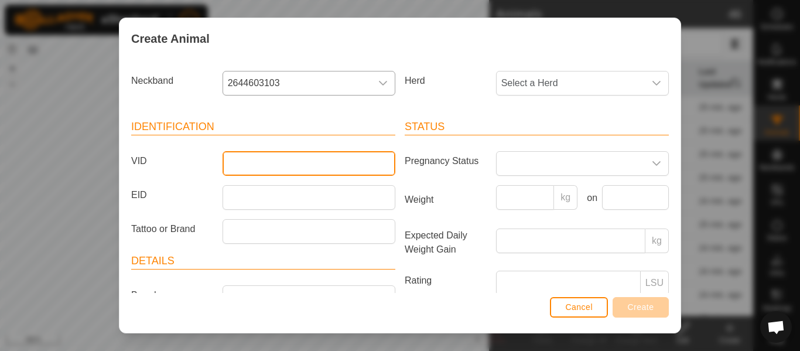
click at [281, 165] on input "VID" at bounding box center [308, 163] width 173 height 25
type input "1761"
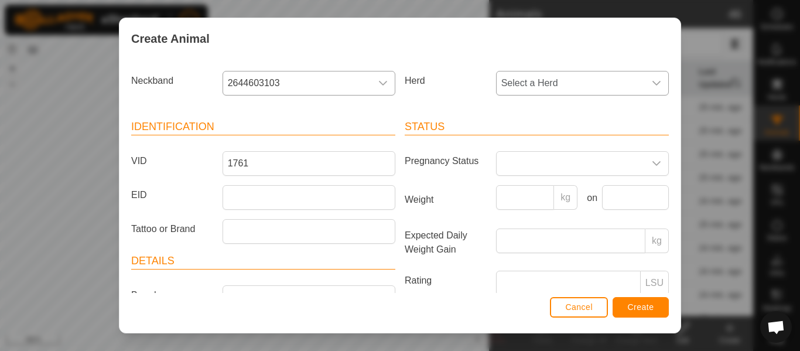
click at [525, 84] on span "Select a Herd" at bounding box center [570, 82] width 148 height 23
click at [535, 191] on li "Main Herd" at bounding box center [583, 192] width 172 height 23
click at [630, 309] on span "Create" at bounding box center [641, 306] width 26 height 9
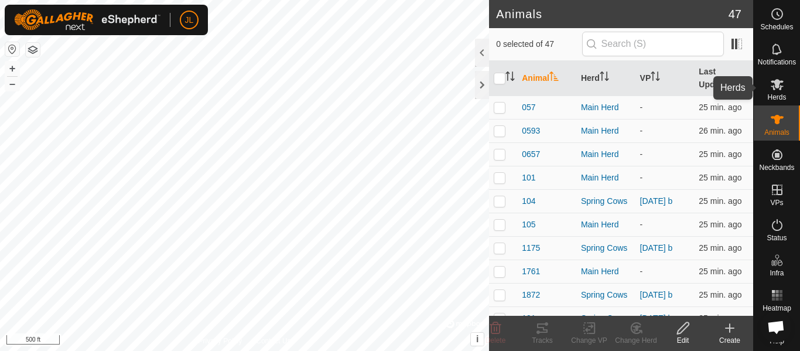
click at [772, 85] on icon at bounding box center [776, 84] width 13 height 11
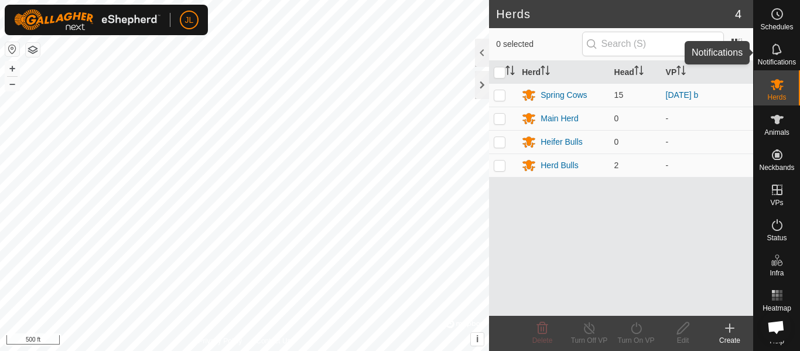
click at [786, 51] on es-notification-svg-icon at bounding box center [776, 49] width 21 height 19
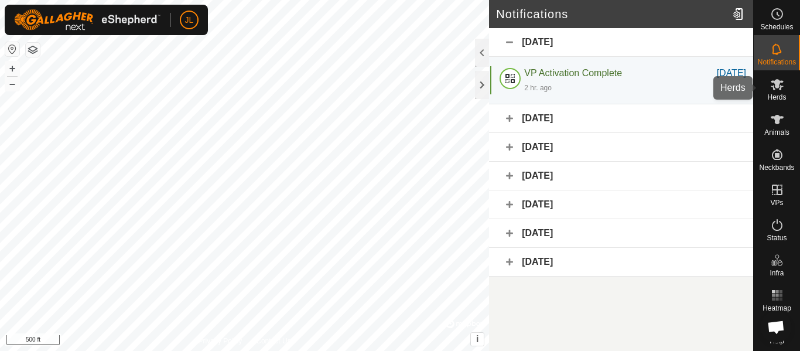
click at [781, 94] on span "Herds" at bounding box center [776, 97] width 19 height 7
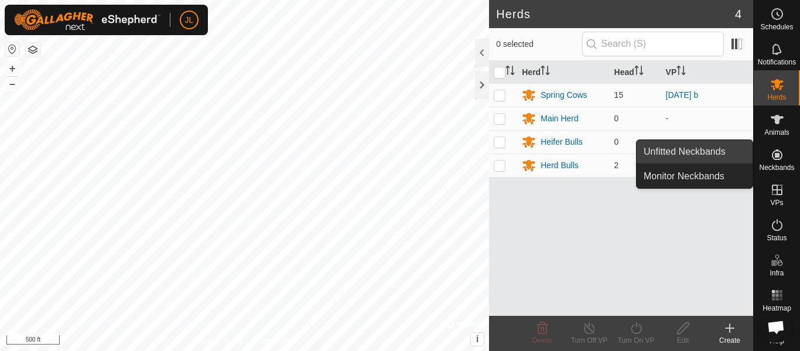
click at [710, 150] on link "Unfitted Neckbands" at bounding box center [694, 151] width 116 height 23
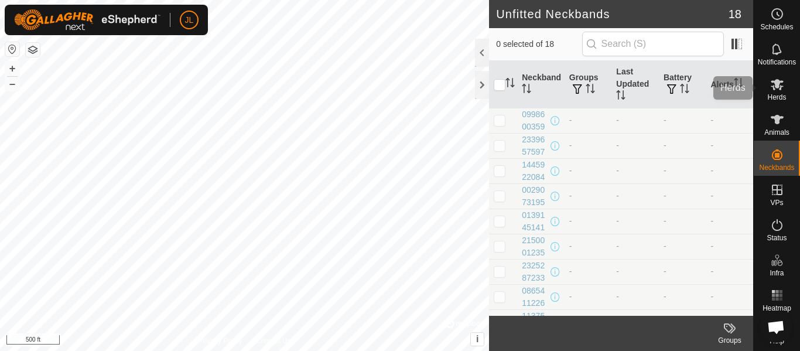
click at [761, 87] on div "Herds" at bounding box center [777, 87] width 46 height 35
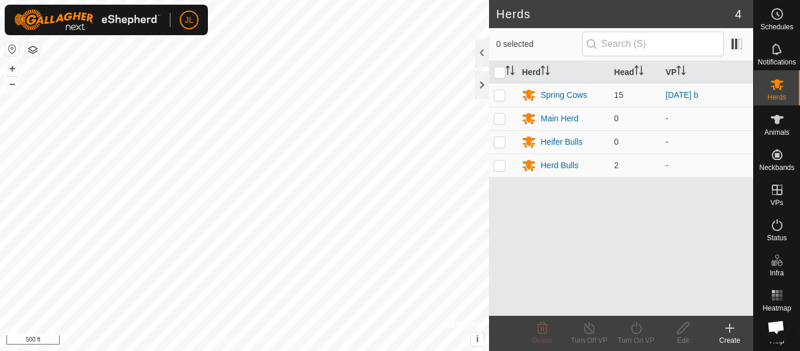
click at [770, 85] on icon at bounding box center [777, 84] width 14 height 14
